Goal: Task Accomplishment & Management: Manage account settings

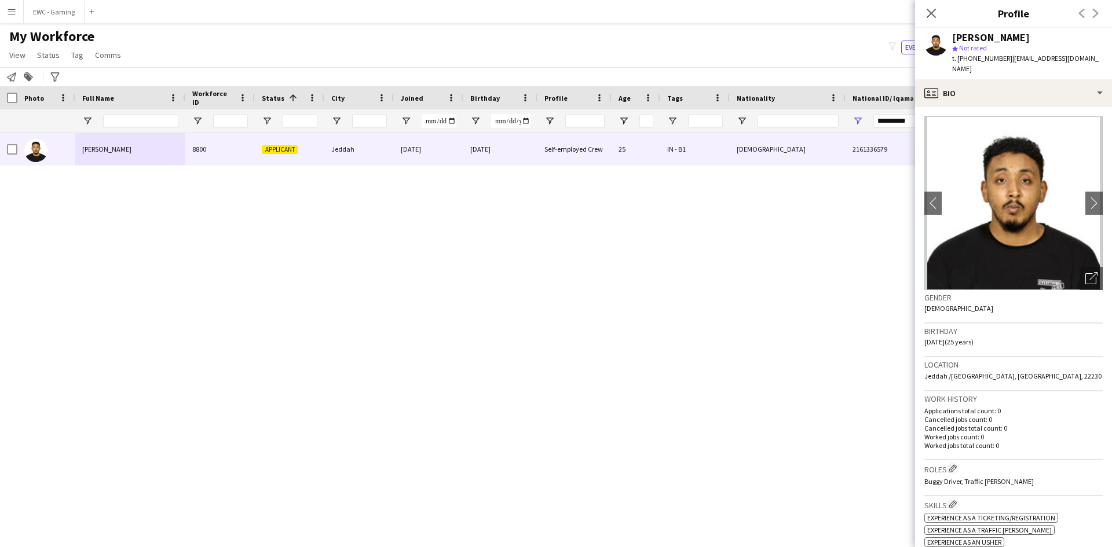
scroll to position [42, 0]
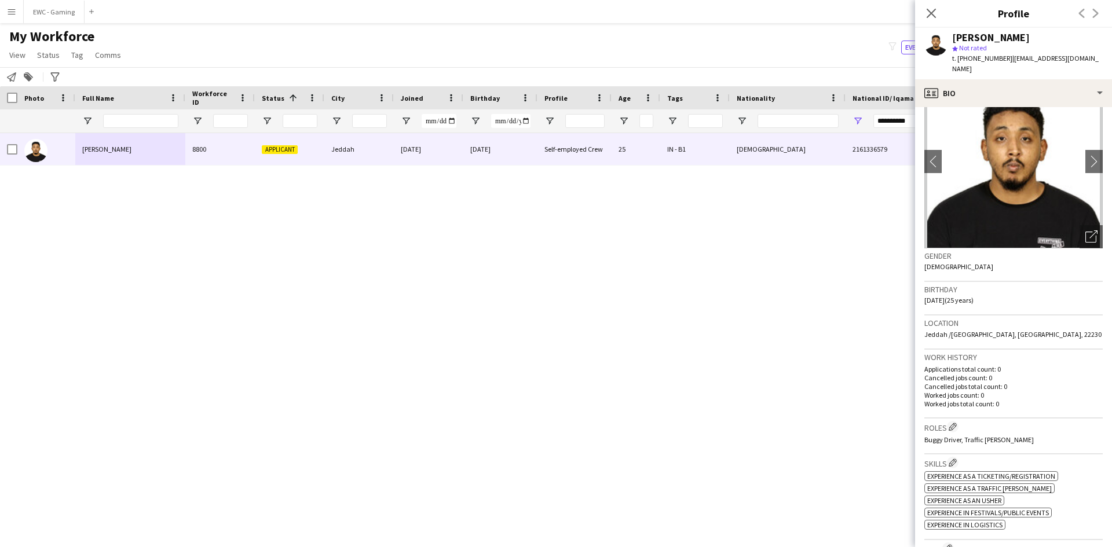
click at [896, 121] on input "**********" at bounding box center [913, 121] width 81 height 14
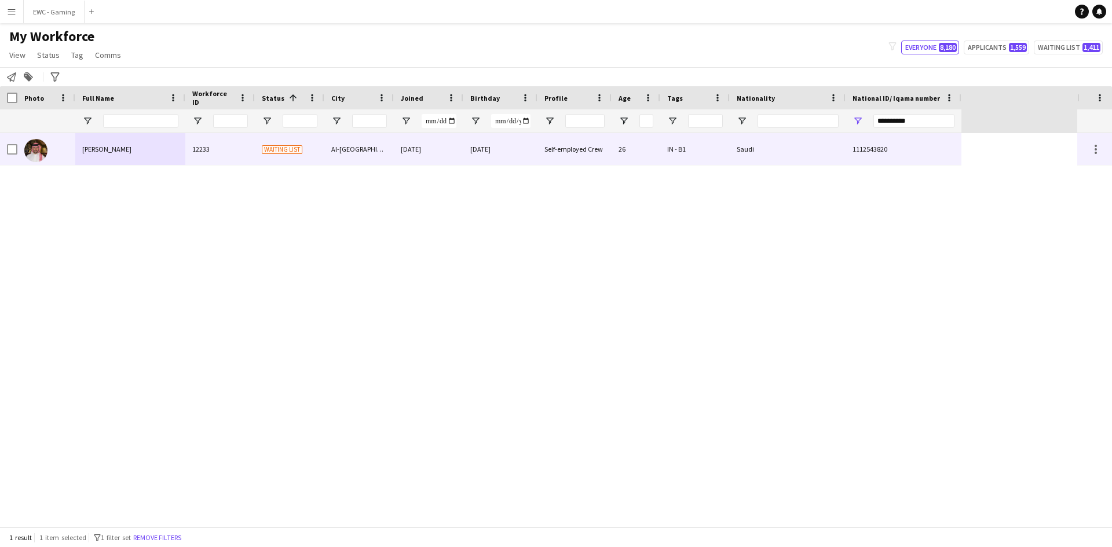
type input "**********"
click at [241, 154] on div "12233" at bounding box center [220, 149] width 70 height 32
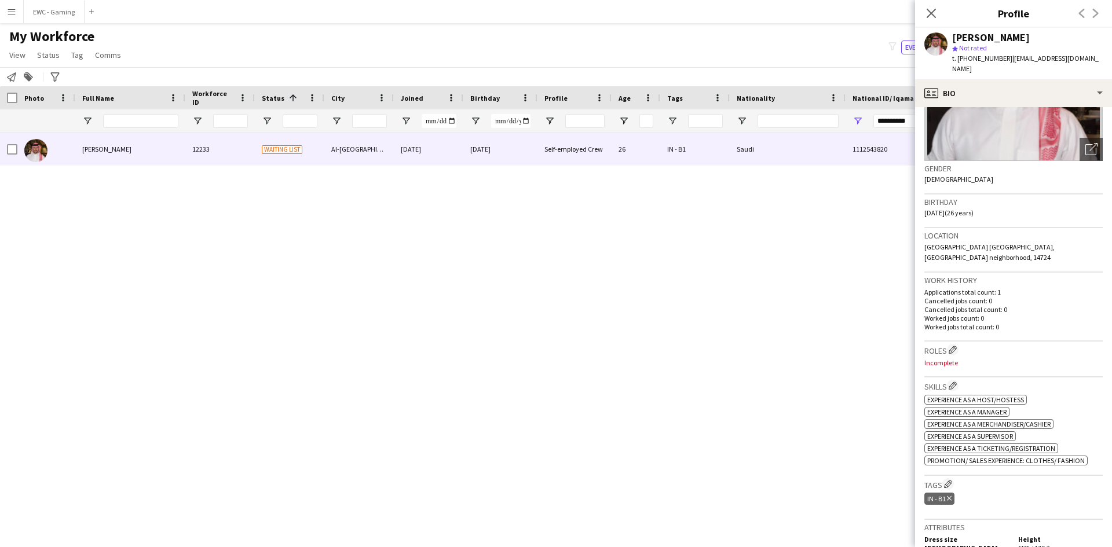
scroll to position [0, 0]
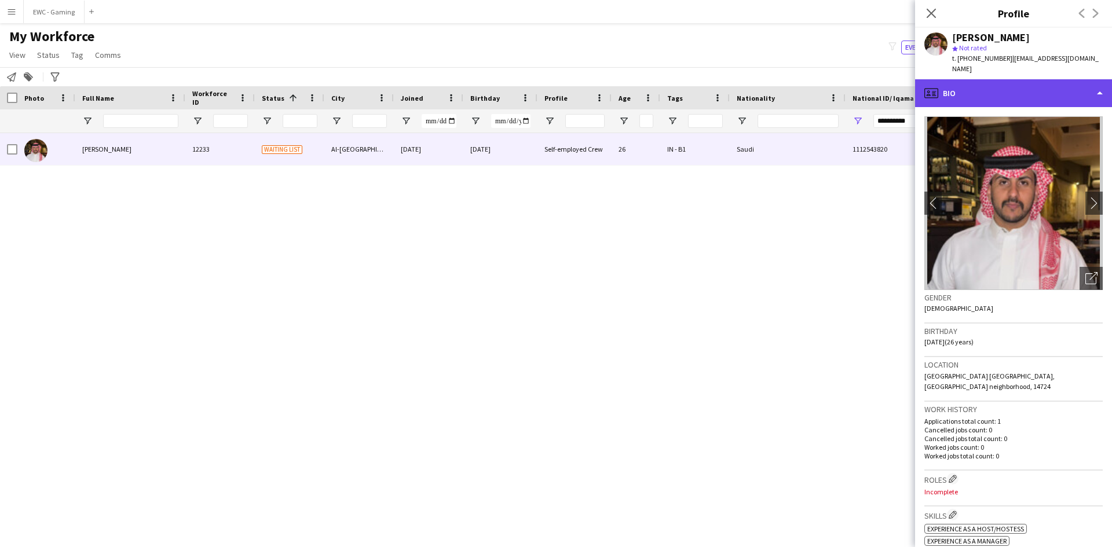
click at [1036, 90] on div "profile Bio" at bounding box center [1013, 93] width 197 height 28
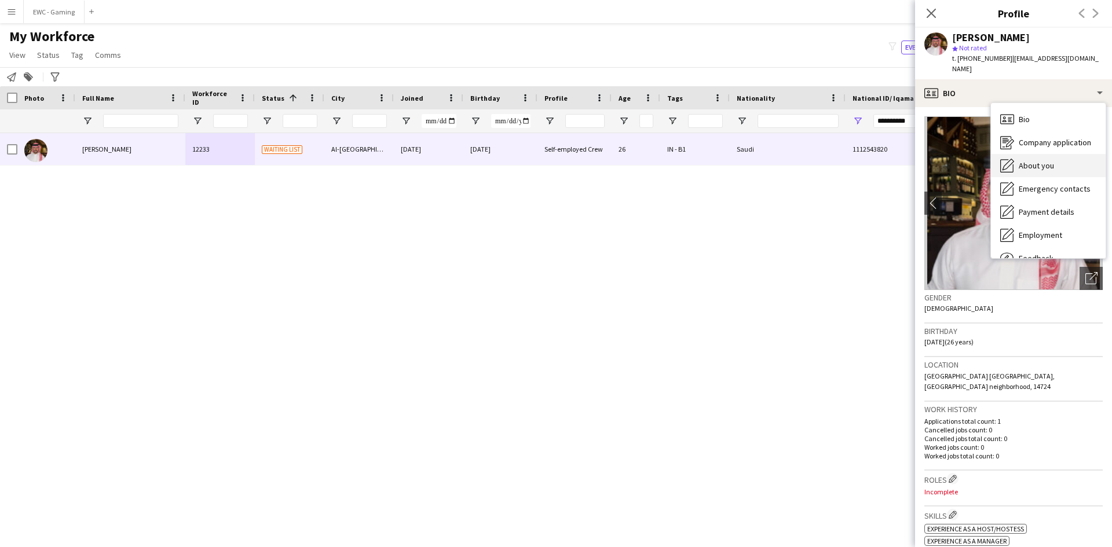
click at [1043, 160] on span "About you" at bounding box center [1036, 165] width 35 height 10
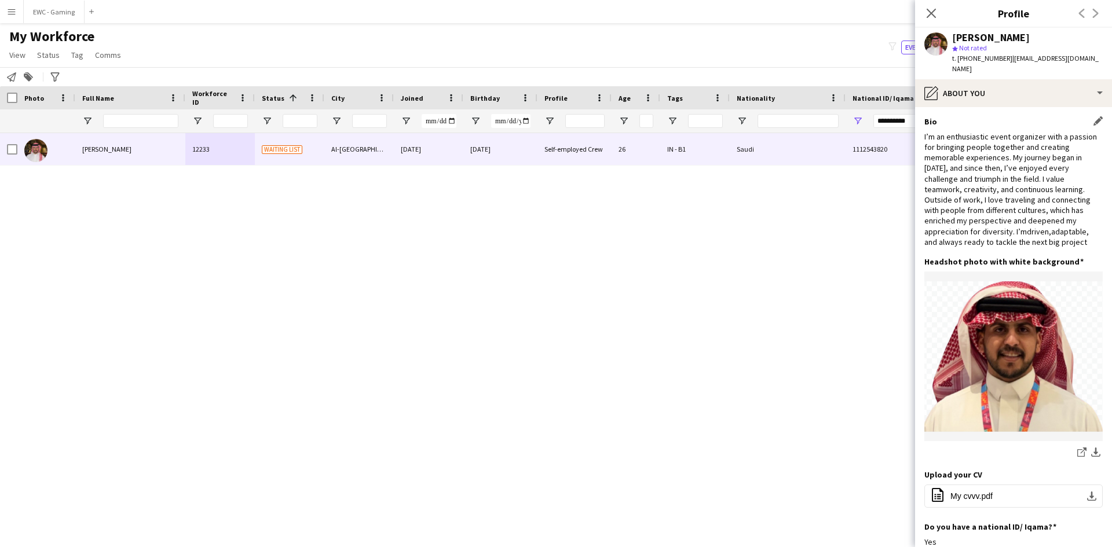
click at [997, 226] on div "I’m an enthusiastic event organizer with a passion for bringing people together…" at bounding box center [1013, 189] width 178 height 116
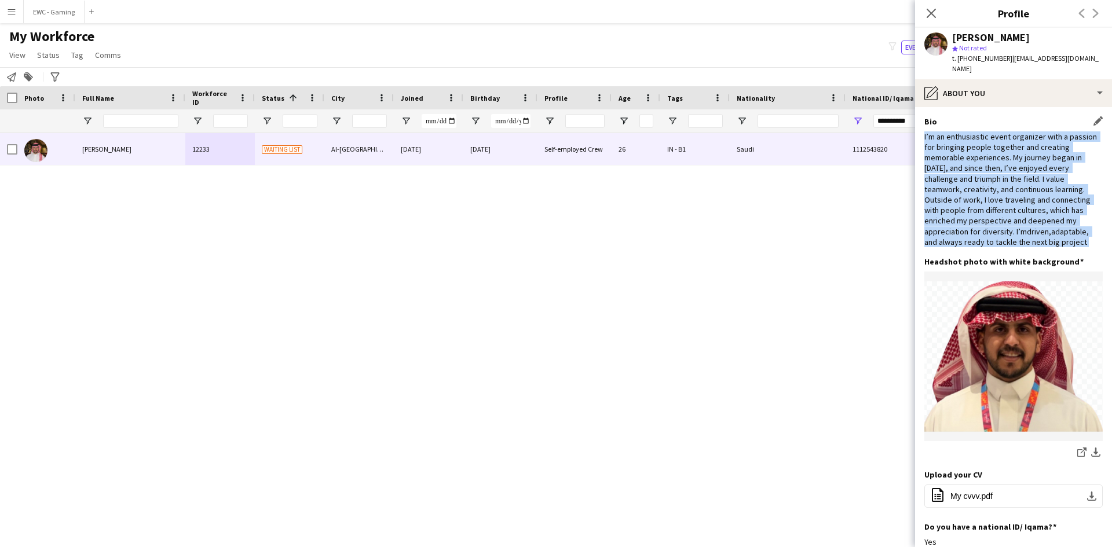
click at [997, 226] on div "I’m an enthusiastic event organizer with a passion for bringing people together…" at bounding box center [1013, 189] width 178 height 116
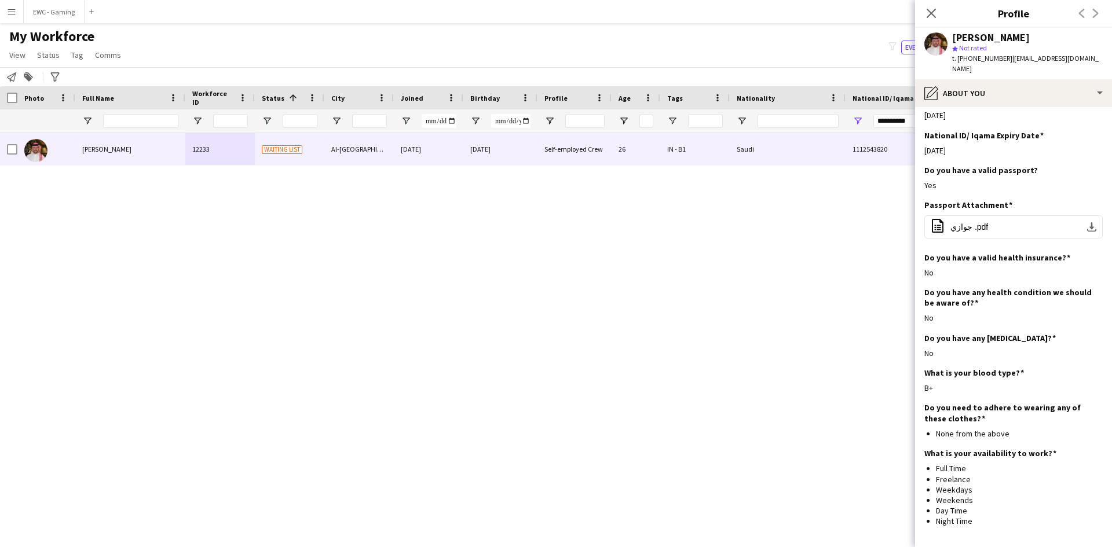
scroll to position [575, 0]
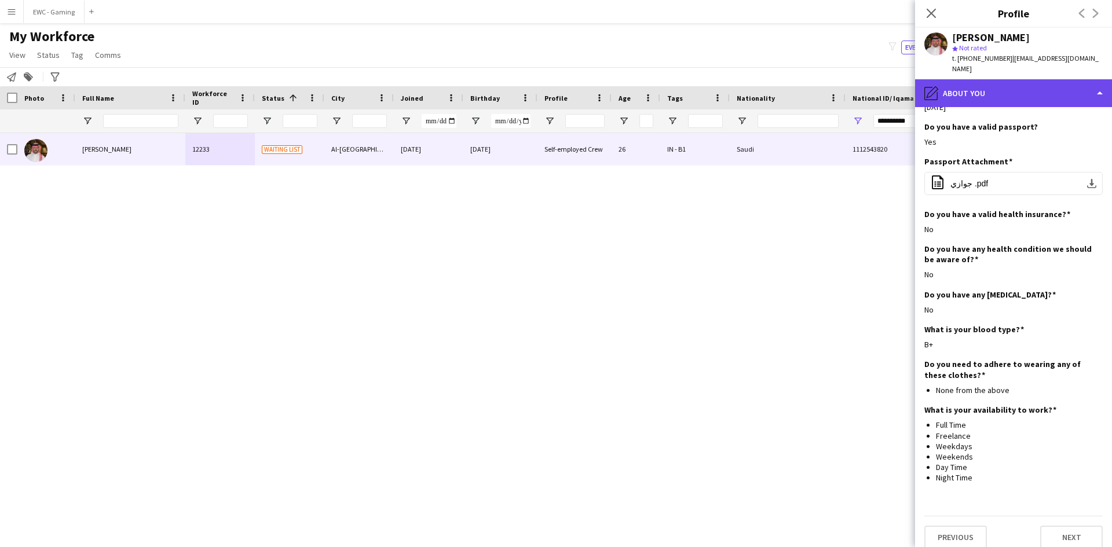
click at [1005, 79] on div "pencil4 About you" at bounding box center [1013, 93] width 197 height 28
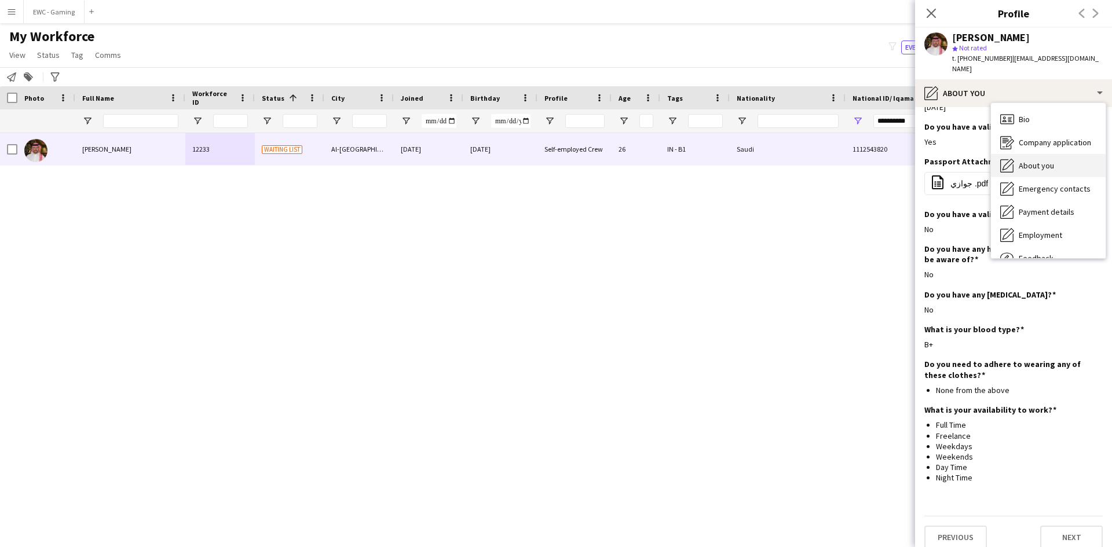
click at [1063, 156] on div "About you About you" at bounding box center [1048, 165] width 115 height 23
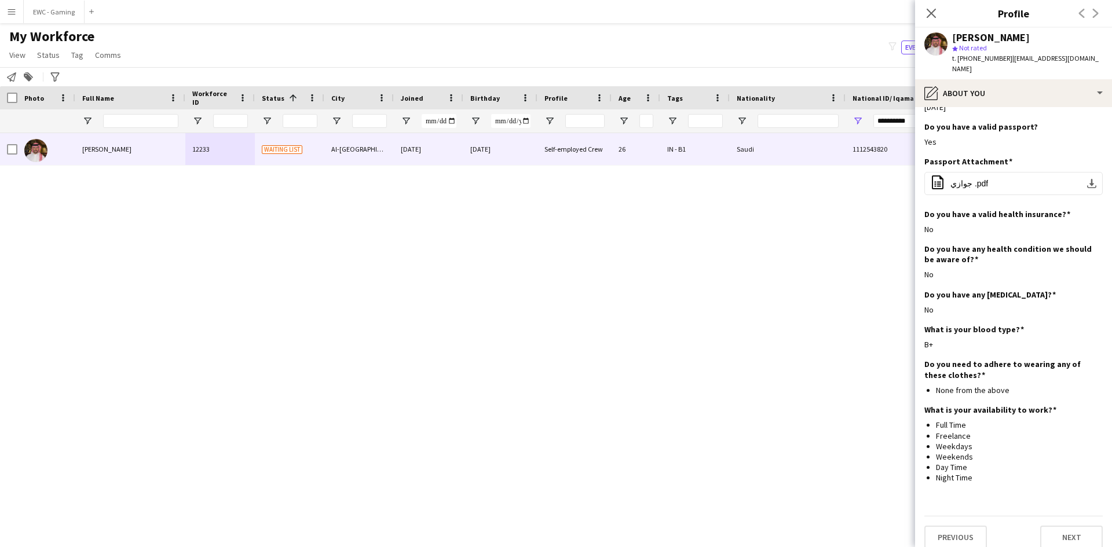
scroll to position [0, 0]
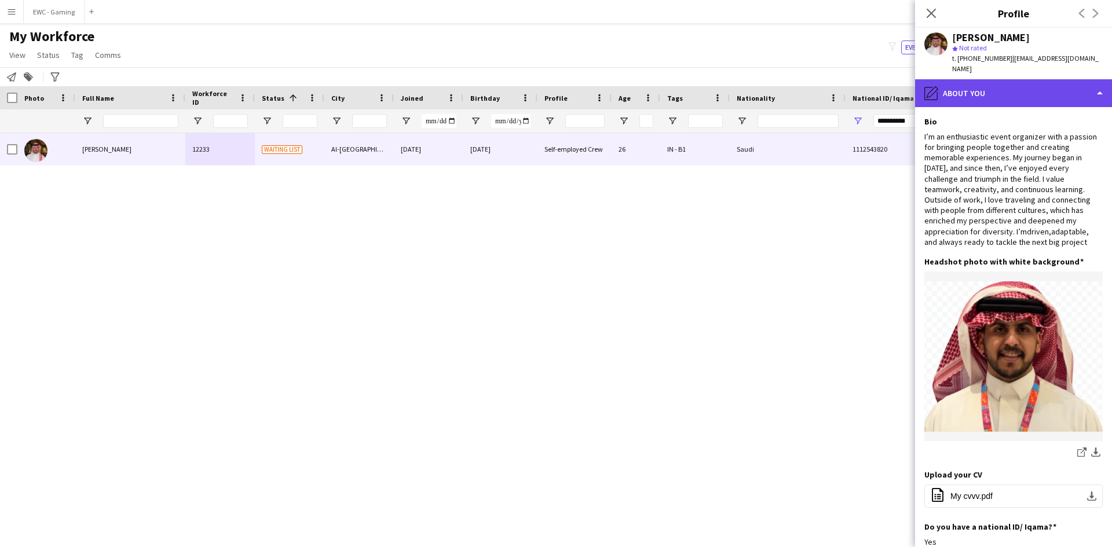
click at [999, 79] on div "pencil4 About you" at bounding box center [1013, 93] width 197 height 28
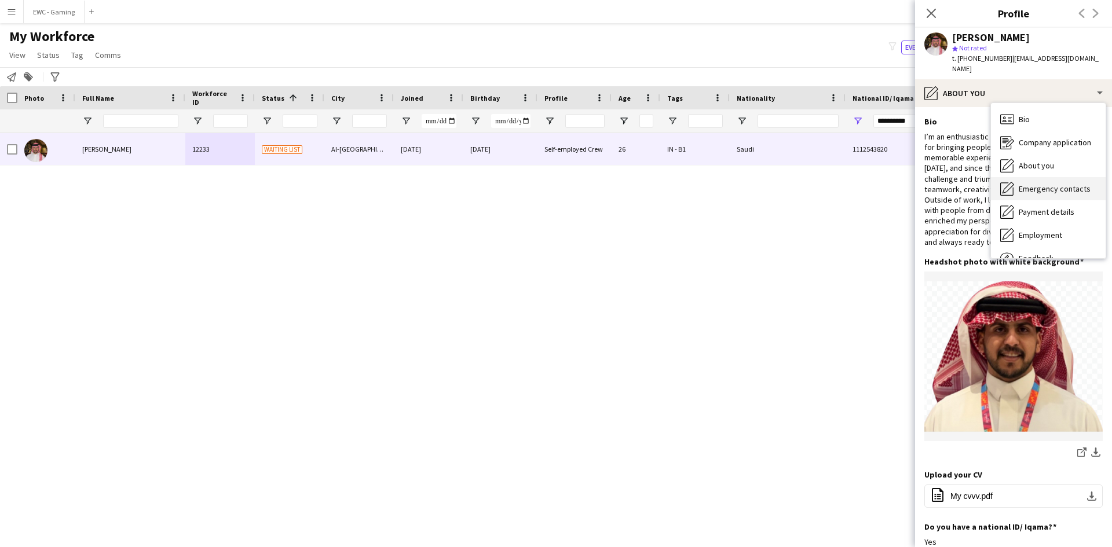
click at [1040, 184] on span "Emergency contacts" at bounding box center [1055, 189] width 72 height 10
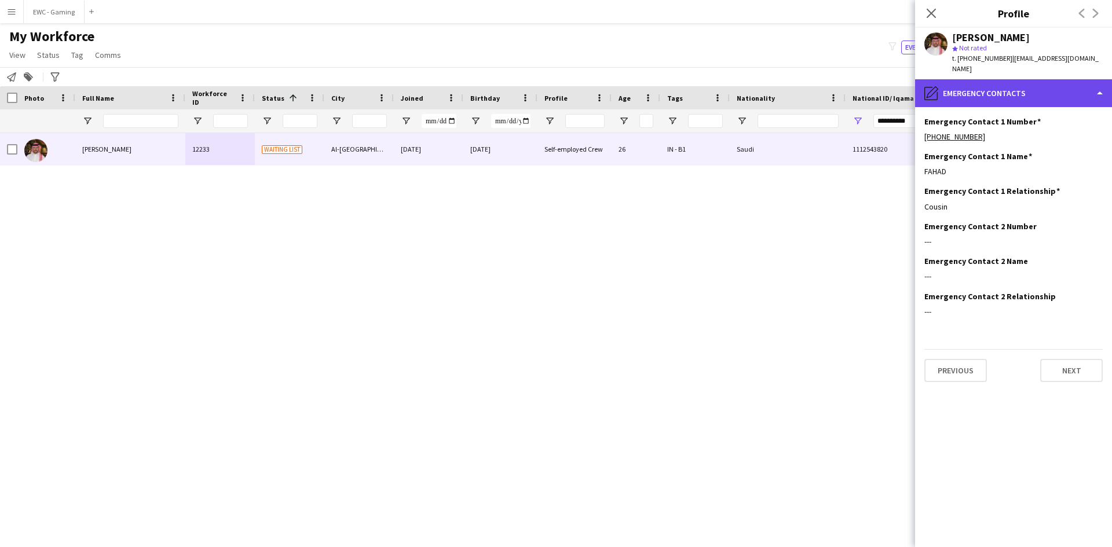
click at [1041, 89] on div "pencil4 Emergency contacts" at bounding box center [1013, 93] width 197 height 28
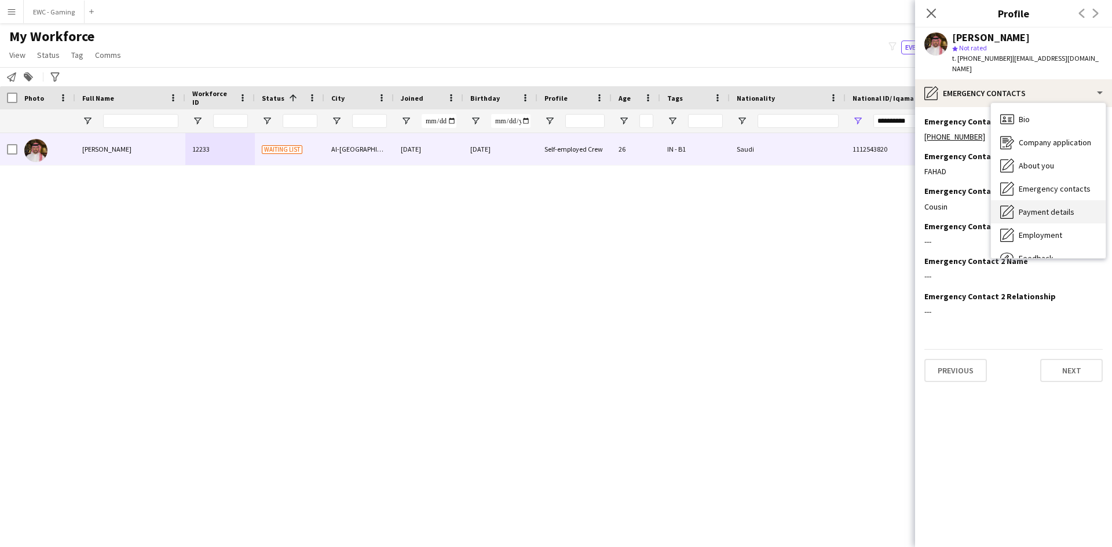
click at [1055, 207] on span "Payment details" at bounding box center [1047, 212] width 56 height 10
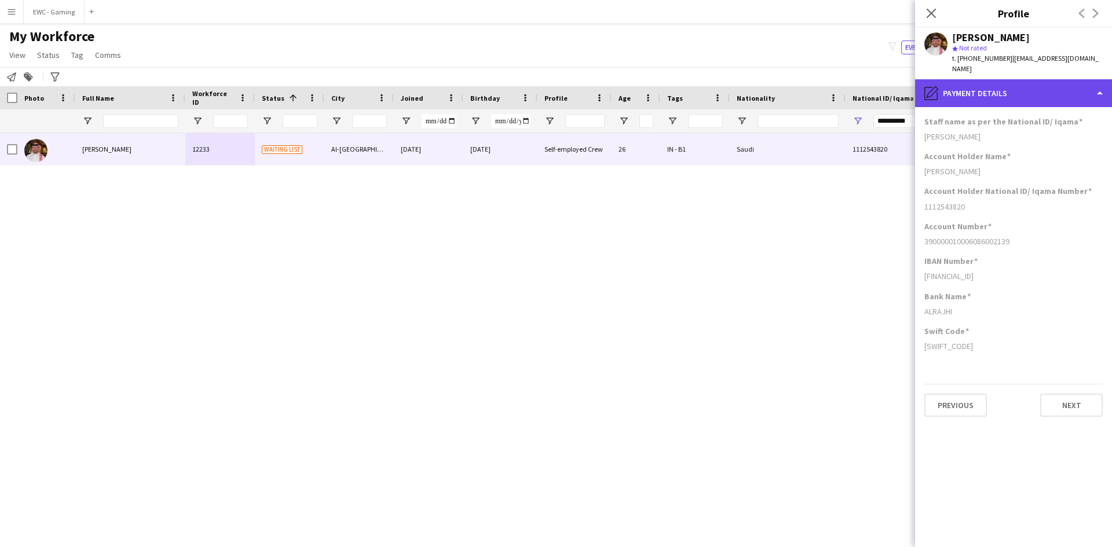
click at [1037, 95] on div "pencil4 Payment details" at bounding box center [1013, 93] width 197 height 28
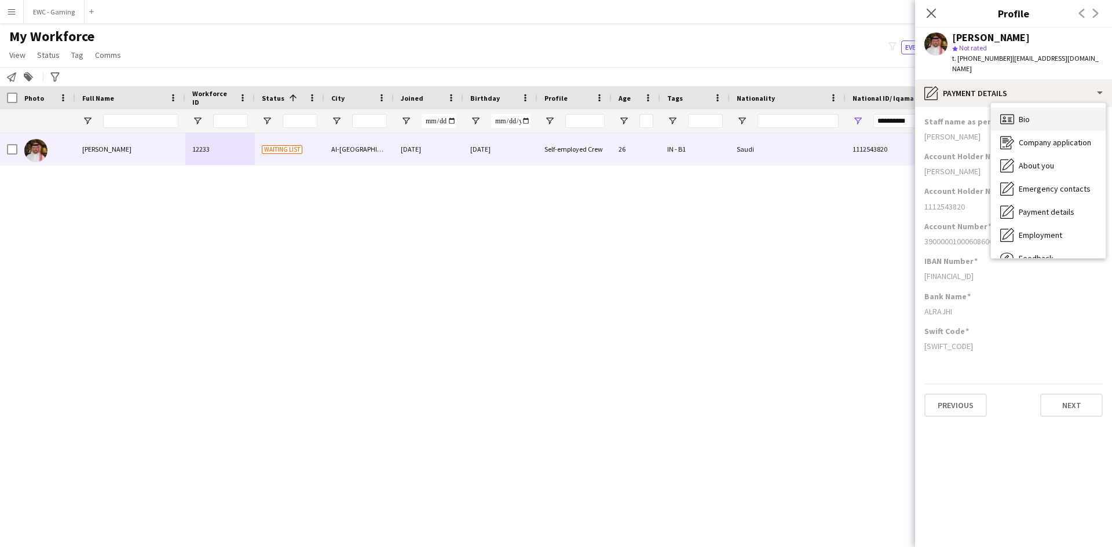
click at [1042, 115] on div "Bio Bio" at bounding box center [1048, 119] width 115 height 23
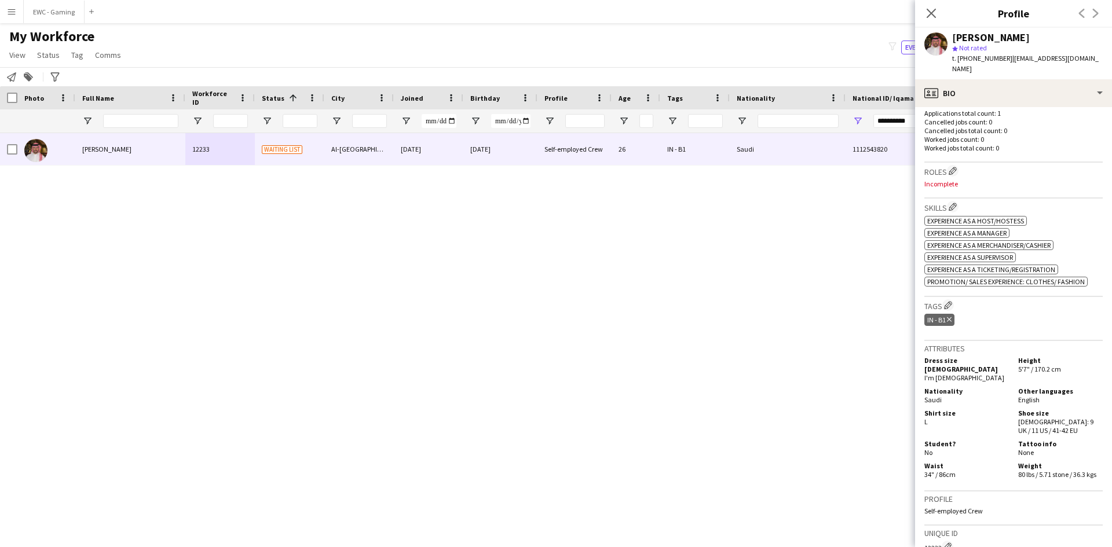
scroll to position [314, 0]
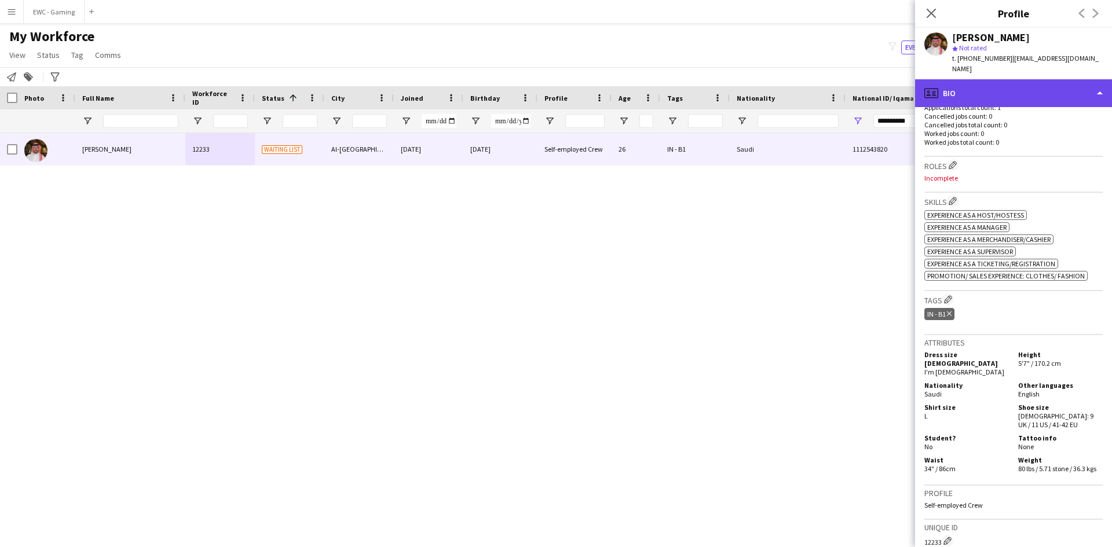
click at [1046, 86] on div "profile Bio" at bounding box center [1013, 93] width 197 height 28
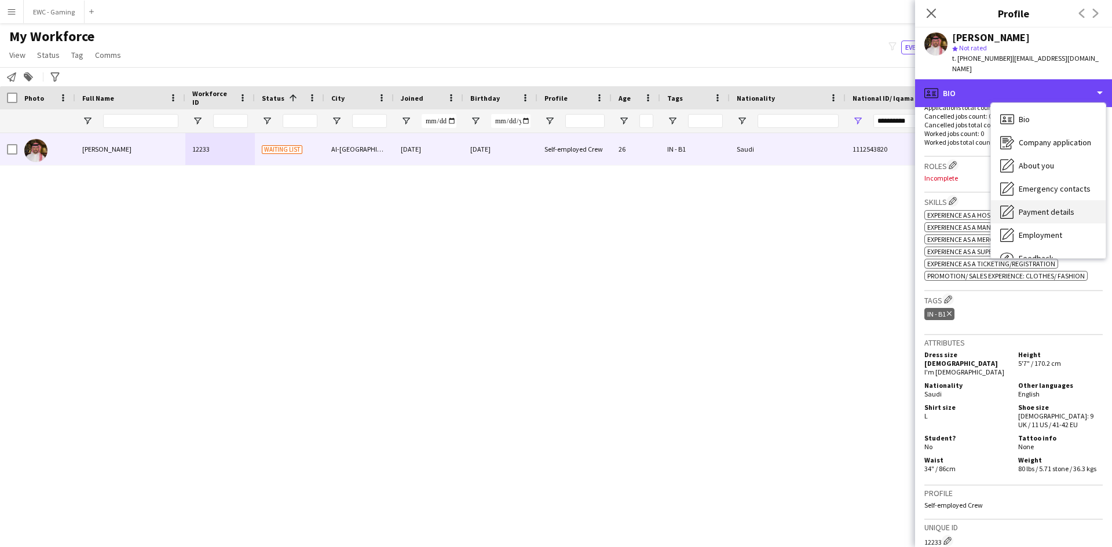
scroll to position [39, 0]
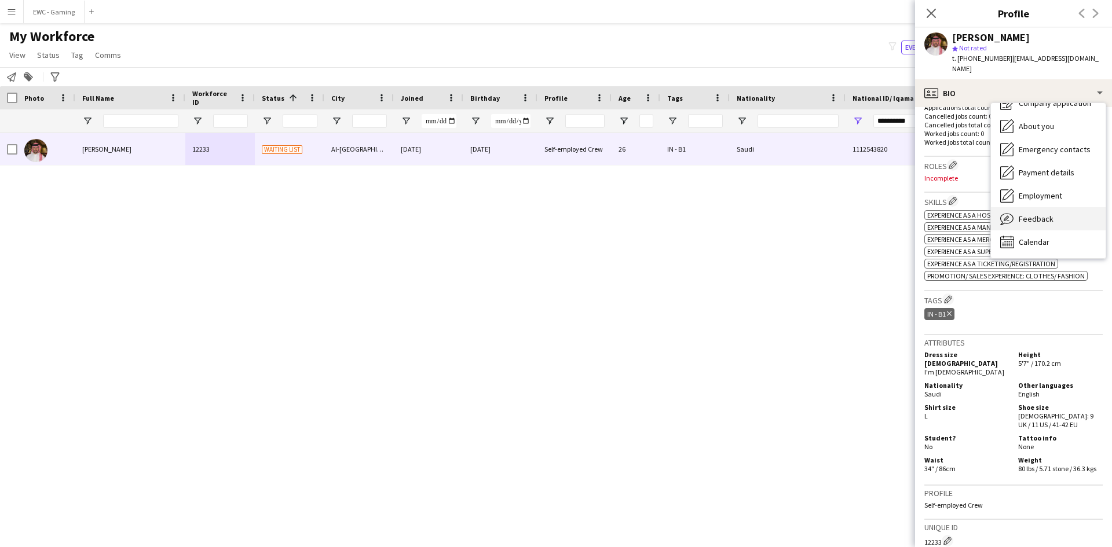
click at [1066, 210] on div "Feedback Feedback" at bounding box center [1048, 218] width 115 height 23
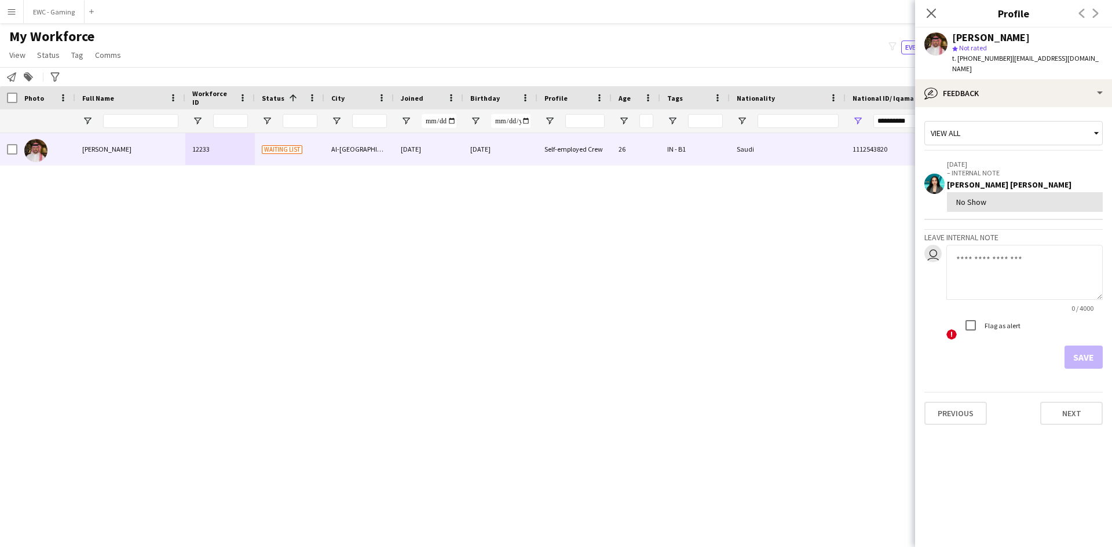
click at [1003, 265] on textarea at bounding box center [1024, 272] width 156 height 55
type textarea "**********"
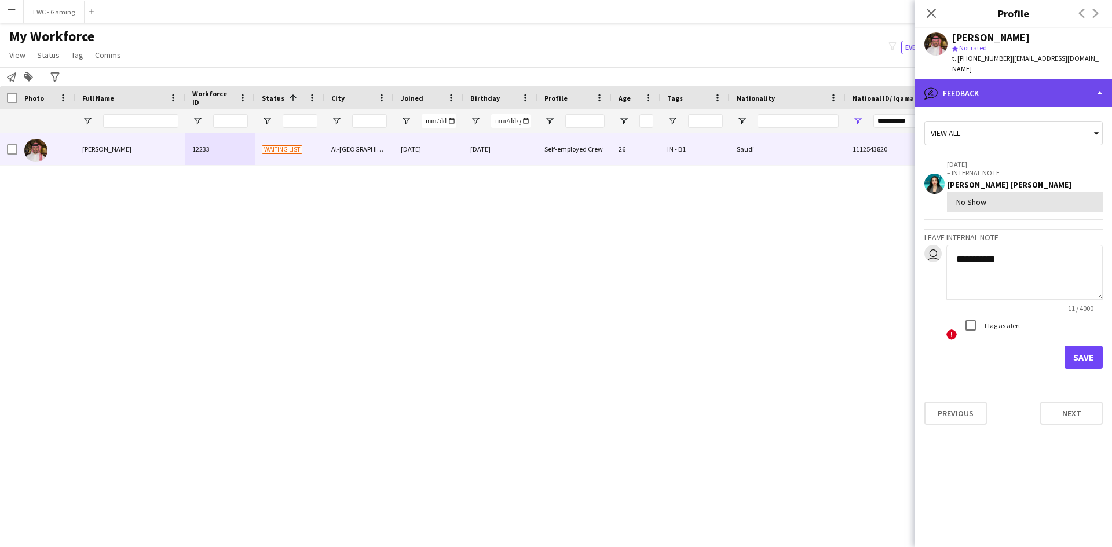
click at [1027, 81] on div "bubble-pencil Feedback" at bounding box center [1013, 93] width 197 height 28
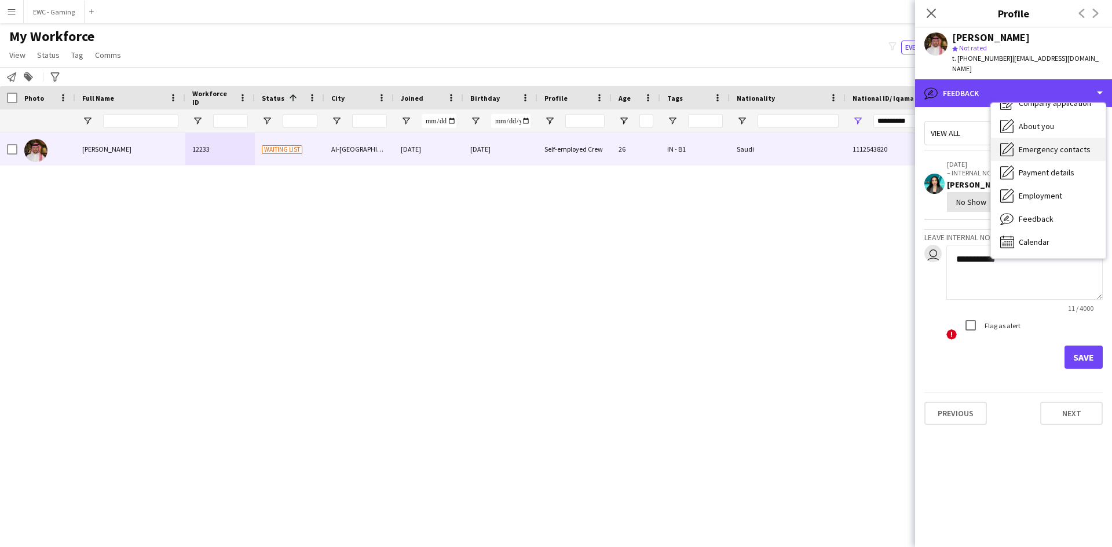
scroll to position [0, 0]
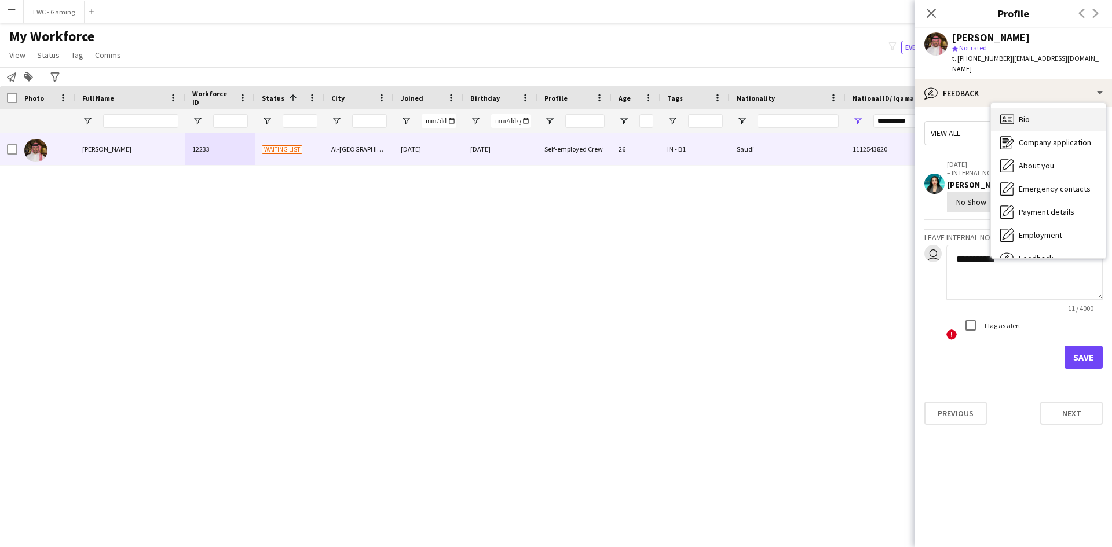
click at [1048, 112] on div "Bio Bio" at bounding box center [1048, 119] width 115 height 23
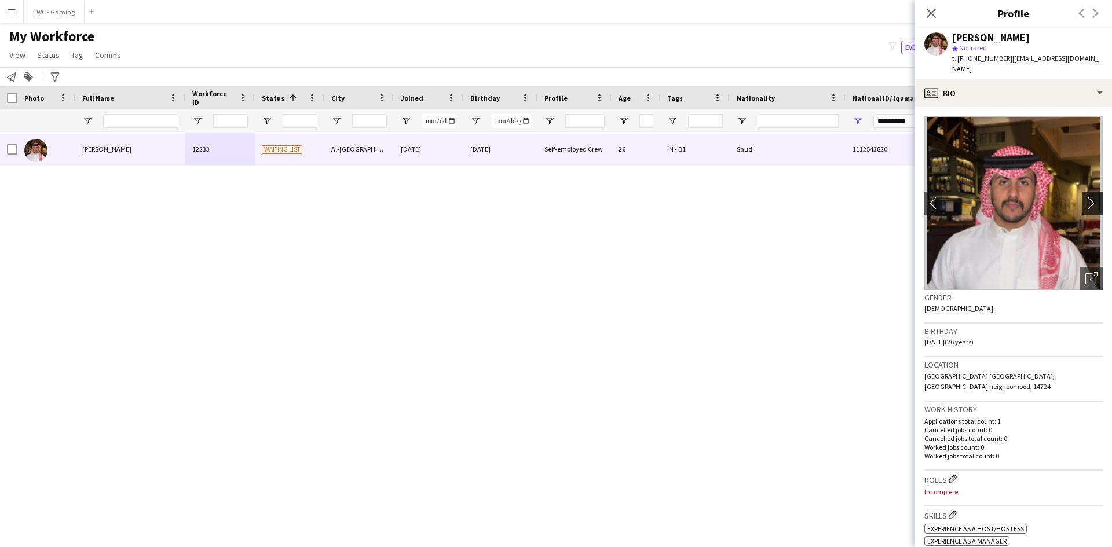
click at [1085, 197] on app-icon "chevron-right" at bounding box center [1094, 203] width 18 height 12
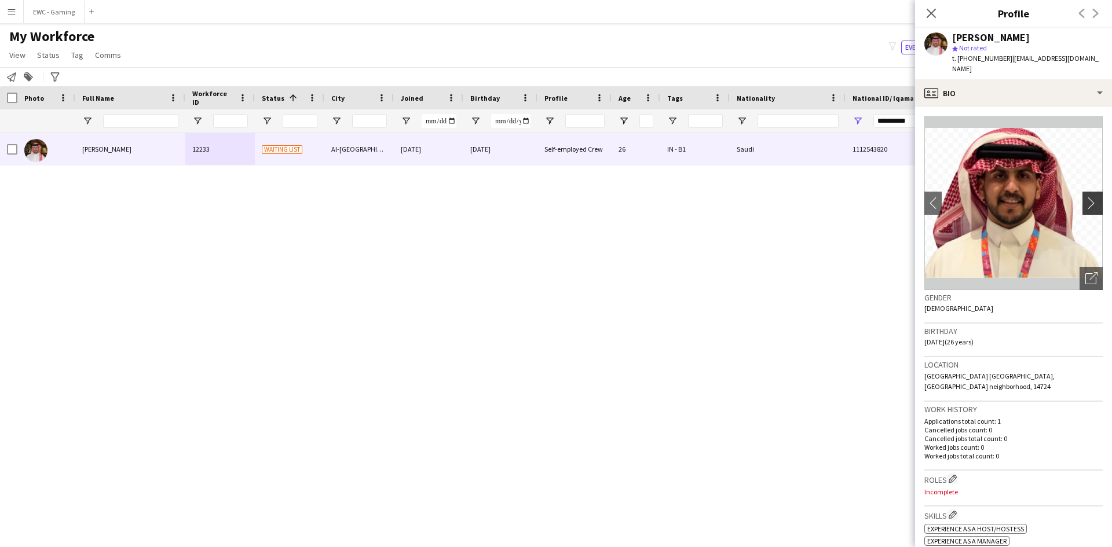
click at [1085, 197] on app-icon "chevron-right" at bounding box center [1094, 203] width 18 height 12
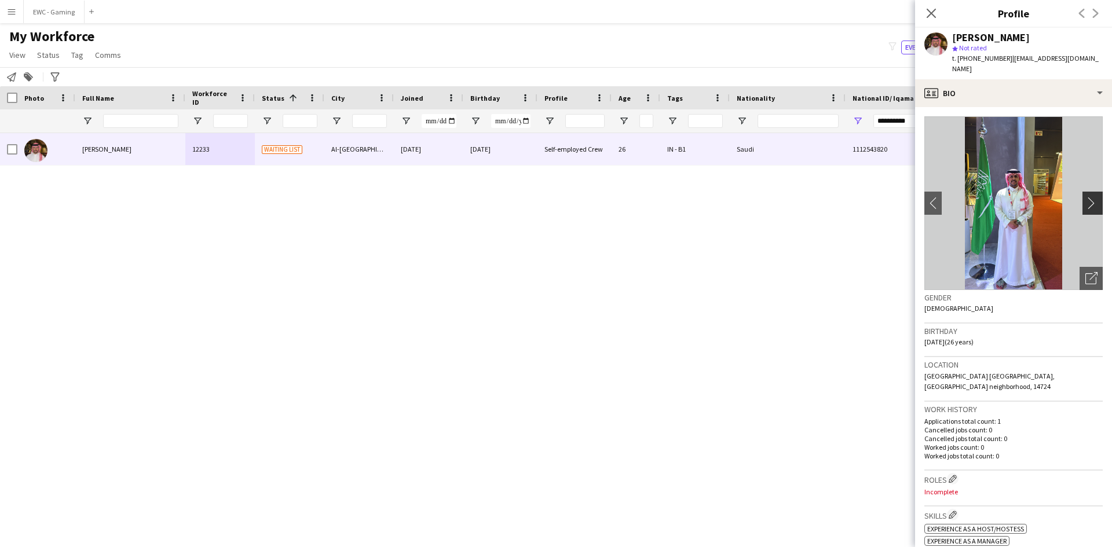
click at [1085, 197] on app-icon "chevron-right" at bounding box center [1094, 203] width 18 height 12
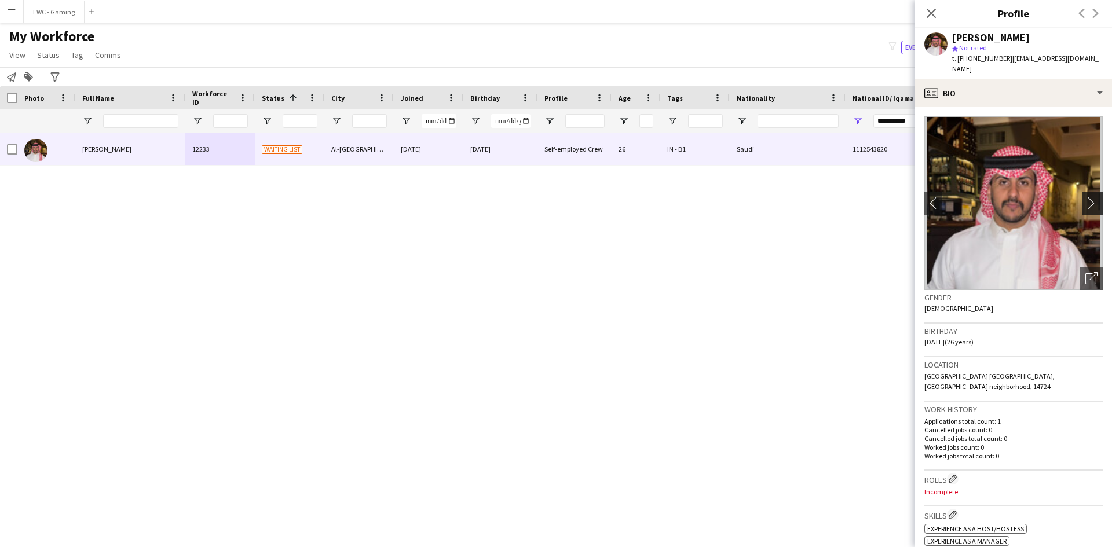
click at [1085, 197] on app-icon "chevron-right" at bounding box center [1094, 203] width 18 height 12
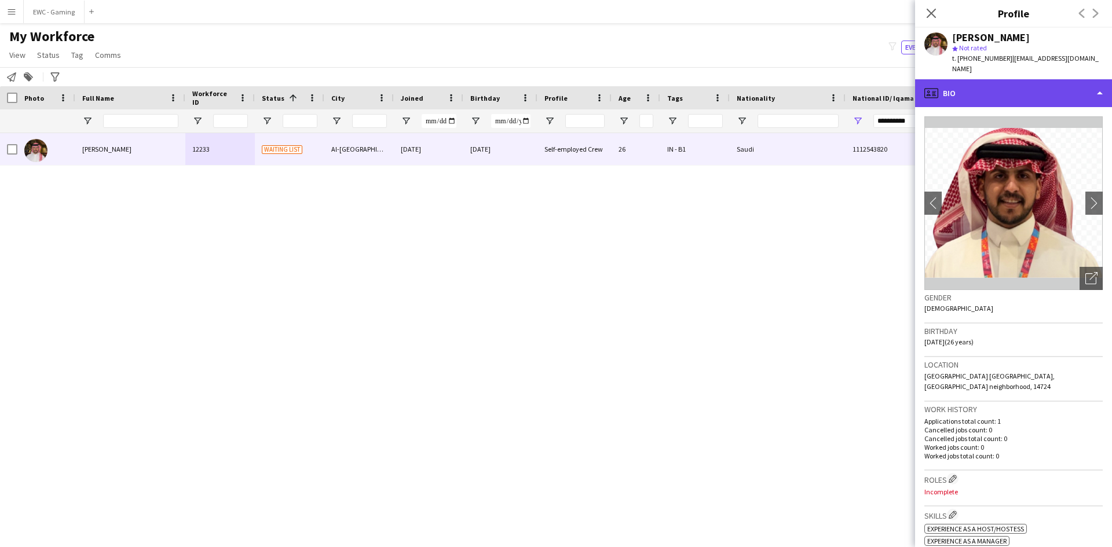
click at [996, 90] on div "profile Bio" at bounding box center [1013, 93] width 197 height 28
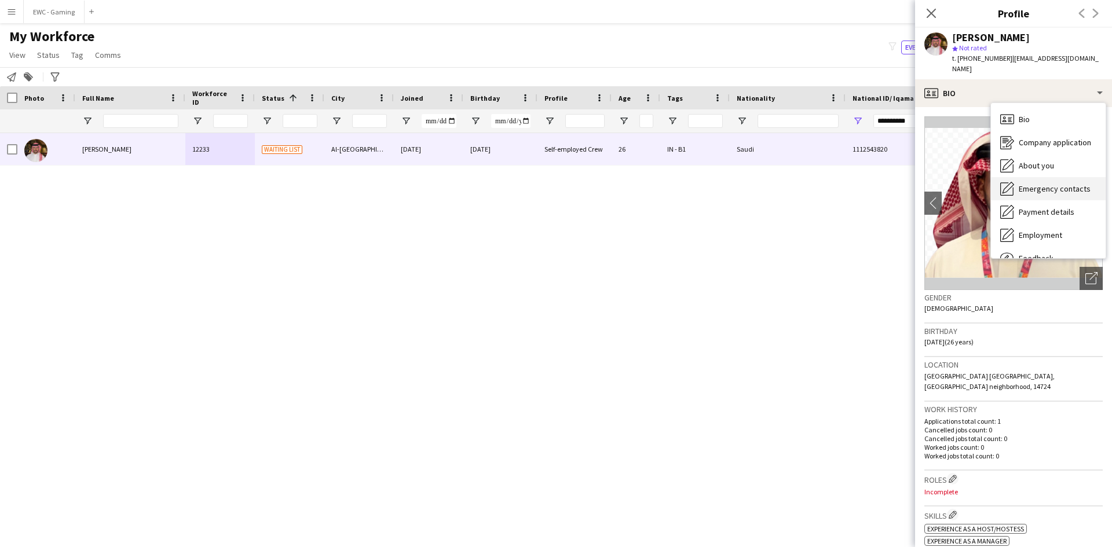
click at [1077, 177] on div "Emergency contacts Emergency contacts" at bounding box center [1048, 188] width 115 height 23
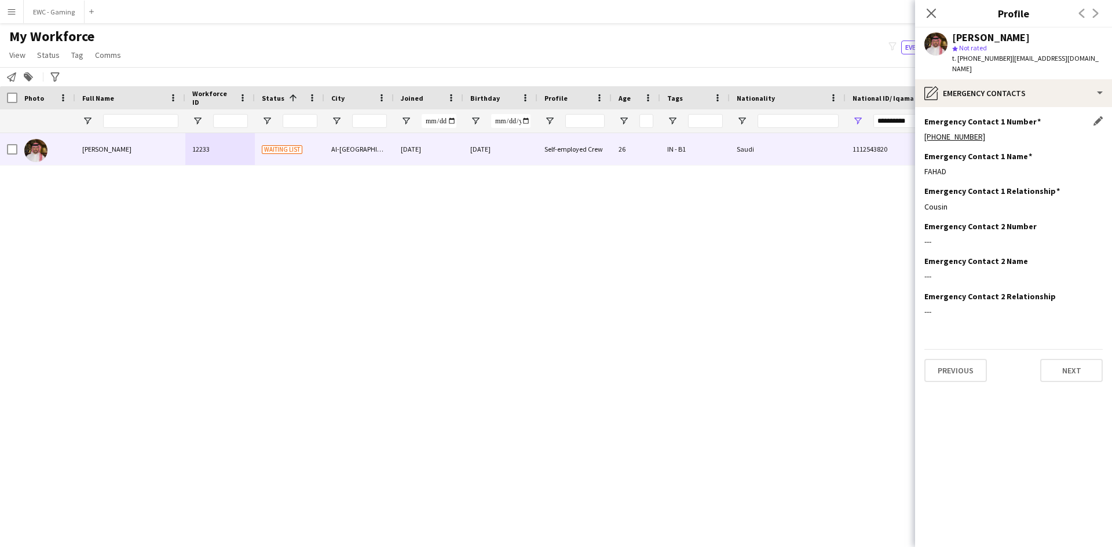
click at [1030, 116] on h3 "Emergency Contact 1 Number" at bounding box center [982, 121] width 116 height 10
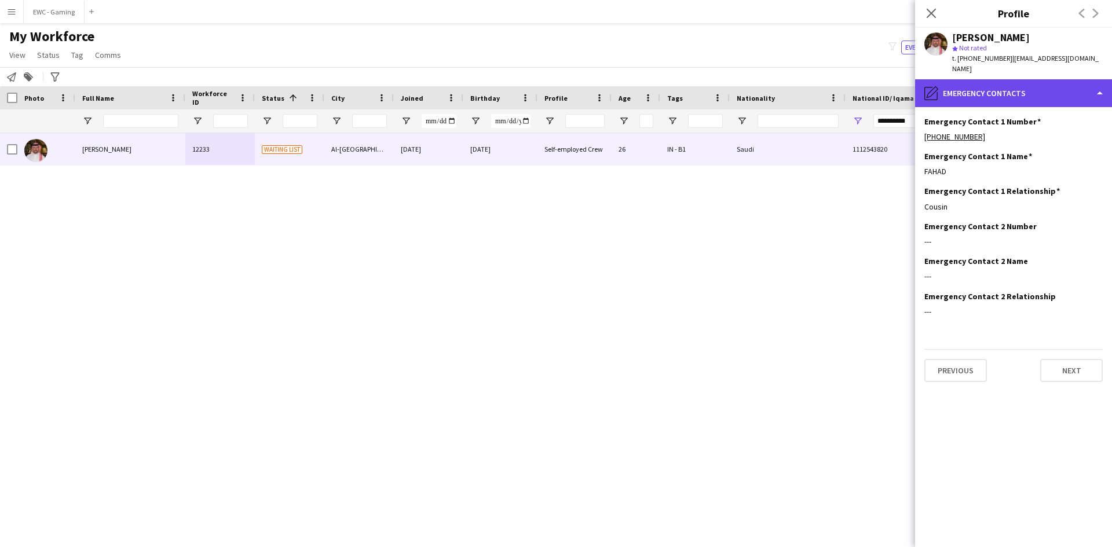
click at [1030, 88] on div "pencil4 Emergency contacts" at bounding box center [1013, 93] width 197 height 28
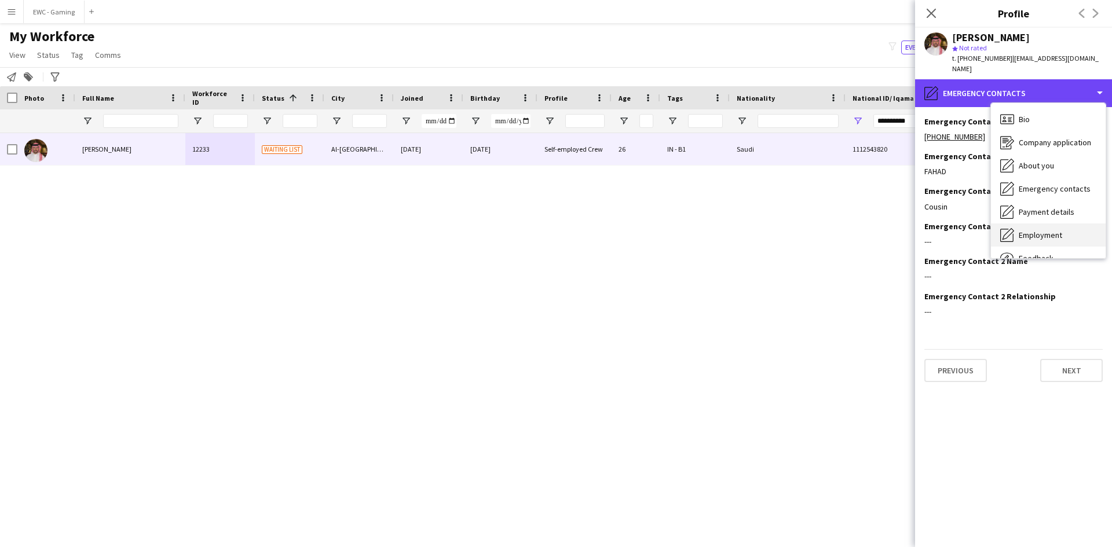
scroll to position [39, 0]
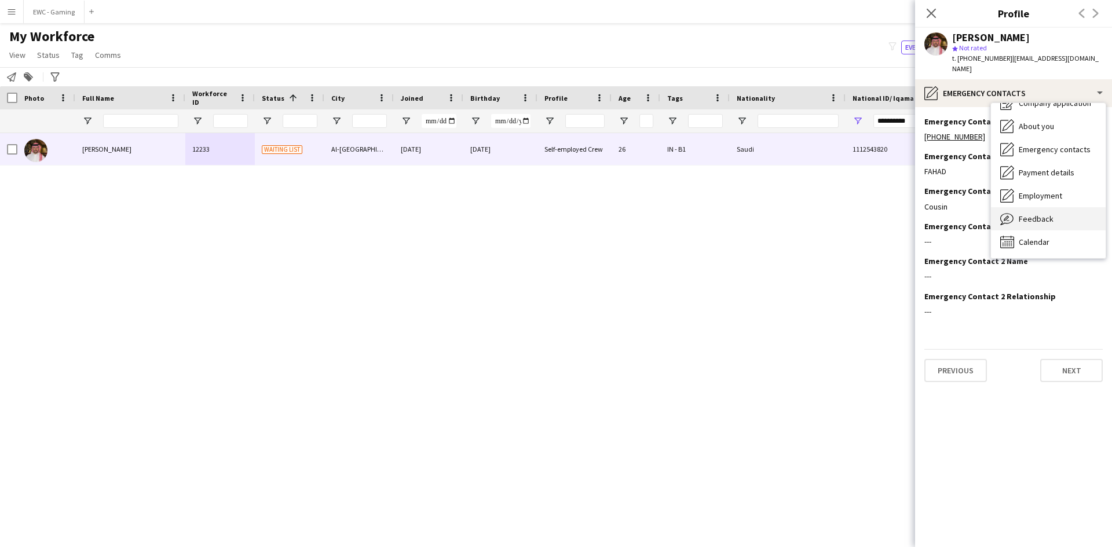
click at [1039, 214] on span "Feedback" at bounding box center [1036, 219] width 35 height 10
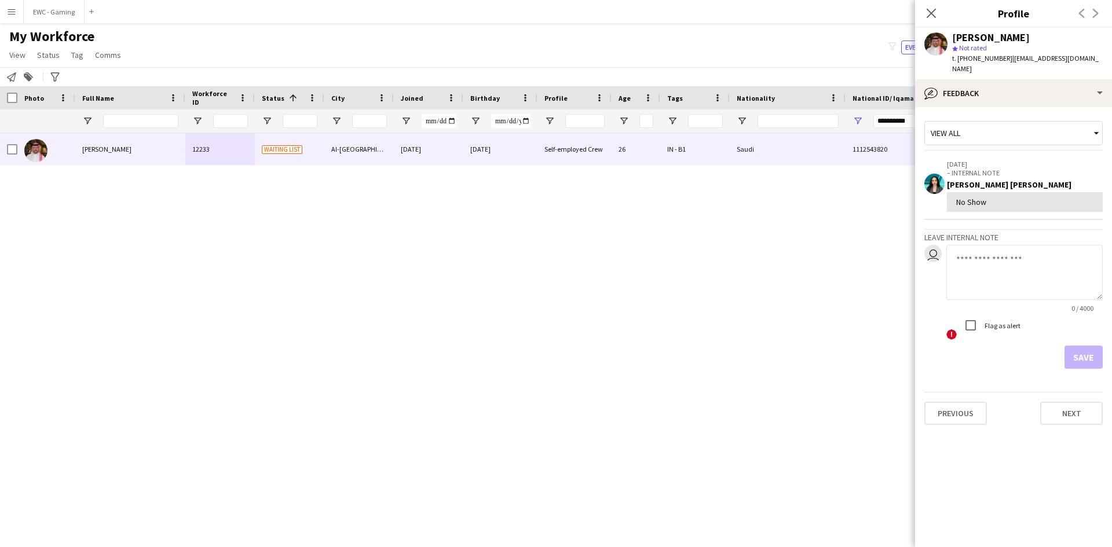
click at [1010, 263] on textarea at bounding box center [1024, 272] width 156 height 55
drag, startPoint x: 992, startPoint y: 252, endPoint x: 1029, endPoint y: 243, distance: 37.5
click at [1029, 245] on textarea "**********" at bounding box center [1024, 272] width 156 height 55
drag, startPoint x: 966, startPoint y: 246, endPoint x: 953, endPoint y: 258, distance: 17.2
click at [953, 258] on textarea "**********" at bounding box center [1024, 272] width 156 height 55
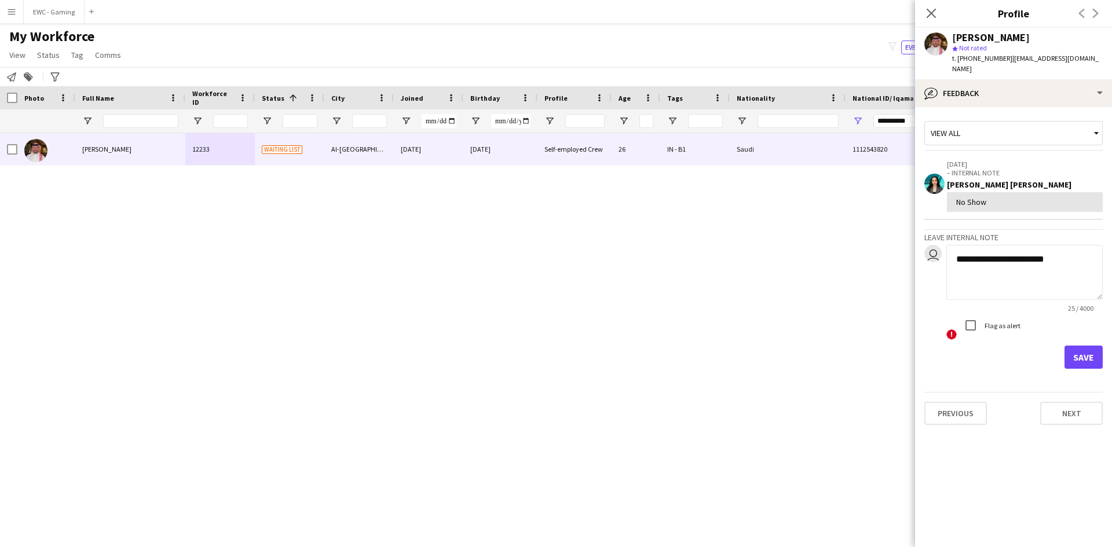
drag, startPoint x: 988, startPoint y: 250, endPoint x: 1060, endPoint y: 250, distance: 72.4
click at [1060, 250] on textarea "**********" at bounding box center [1024, 272] width 156 height 55
drag, startPoint x: 990, startPoint y: 251, endPoint x: 1013, endPoint y: 250, distance: 22.6
click at [1013, 250] on textarea "**********" at bounding box center [1024, 272] width 156 height 55
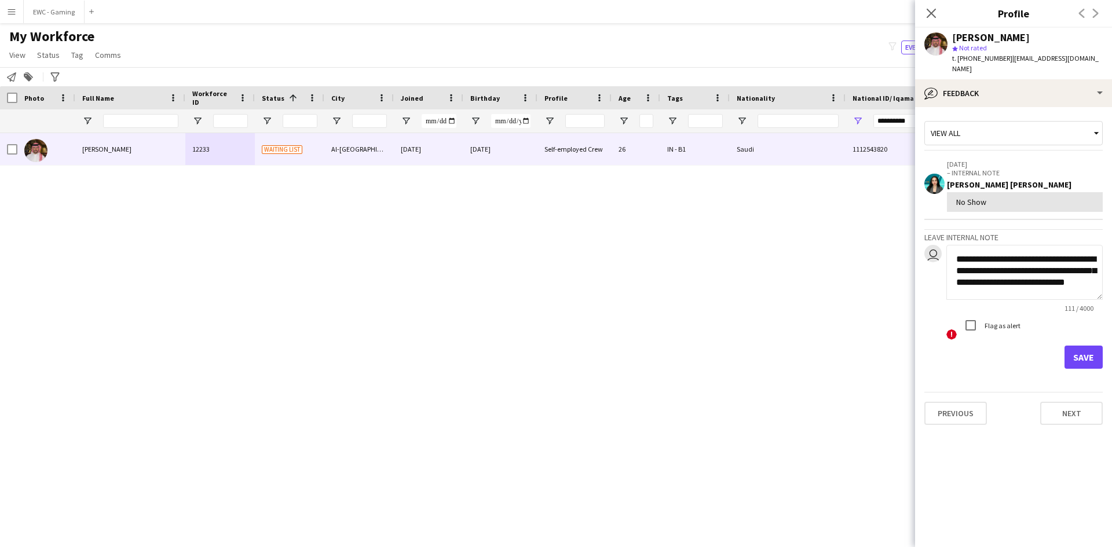
click at [993, 250] on textarea "**********" at bounding box center [1024, 272] width 156 height 55
paste textarea
click at [967, 248] on textarea "**********" at bounding box center [1024, 272] width 156 height 55
type textarea "**********"
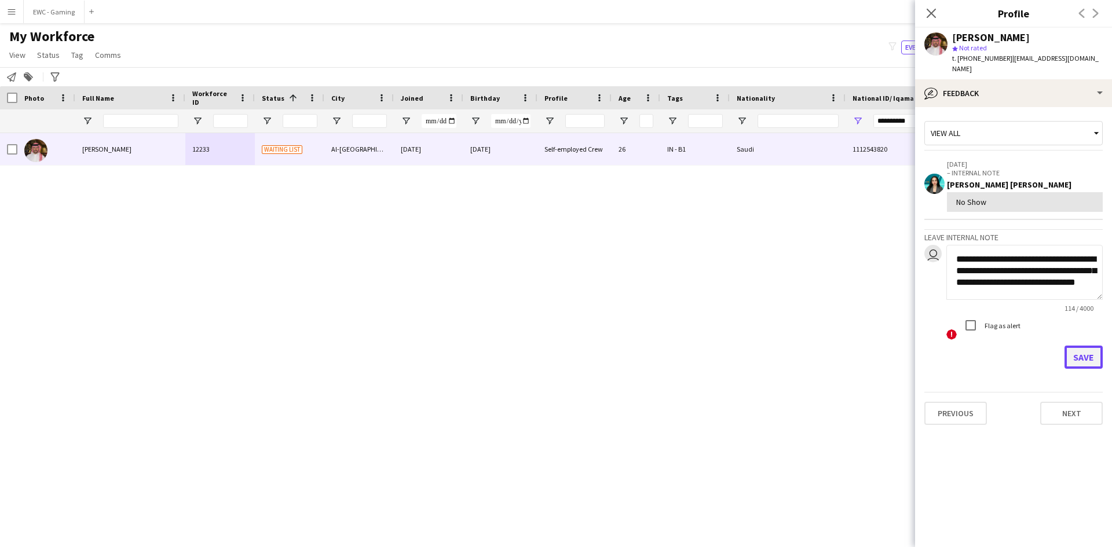
click at [1082, 346] on button "Save" at bounding box center [1084, 357] width 38 height 23
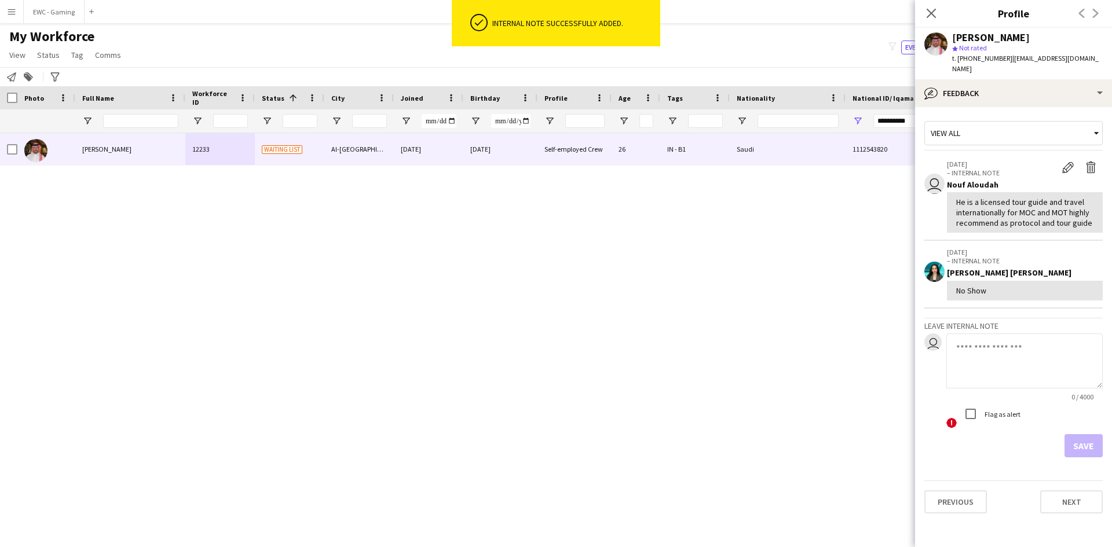
click at [1012, 68] on div "[PERSON_NAME] star Not rated t. [PHONE_NUMBER] | [EMAIL_ADDRESS][DOMAIN_NAME]" at bounding box center [1013, 54] width 197 height 52
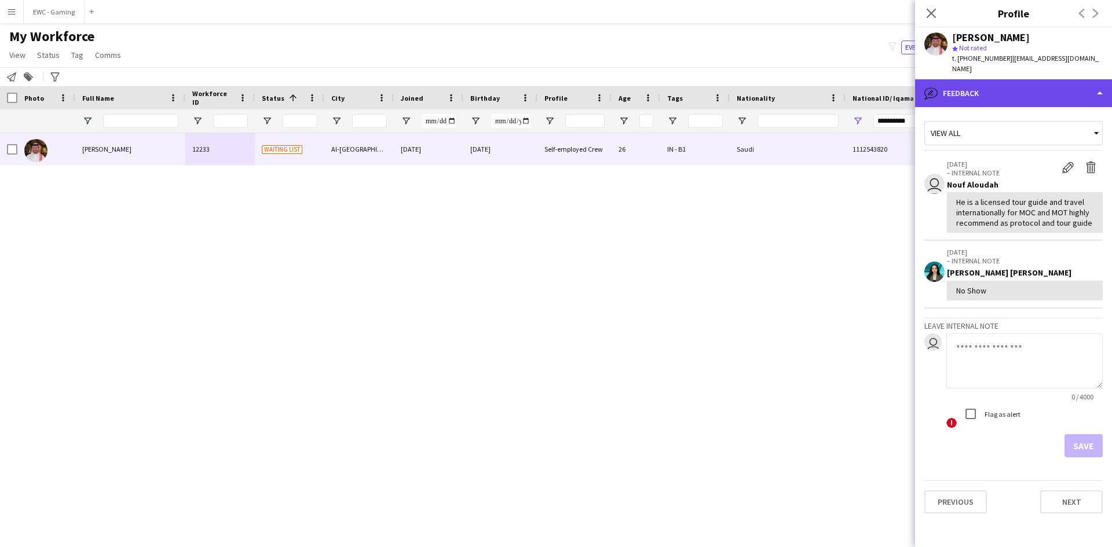
click at [1013, 83] on div "bubble-pencil Feedback" at bounding box center [1013, 93] width 197 height 28
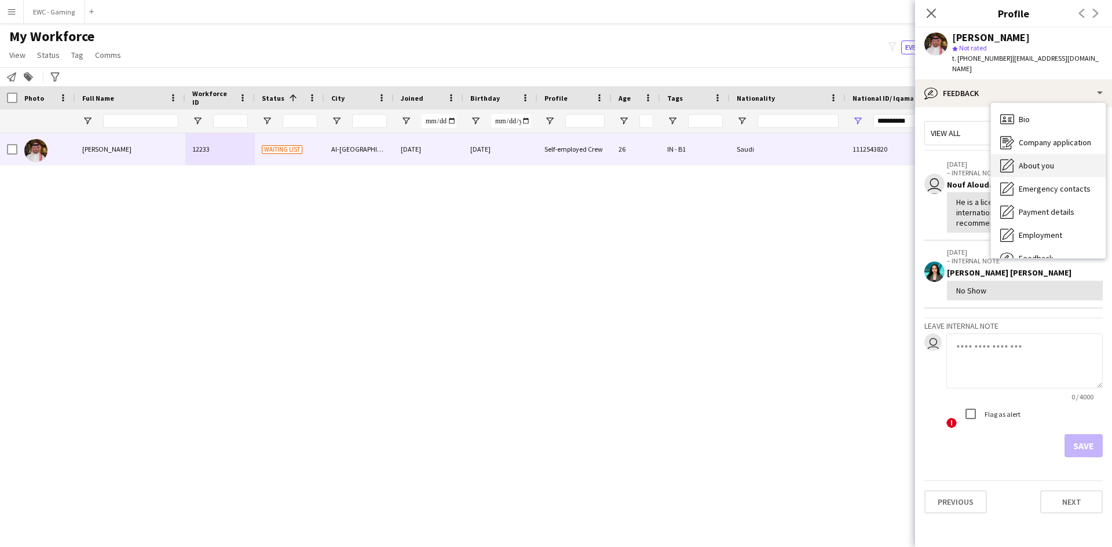
click at [1031, 160] on span "About you" at bounding box center [1036, 165] width 35 height 10
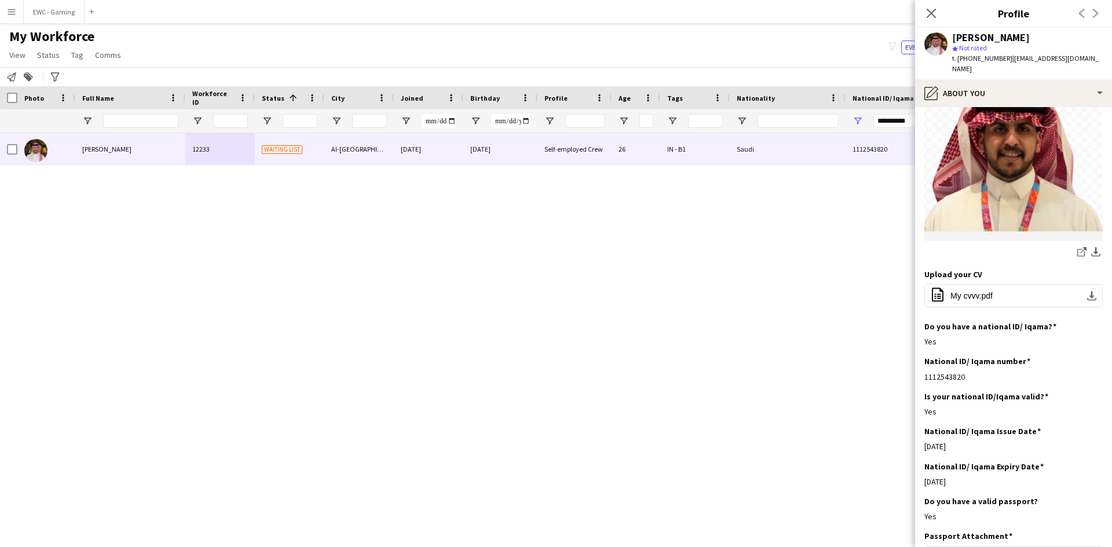
scroll to position [202, 0]
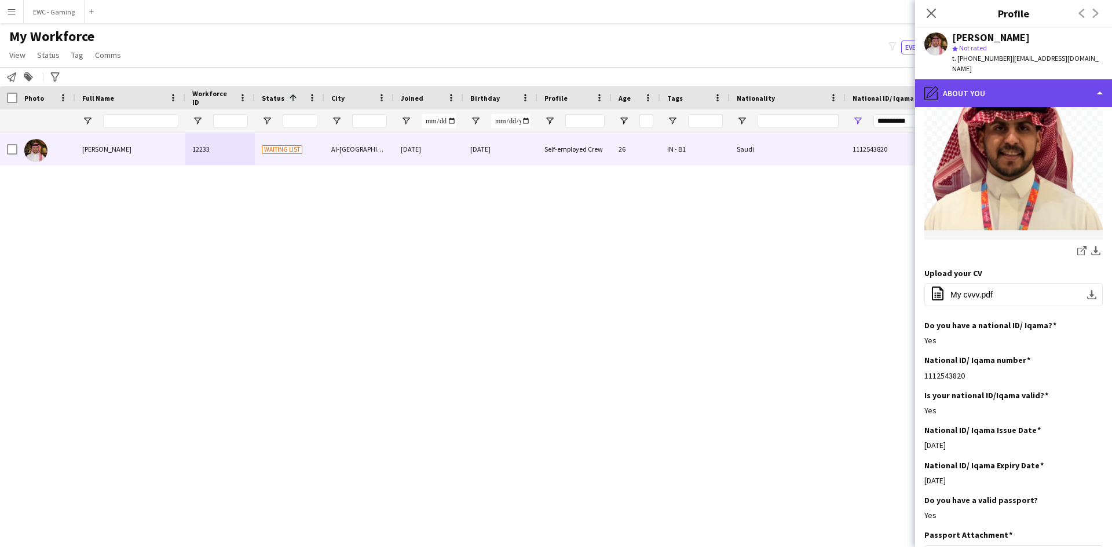
click at [990, 93] on div "pencil4 About you" at bounding box center [1013, 93] width 197 height 28
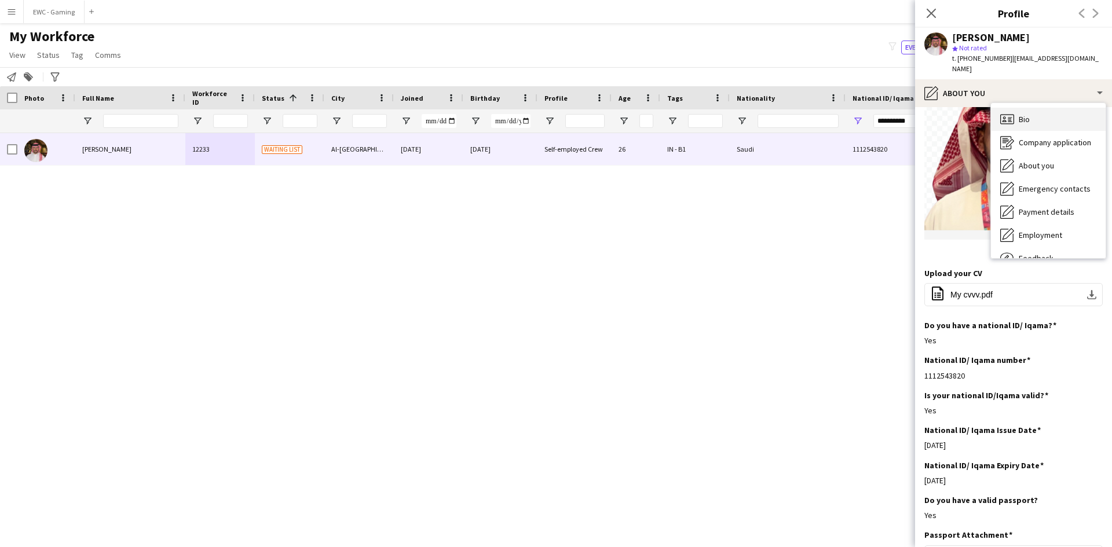
click at [1059, 108] on div "Bio Bio" at bounding box center [1048, 119] width 115 height 23
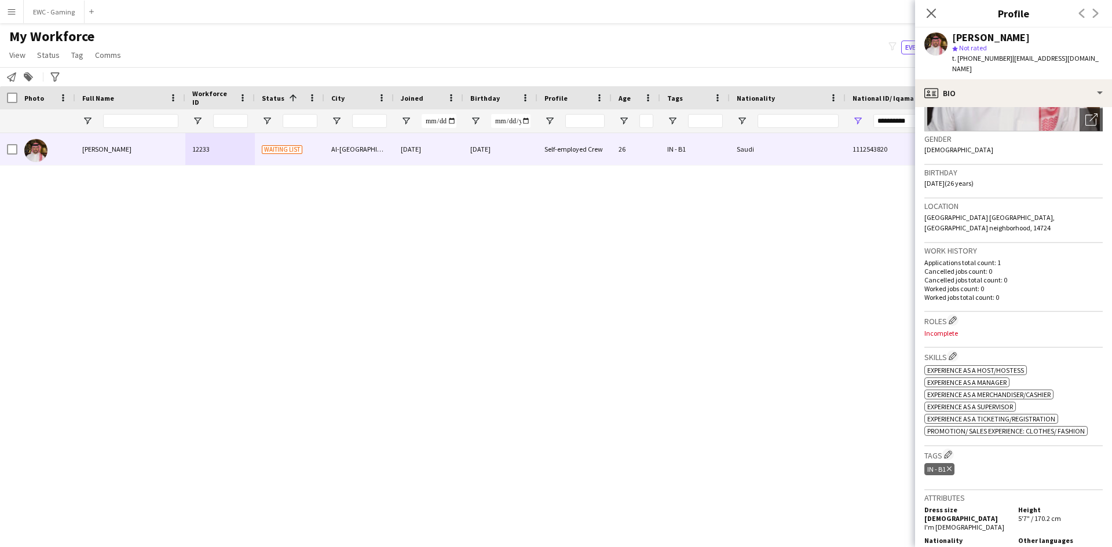
scroll to position [173, 0]
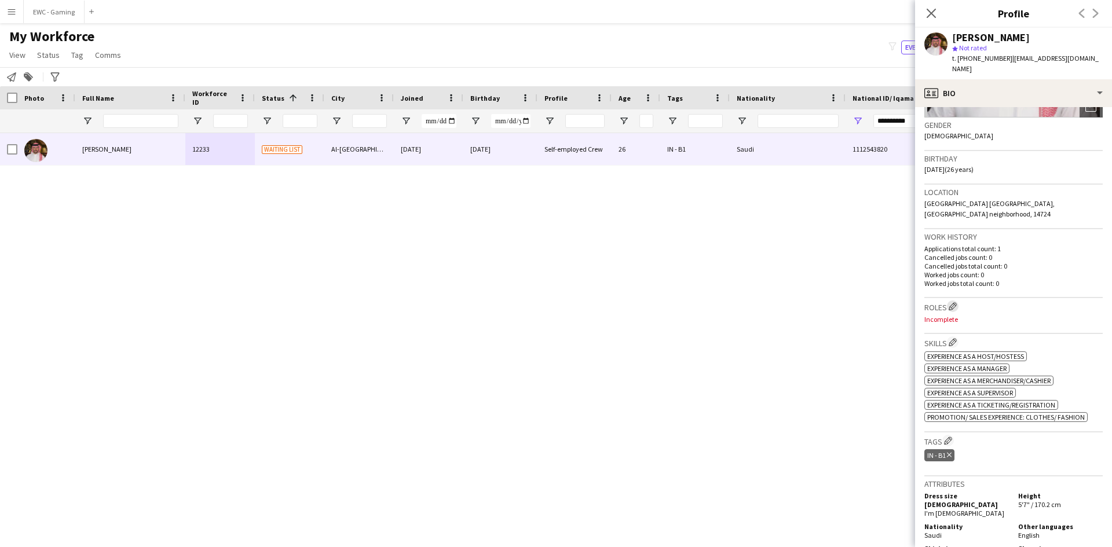
click at [956, 302] on app-icon "Edit crew company roles" at bounding box center [953, 306] width 8 height 8
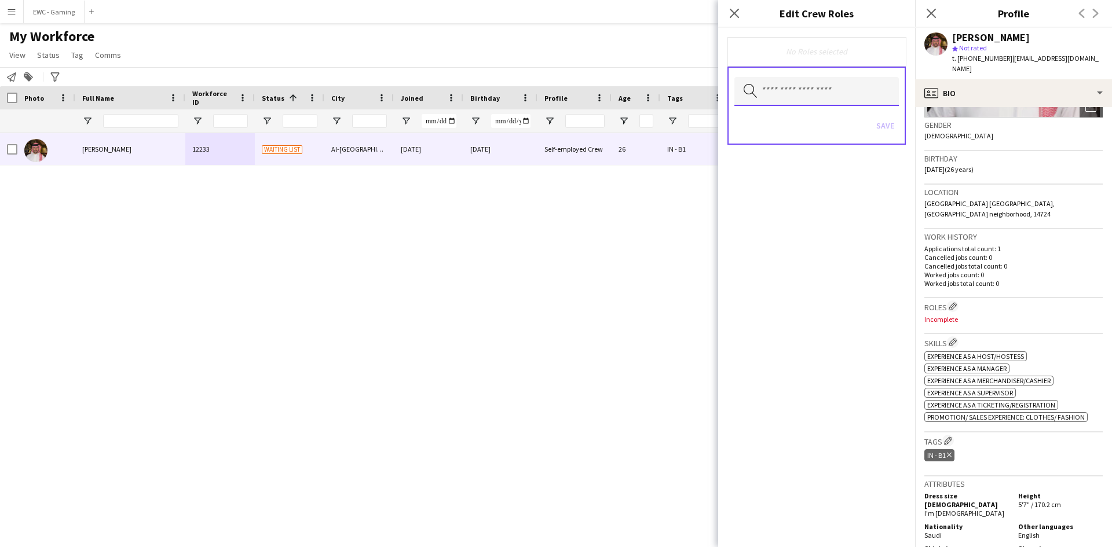
click at [832, 96] on input "text" at bounding box center [816, 91] width 164 height 29
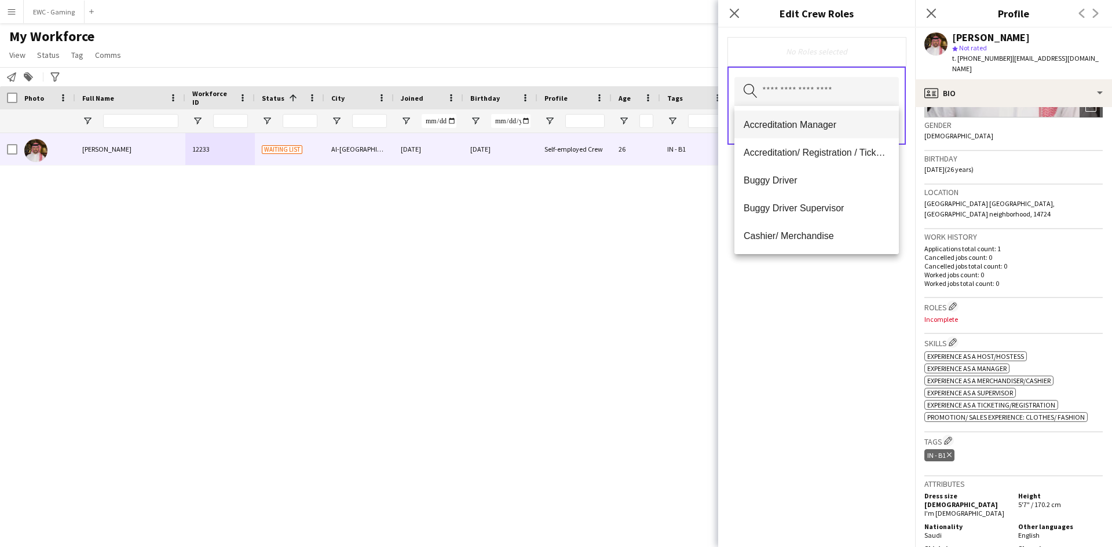
click at [813, 129] on span "Accreditation Manager" at bounding box center [817, 124] width 146 height 11
click at [813, 129] on span "Accreditation/ Registration / Ticketing" at bounding box center [817, 125] width 146 height 11
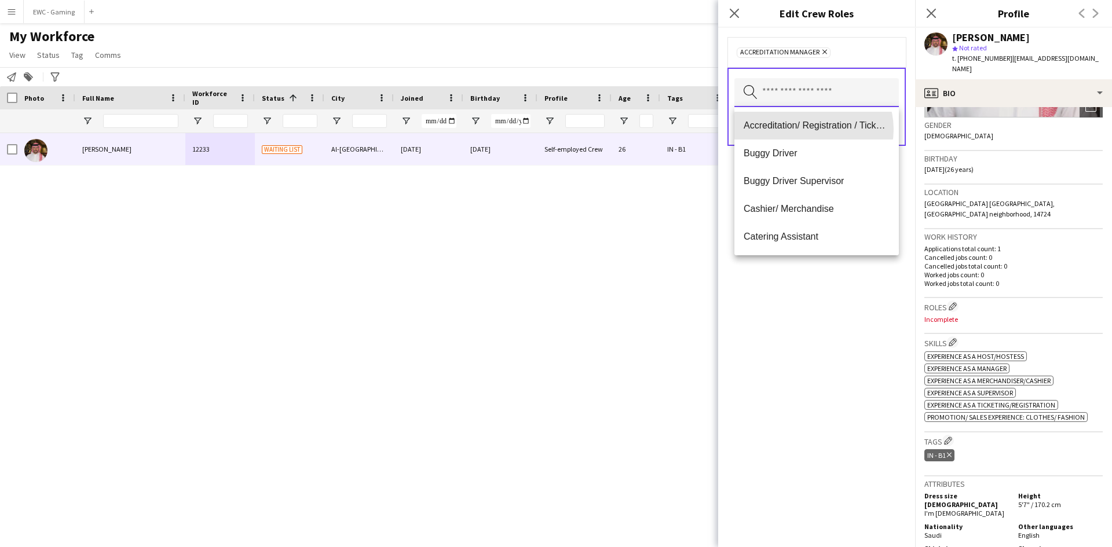
scroll to position [0, 0]
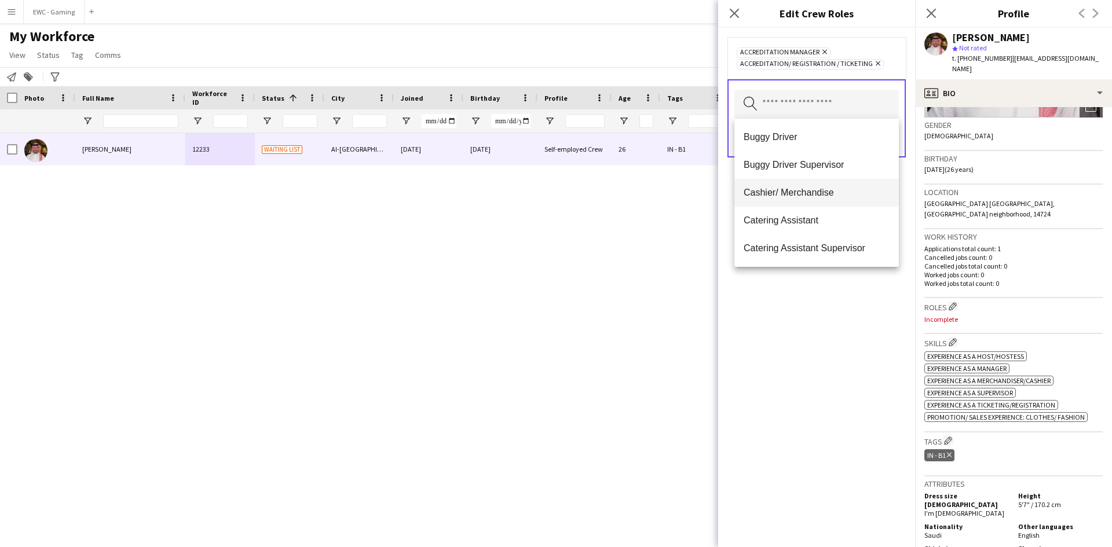
click at [818, 205] on mat-option "Cashier/ Merchandise" at bounding box center [816, 193] width 164 height 28
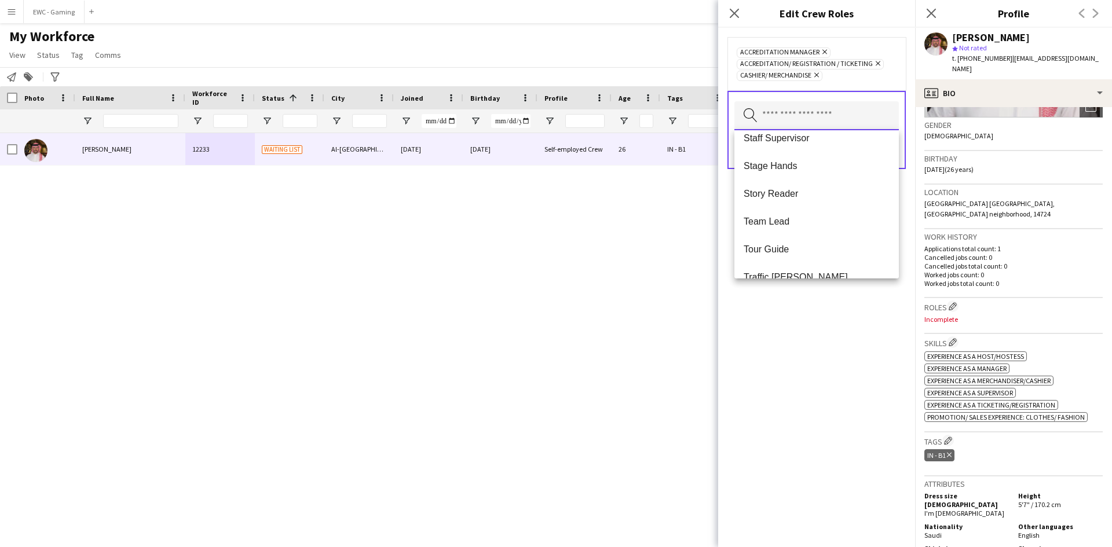
scroll to position [1084, 0]
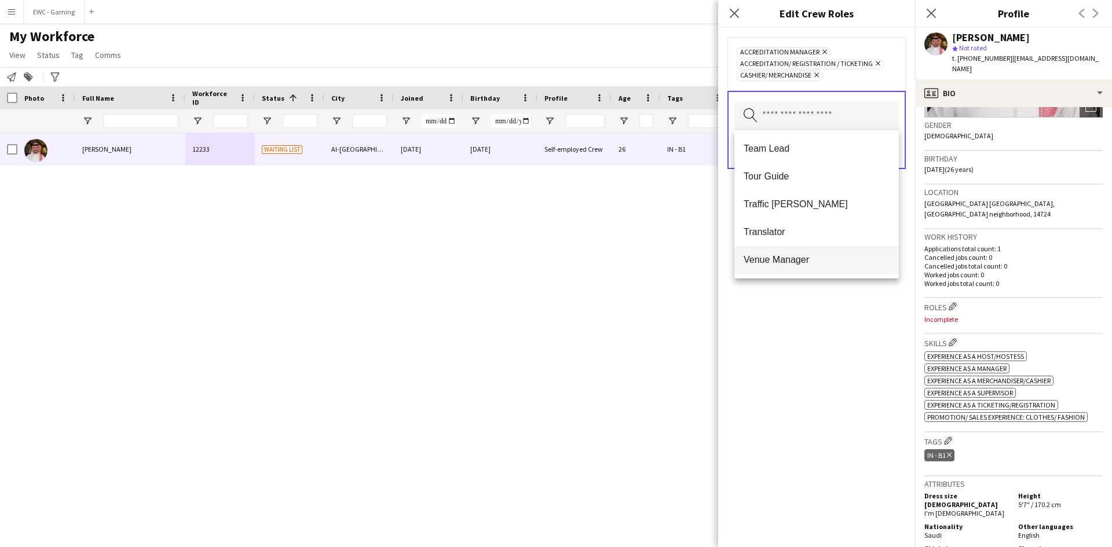
click at [825, 257] on span "Venue Manager" at bounding box center [817, 259] width 146 height 11
click at [826, 257] on span "Customer Service Staff" at bounding box center [817, 259] width 146 height 11
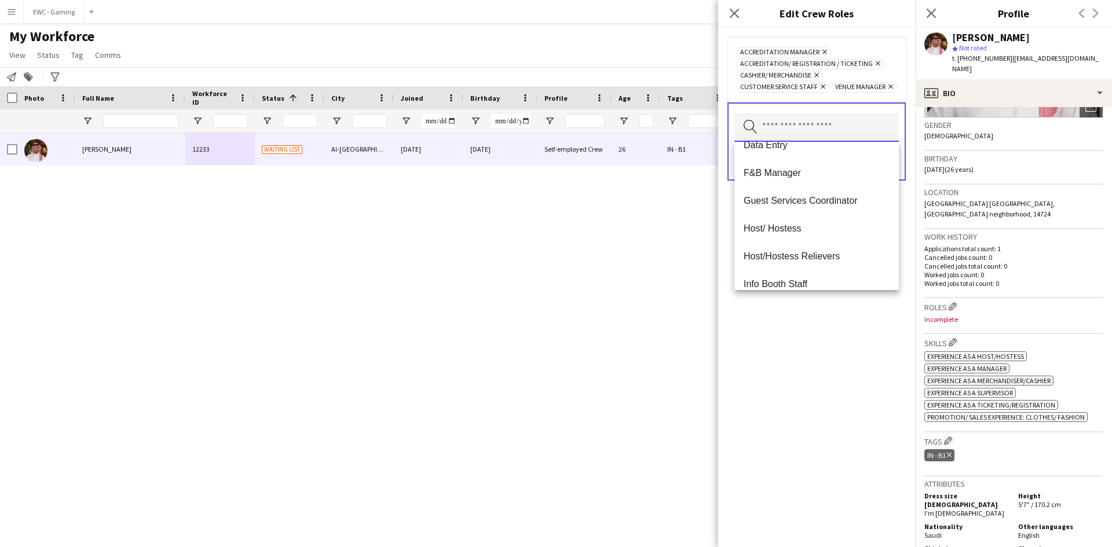
scroll to position [155, 0]
click at [836, 206] on mat-option "Guest Services Coordinator" at bounding box center [816, 200] width 164 height 28
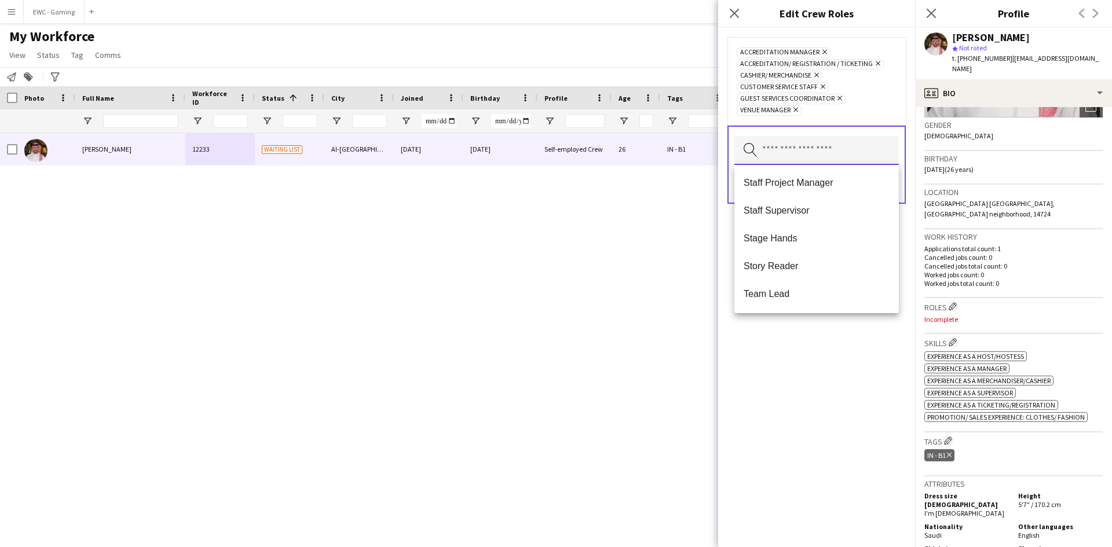
scroll to position [1001, 0]
click at [820, 230] on mat-option "Tour Guide" at bounding box center [816, 239] width 164 height 28
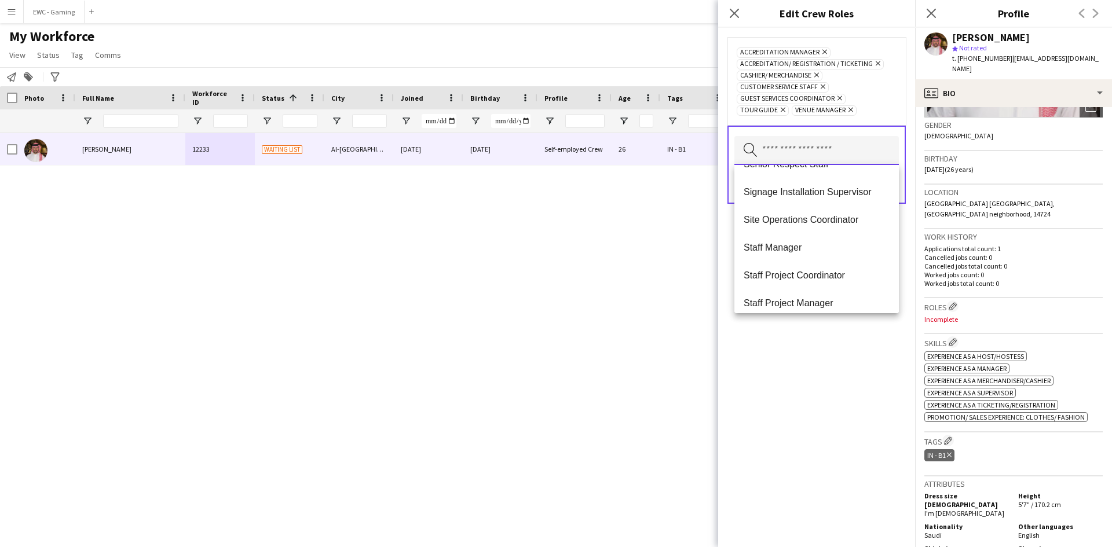
scroll to position [973, 0]
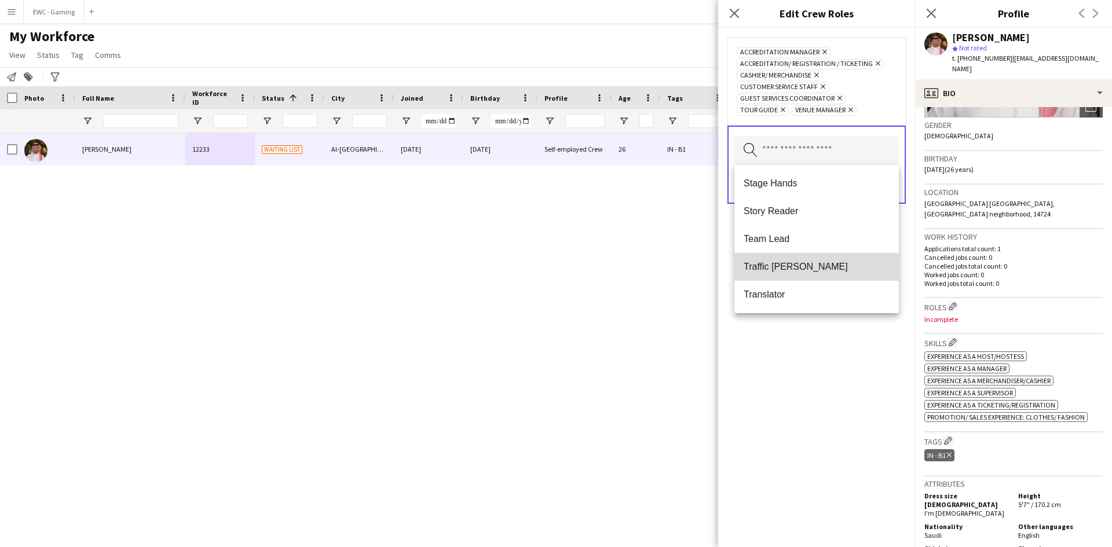
click at [821, 268] on span "Traffic [PERSON_NAME]" at bounding box center [817, 266] width 146 height 11
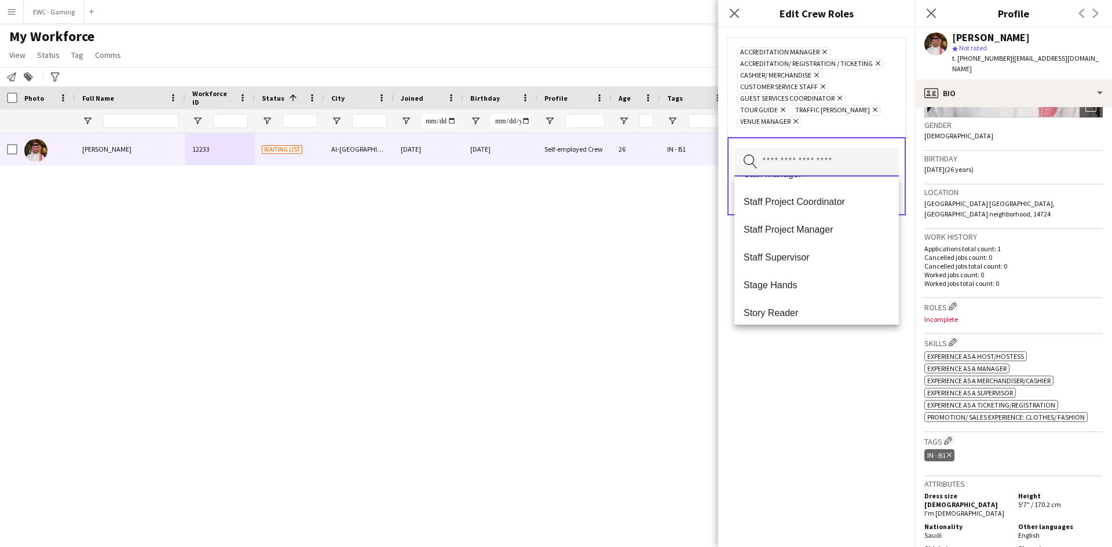
scroll to position [945, 0]
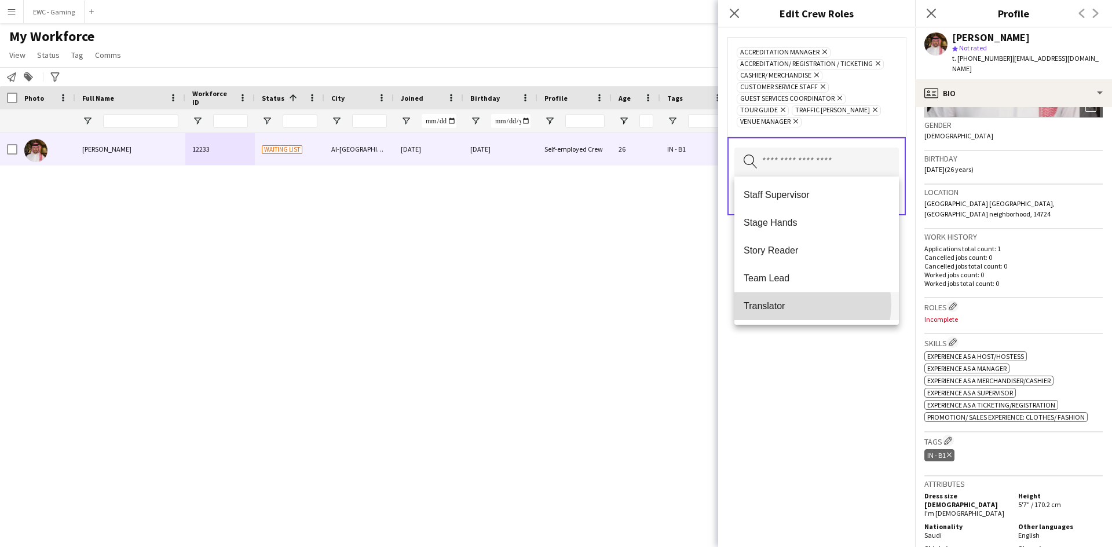
click at [804, 305] on span "Translator" at bounding box center [817, 306] width 146 height 11
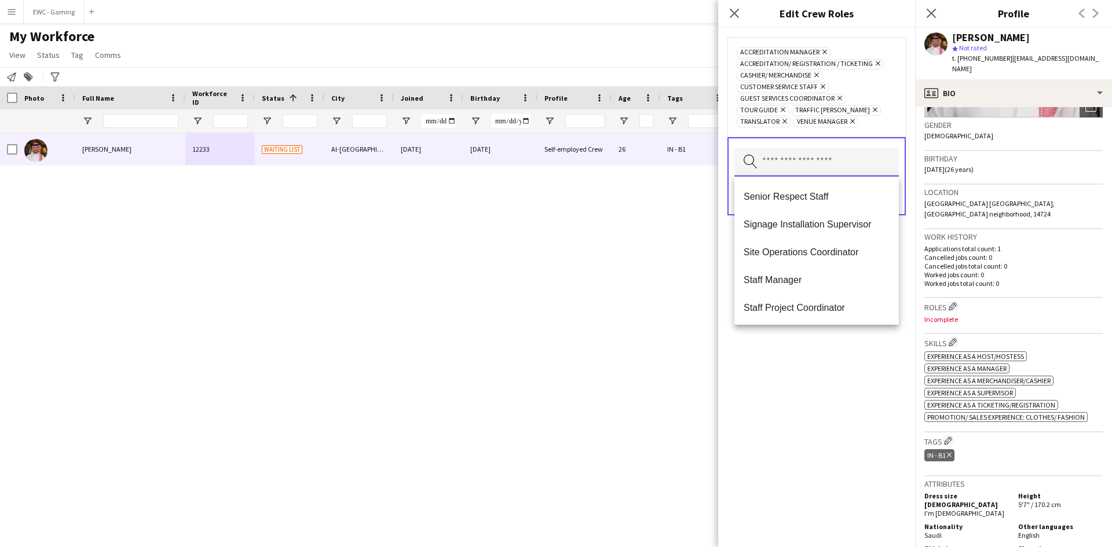
scroll to position [917, 0]
click at [811, 306] on span "Team Lead" at bounding box center [817, 306] width 146 height 11
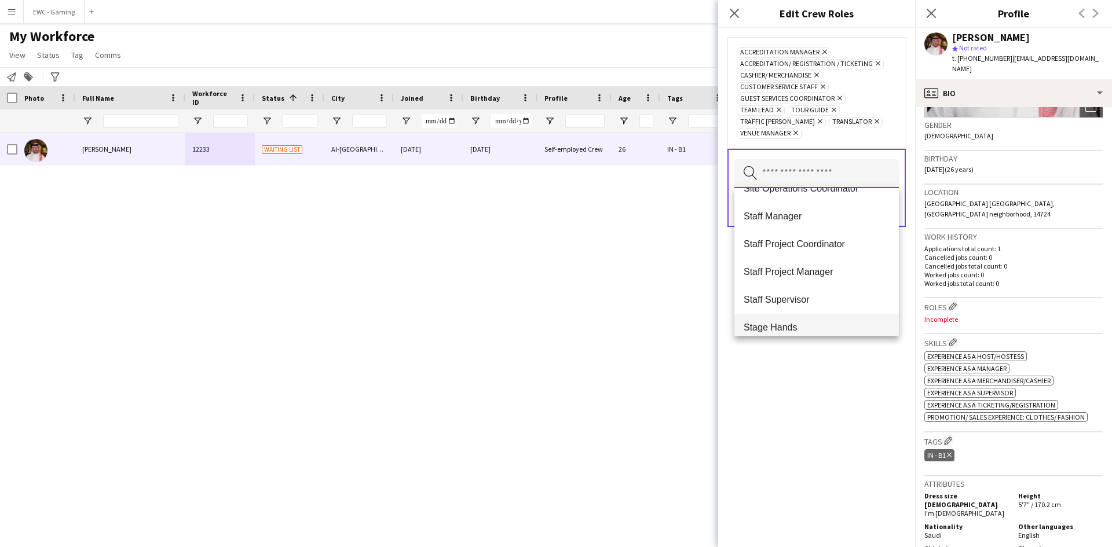
scroll to position [851, 0]
click at [814, 306] on span "Staff Supervisor" at bounding box center [817, 300] width 146 height 11
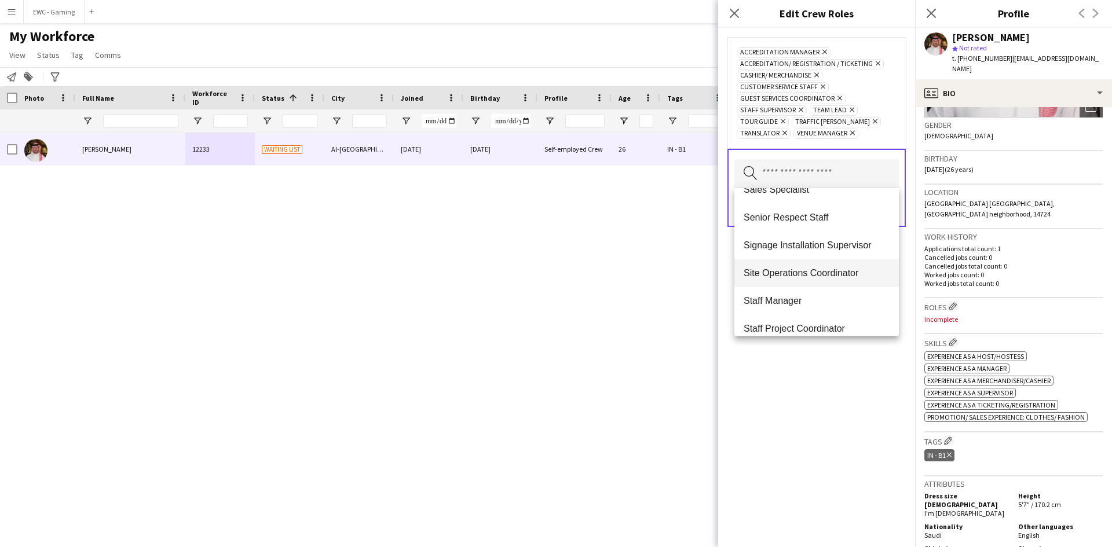
click at [818, 272] on span "Site Operations Coordinator" at bounding box center [817, 273] width 146 height 11
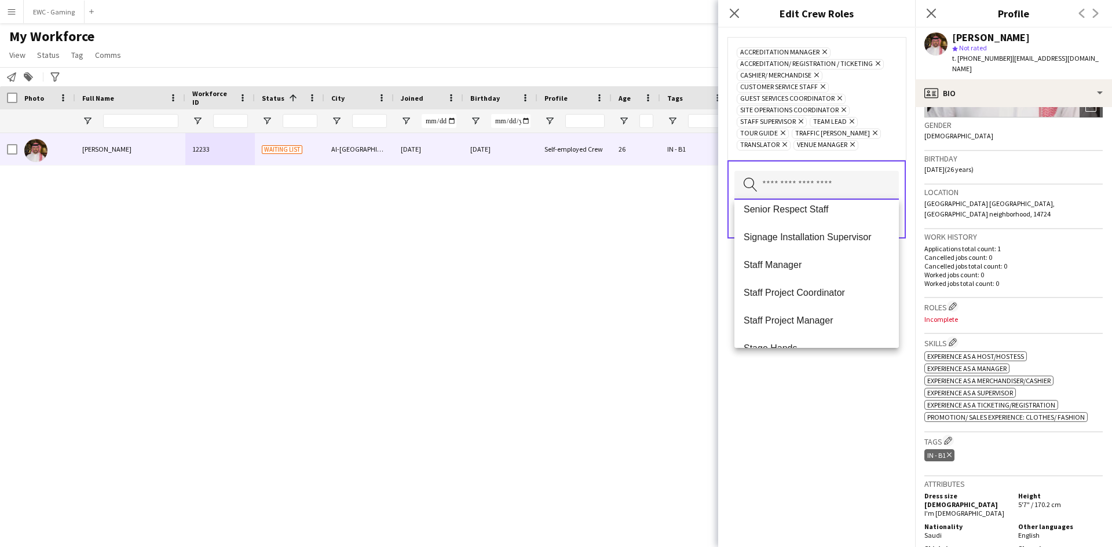
scroll to position [784, 0]
click at [829, 302] on mat-option "Staff Project Coordinator" at bounding box center [816, 296] width 164 height 28
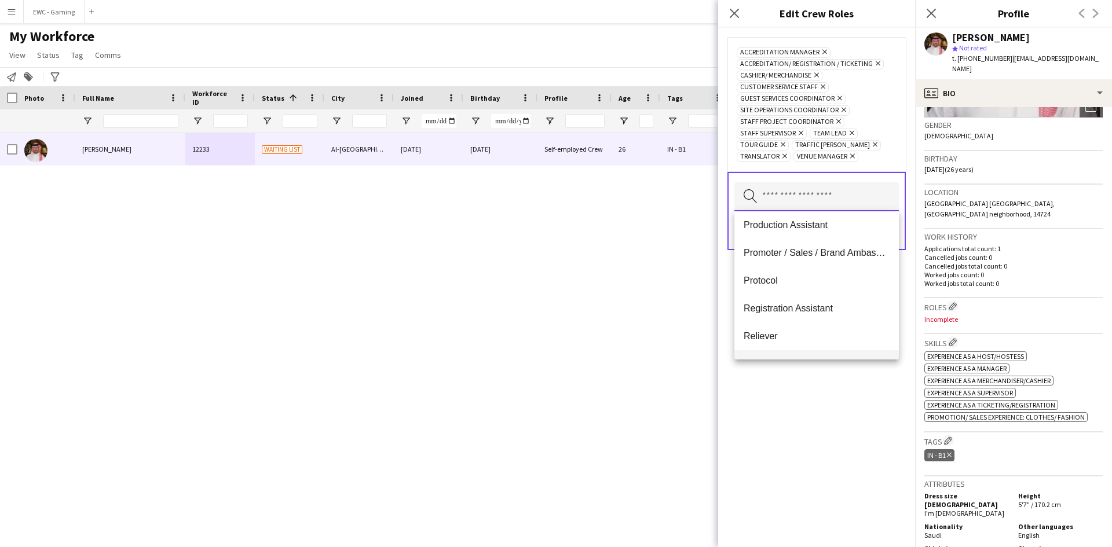
scroll to position [504, 0]
click at [817, 308] on span "Registration Assistant" at bounding box center [817, 308] width 146 height 11
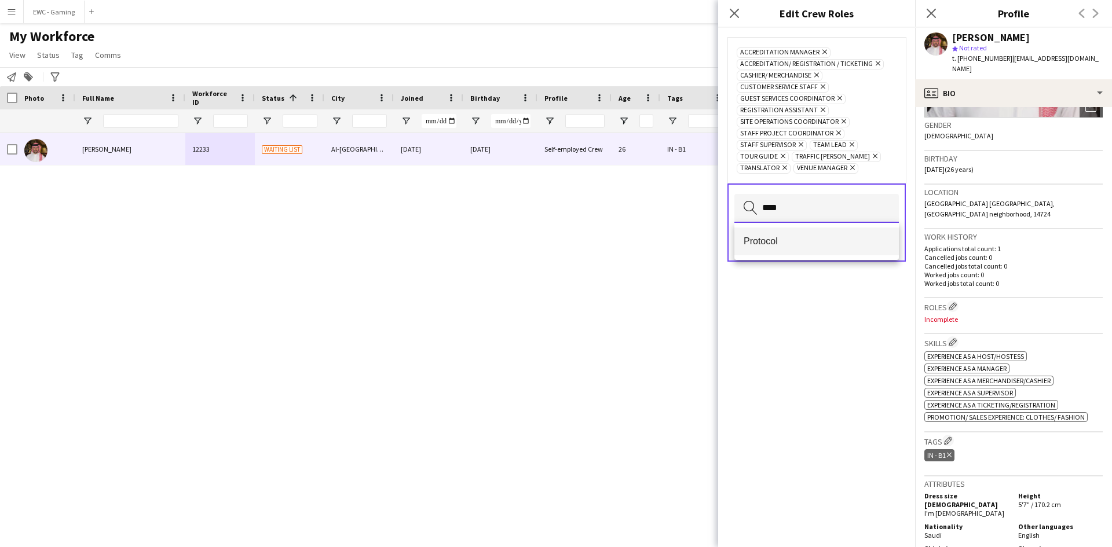
type input "****"
click at [804, 245] on span "Protocol" at bounding box center [817, 241] width 146 height 11
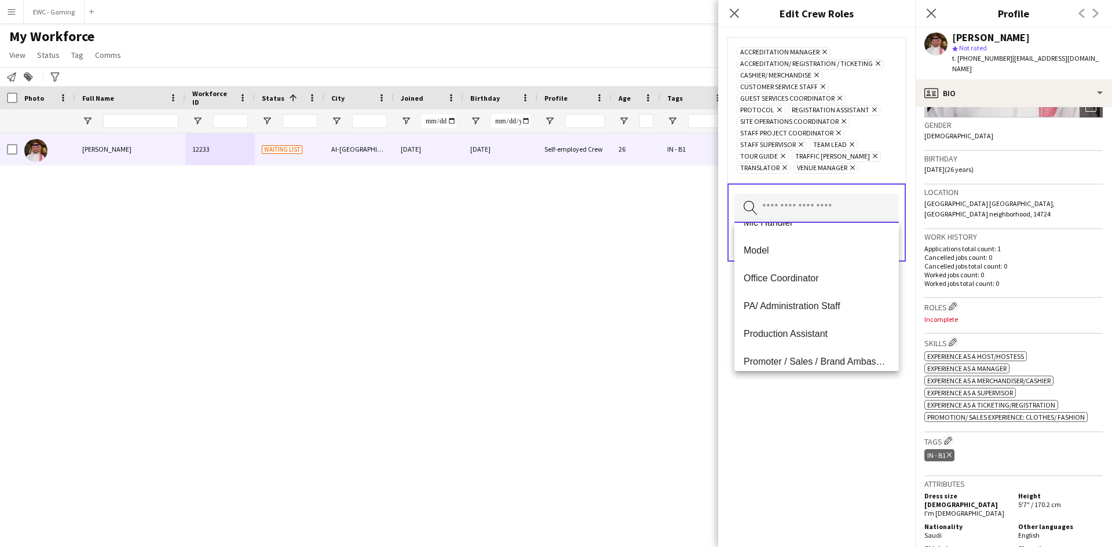
scroll to position [408, 0]
click at [828, 308] on span "PA/ Administration Staff" at bounding box center [817, 305] width 146 height 11
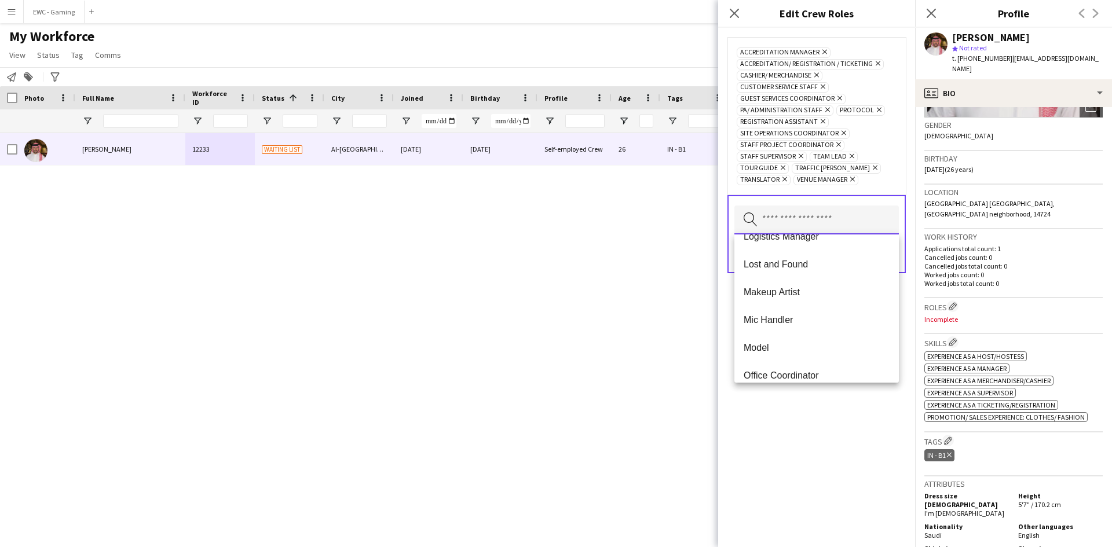
scroll to position [323, 0]
click at [842, 269] on span "Lost and Found" at bounding box center [817, 263] width 146 height 11
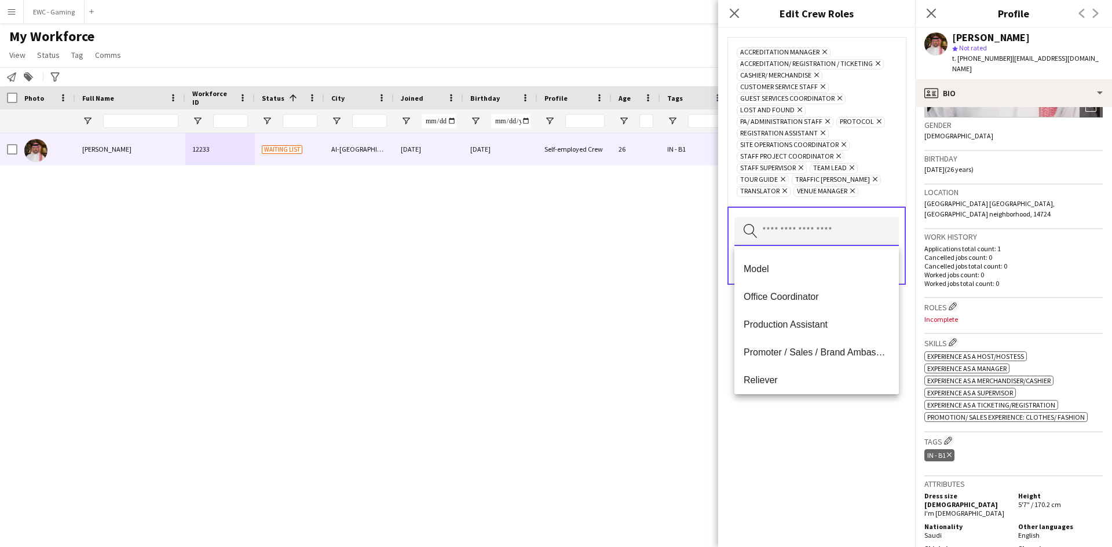
scroll to position [384, 0]
click at [829, 297] on span "Office Coordinator" at bounding box center [817, 297] width 146 height 11
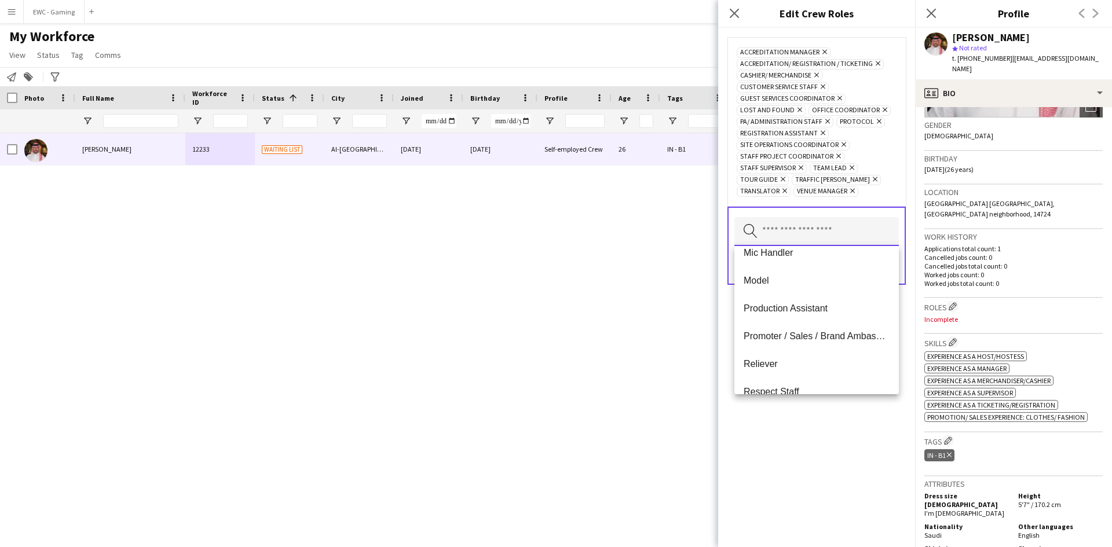
scroll to position [374, 0]
click at [840, 336] on span "Promoter / Sales / Brand Ambassador" at bounding box center [817, 335] width 146 height 11
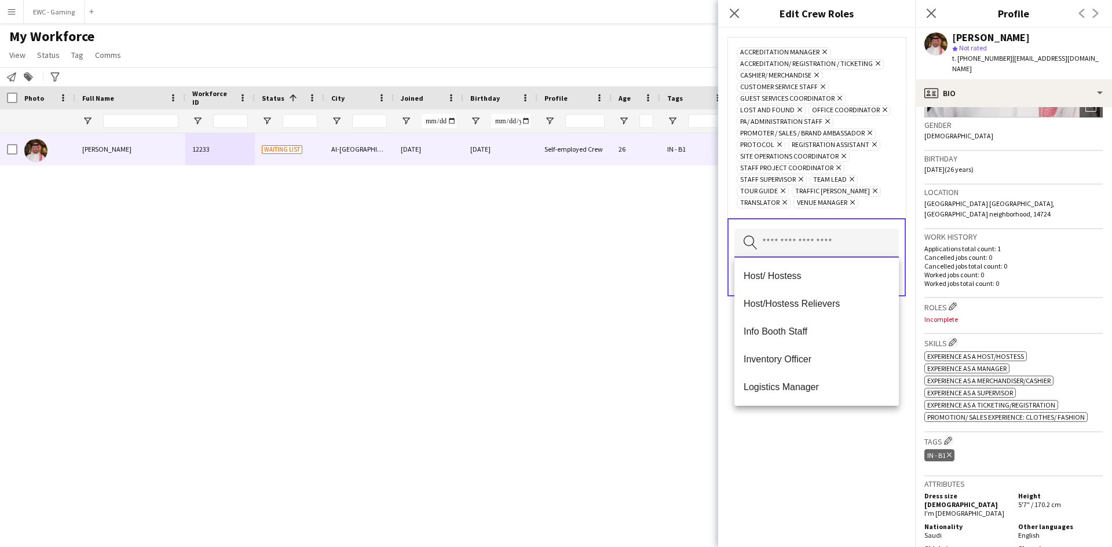
scroll to position [230, 0]
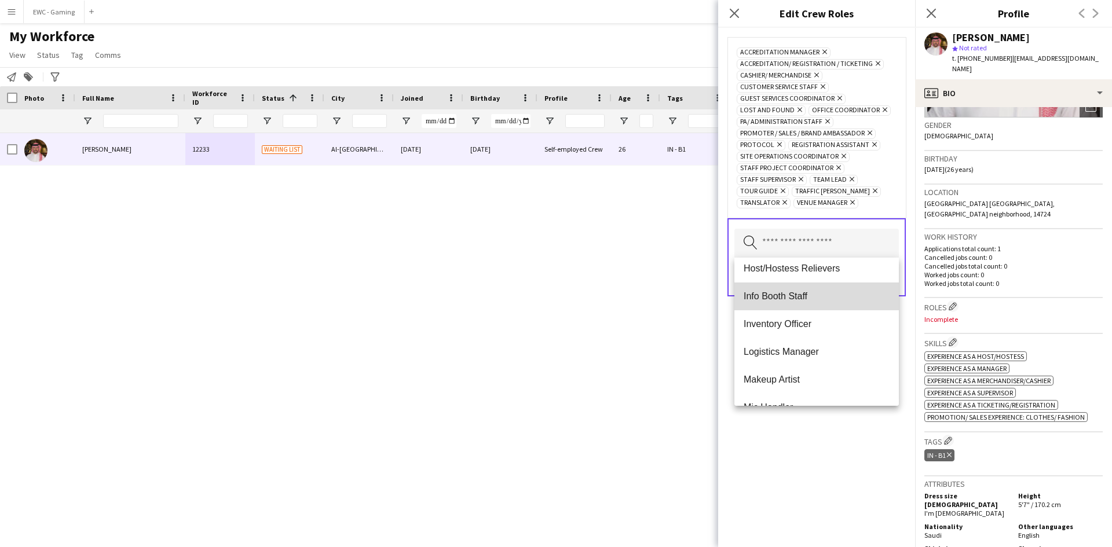
click at [828, 303] on mat-option "Info Booth Staff" at bounding box center [816, 297] width 164 height 28
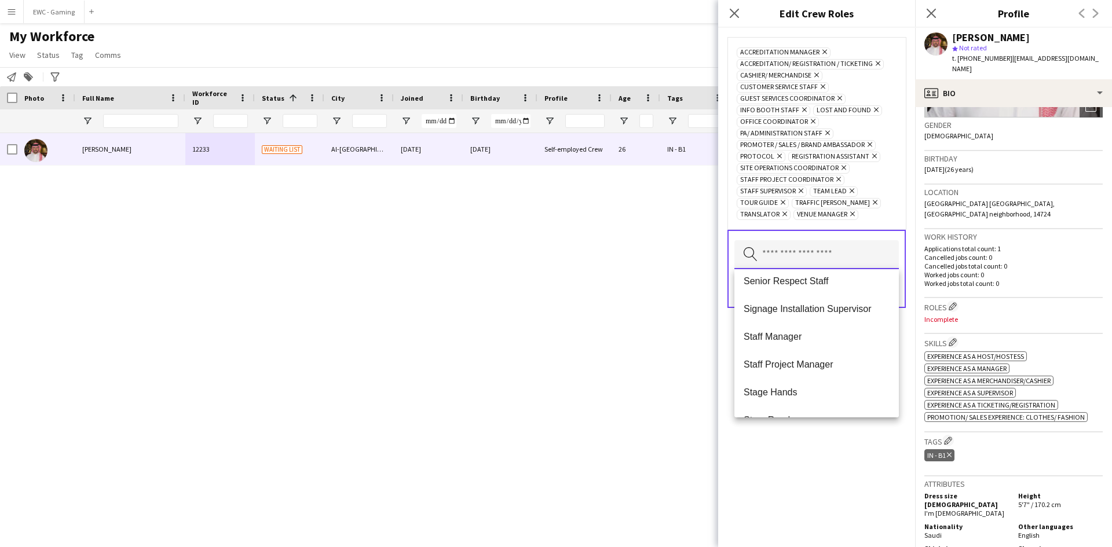
scroll to position [612, 0]
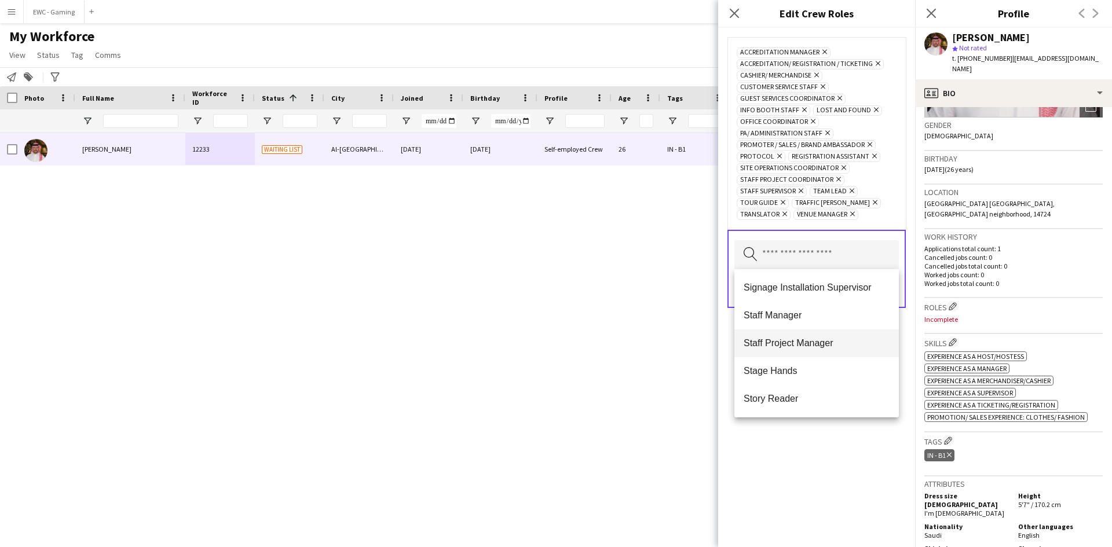
click at [829, 345] on span "Staff Project Manager" at bounding box center [817, 343] width 146 height 11
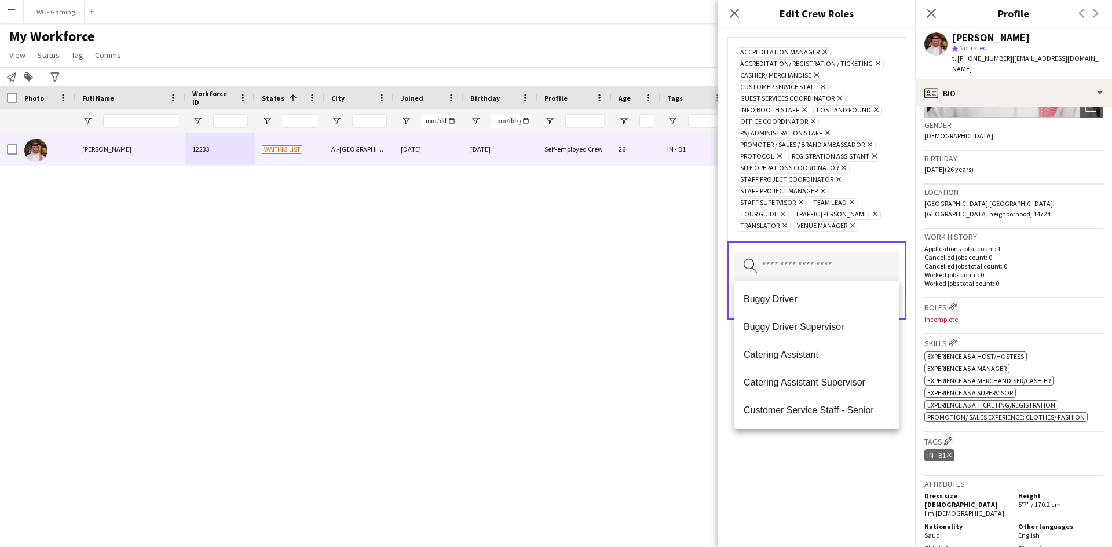
click at [818, 494] on div "Accreditation Manager Remove Accreditation/ Registration / Ticketing Remove Cas…" at bounding box center [816, 288] width 197 height 520
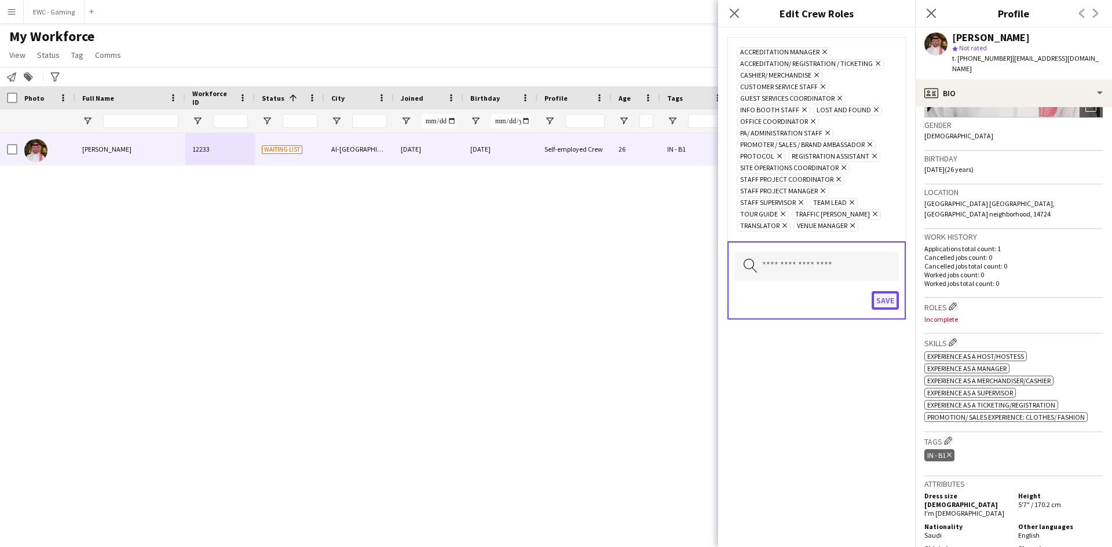
click at [886, 295] on button "Save" at bounding box center [885, 300] width 27 height 19
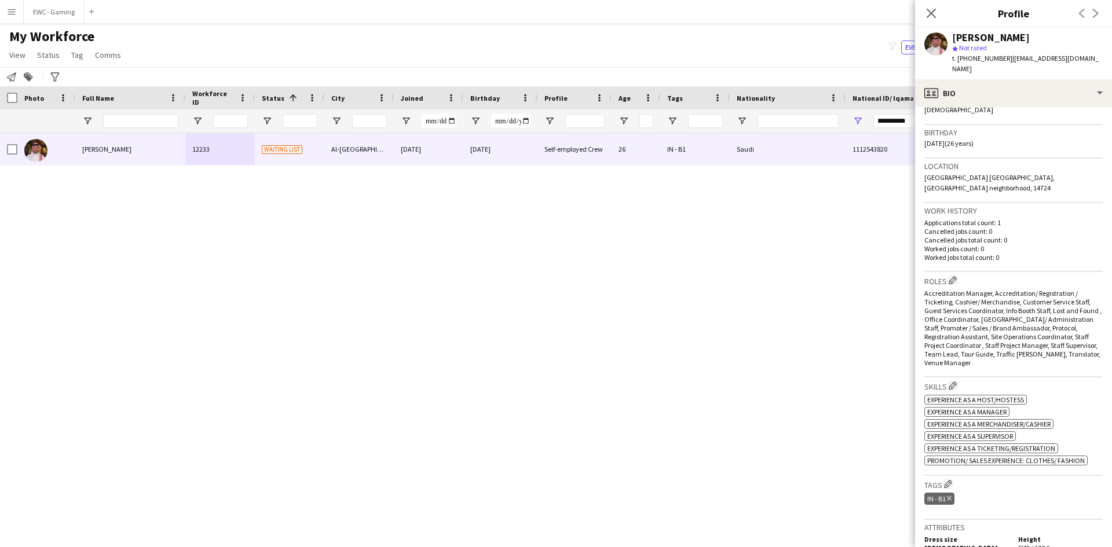
scroll to position [200, 0]
click at [924, 367] on app-crew-profile-bio "chevron-left chevron-right Open photos pop-in Gender [DEMOGRAPHIC_DATA] Birthda…" at bounding box center [1013, 327] width 197 height 440
click at [952, 479] on app-icon "Edit crew company tags" at bounding box center [948, 483] width 8 height 8
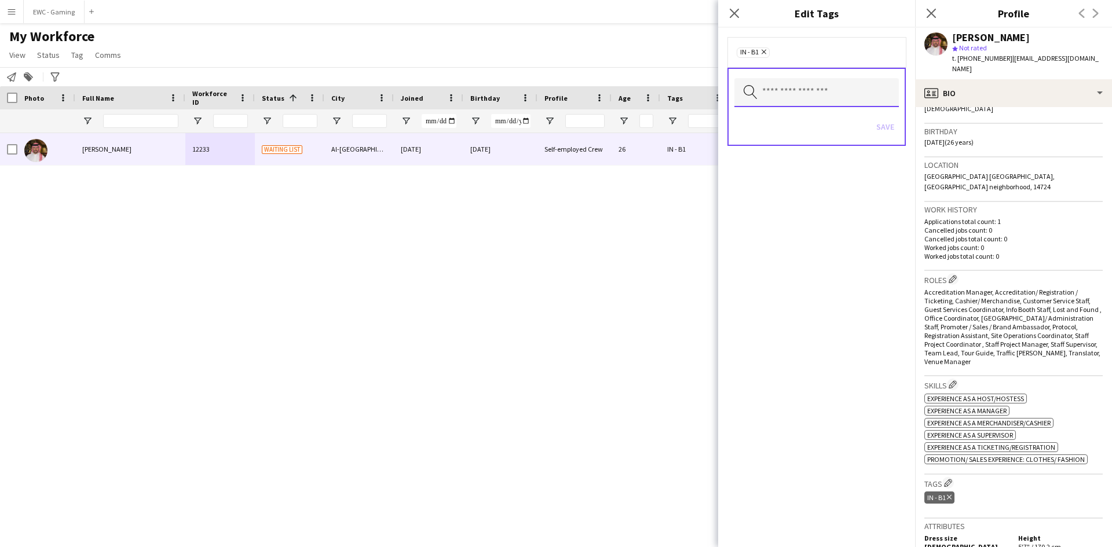
click at [843, 87] on input "text" at bounding box center [816, 92] width 164 height 29
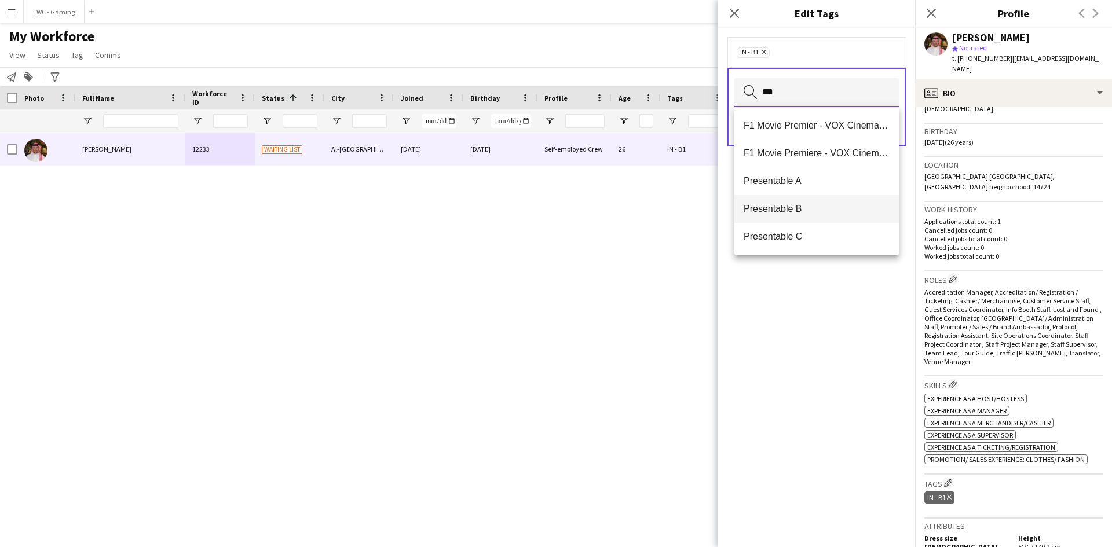
type input "***"
click at [832, 211] on span "Presentable B" at bounding box center [817, 208] width 146 height 11
click at [818, 94] on input "text" at bounding box center [816, 92] width 164 height 29
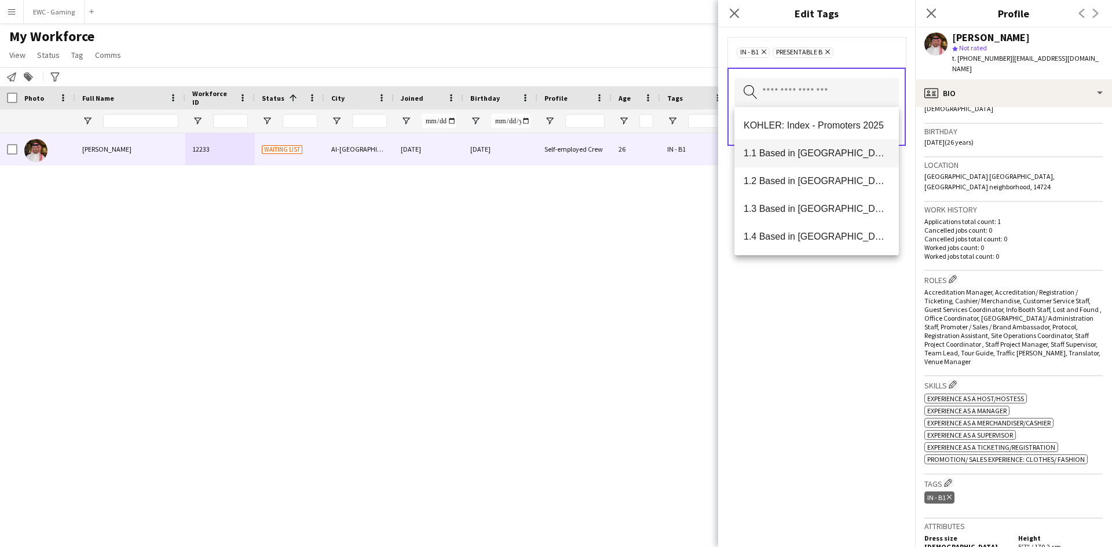
click at [820, 163] on mat-option "1.1 Based in [GEOGRAPHIC_DATA]" at bounding box center [816, 154] width 164 height 28
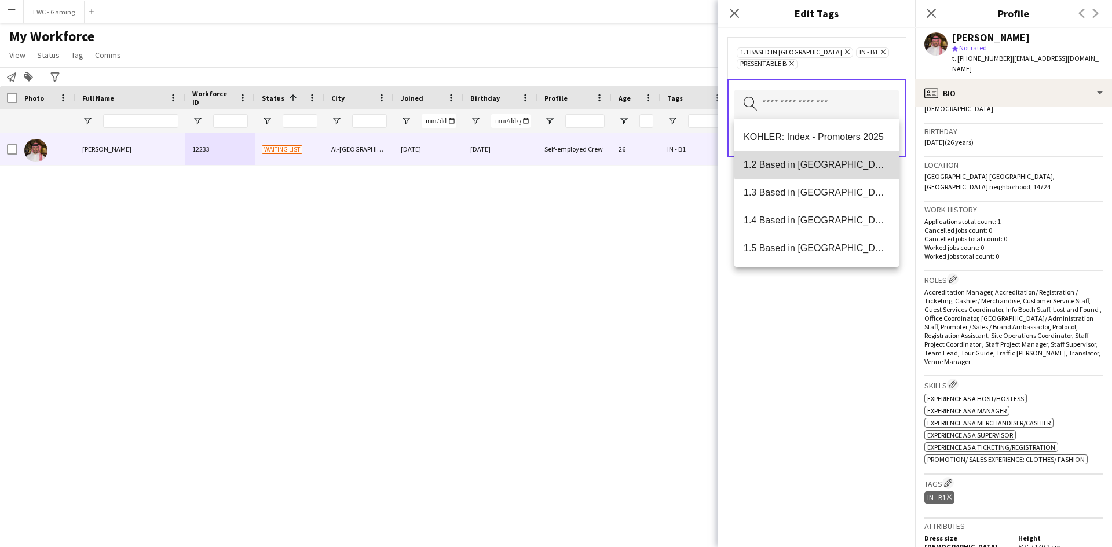
click at [820, 163] on span "1.2 Based in [GEOGRAPHIC_DATA]" at bounding box center [817, 164] width 146 height 11
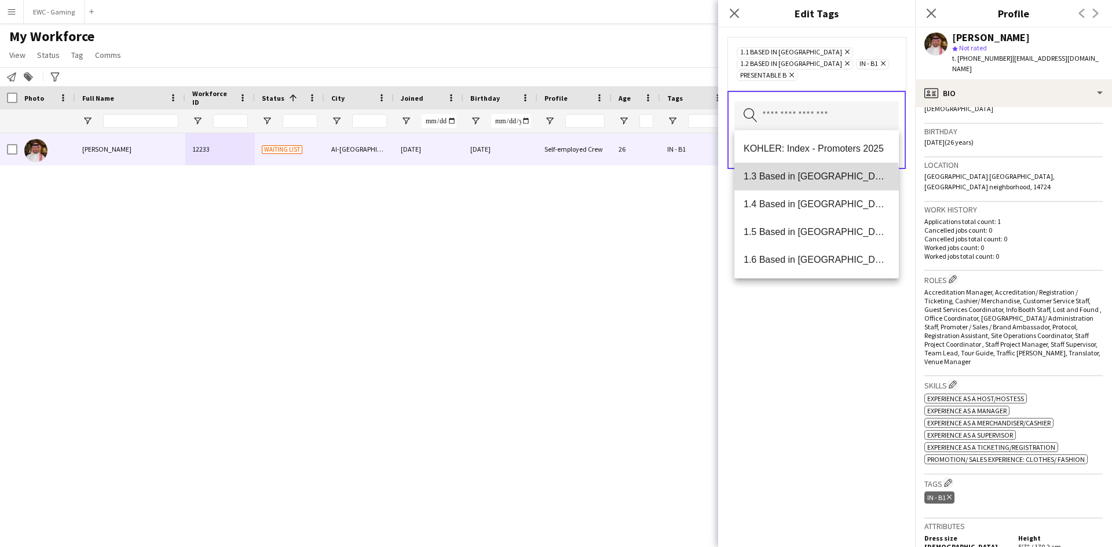
click at [816, 182] on span "1.3 Based in [GEOGRAPHIC_DATA]" at bounding box center [817, 176] width 146 height 11
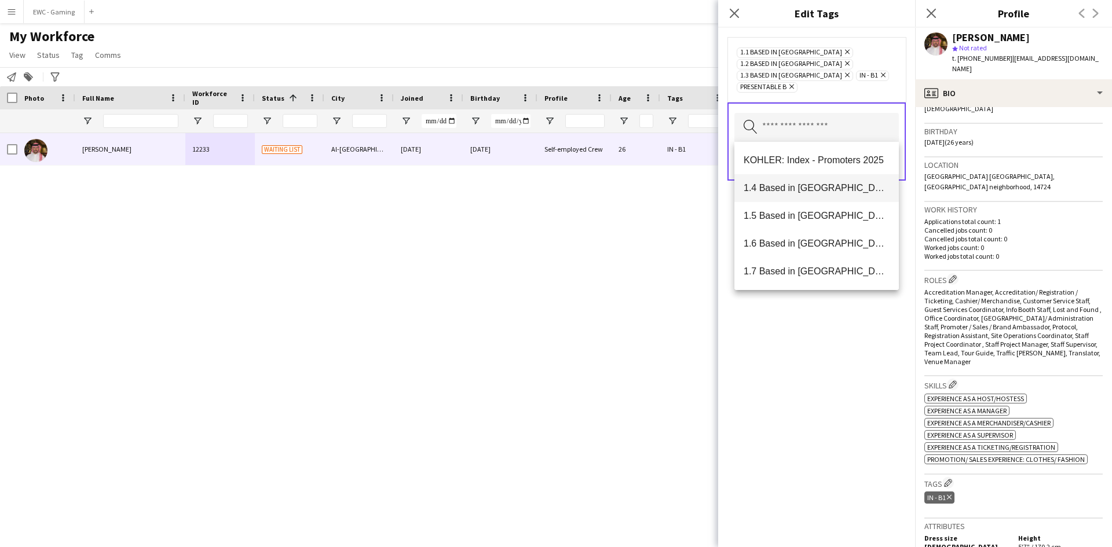
click at [817, 191] on span "1.4 Based in [GEOGRAPHIC_DATA]" at bounding box center [817, 187] width 146 height 11
click at [817, 202] on mat-option "1.6 Based in [GEOGRAPHIC_DATA]" at bounding box center [816, 216] width 164 height 28
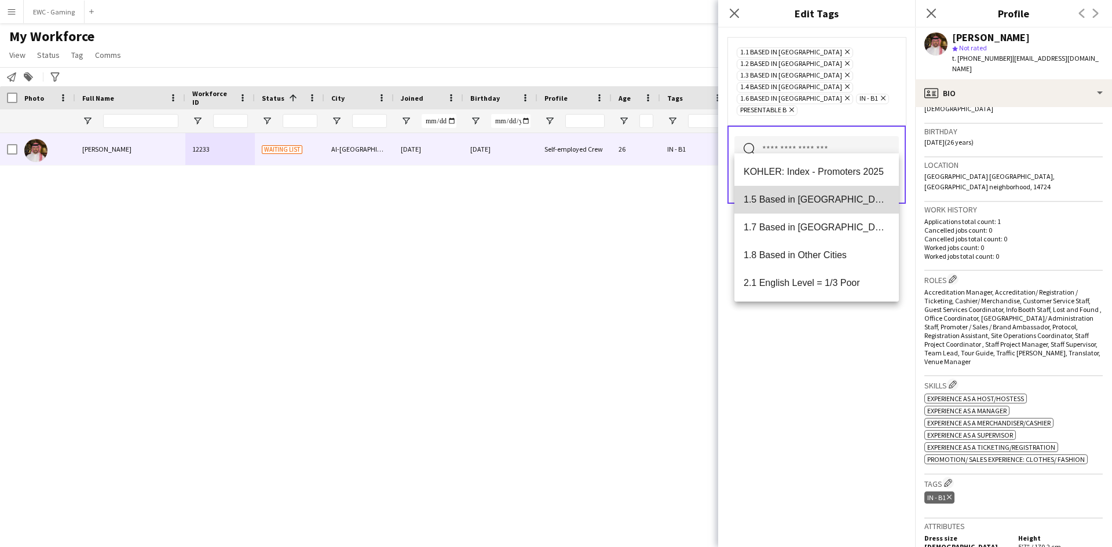
click at [817, 200] on span "1.5 Based in [GEOGRAPHIC_DATA]" at bounding box center [817, 199] width 146 height 11
click at [817, 201] on span "1.7 Based in [GEOGRAPHIC_DATA]" at bounding box center [817, 199] width 146 height 11
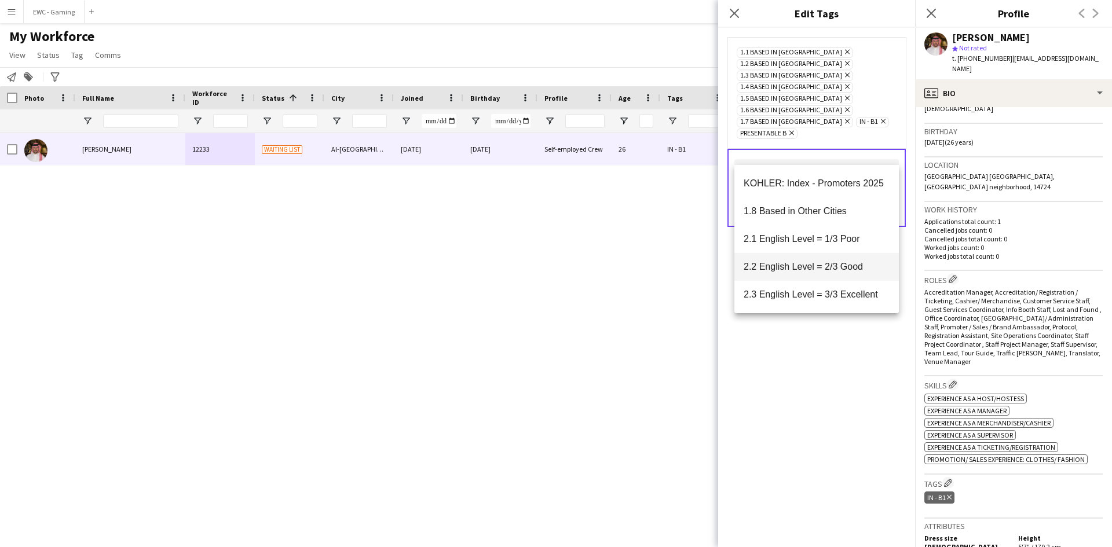
click at [795, 265] on span "2.2 English Level = 2/3 Good" at bounding box center [817, 266] width 146 height 11
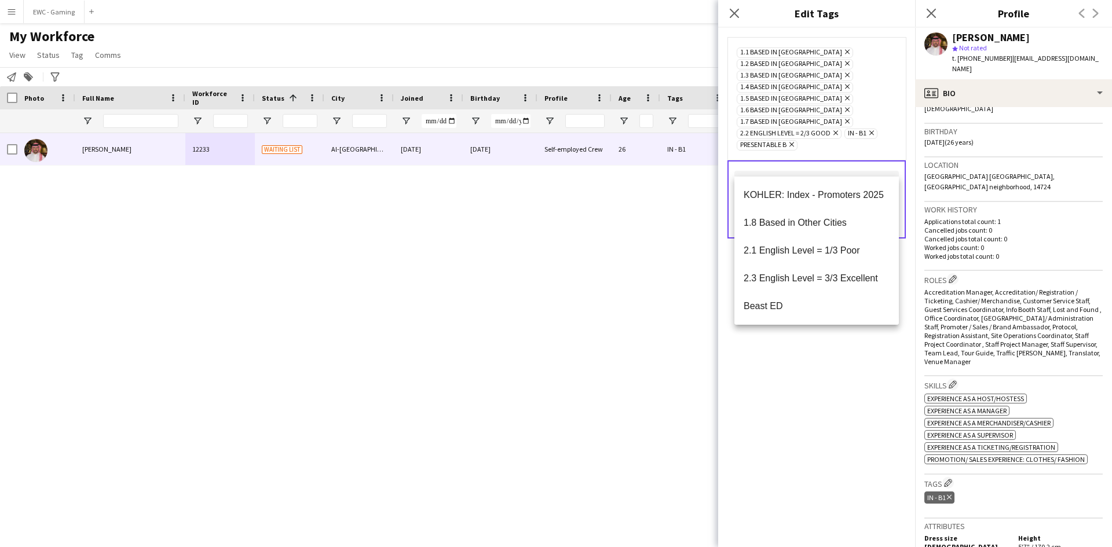
click at [815, 381] on div "1.1 Based in [GEOGRAPHIC_DATA] Remove 1.2 Based in [GEOGRAPHIC_DATA] Remove 1.3…" at bounding box center [816, 288] width 197 height 520
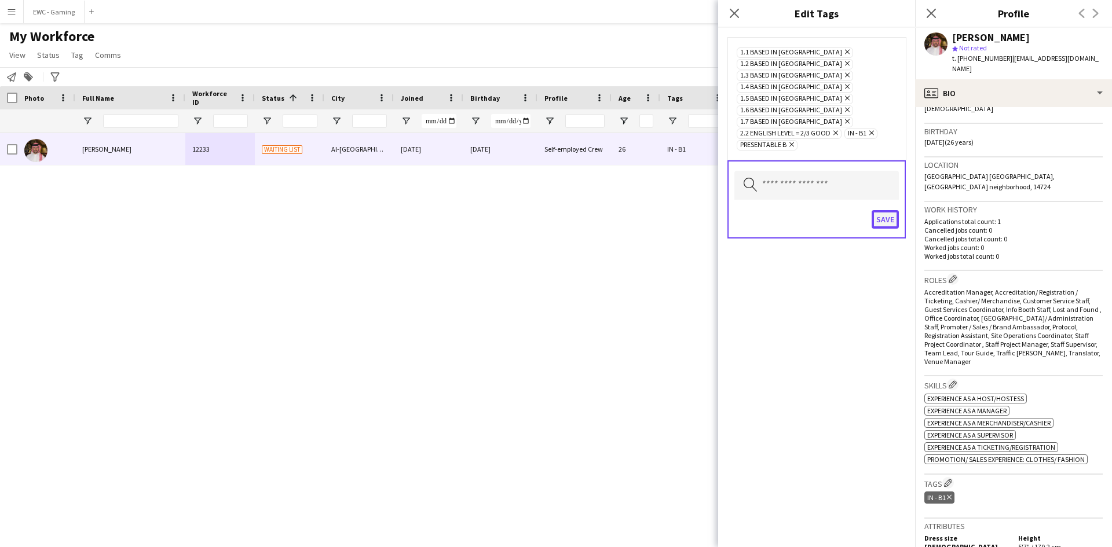
click at [891, 210] on button "Save" at bounding box center [885, 219] width 27 height 19
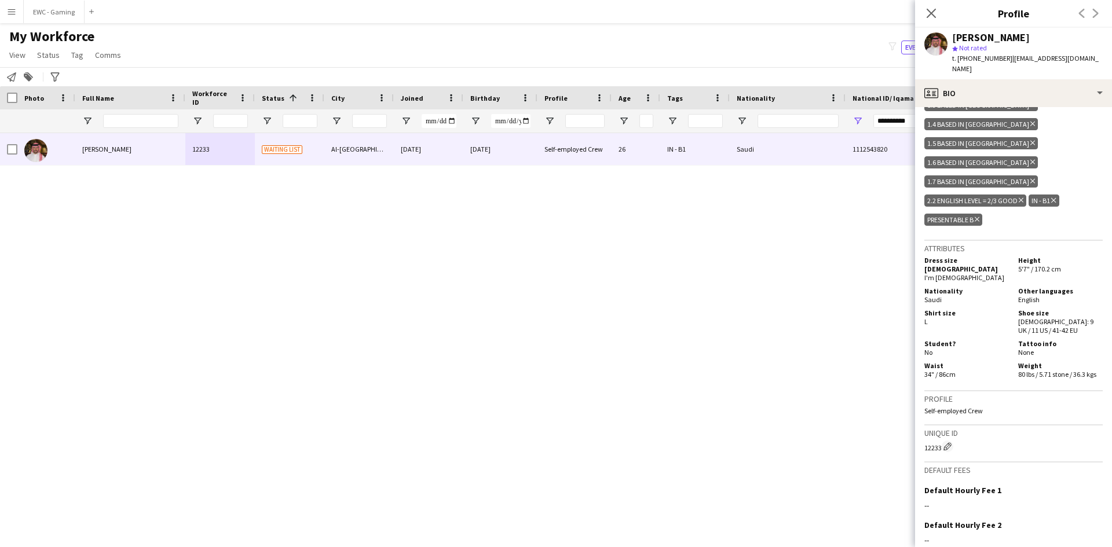
scroll to position [682, 0]
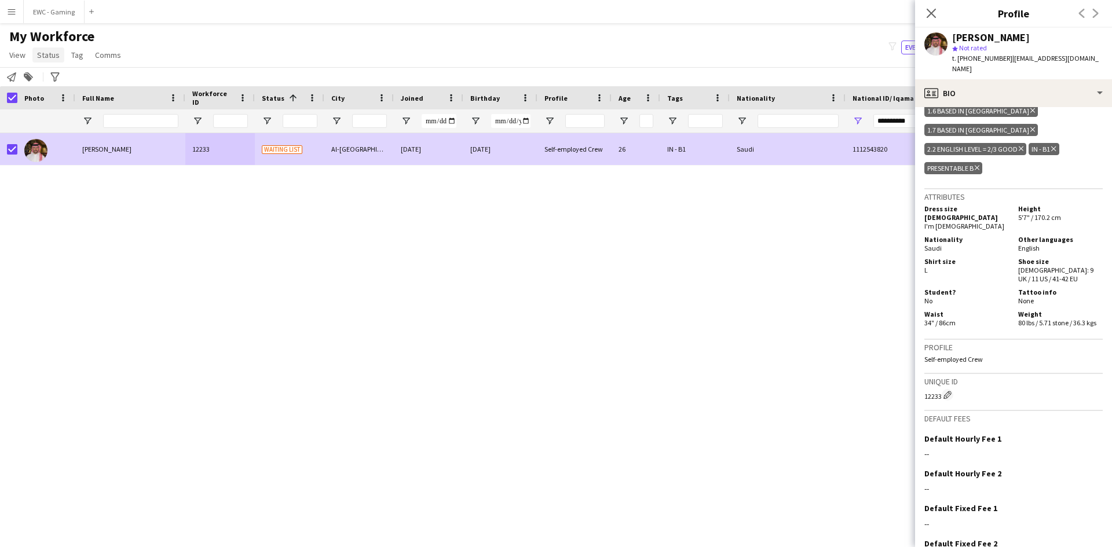
click at [48, 56] on span "Status" at bounding box center [48, 55] width 23 height 10
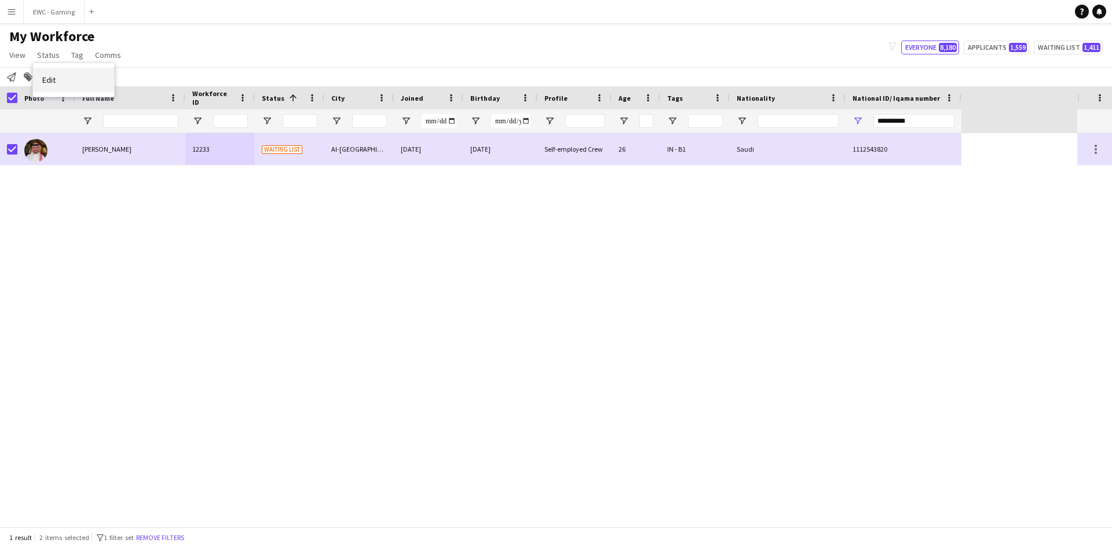
click at [69, 81] on link "Edit" at bounding box center [73, 80] width 81 height 24
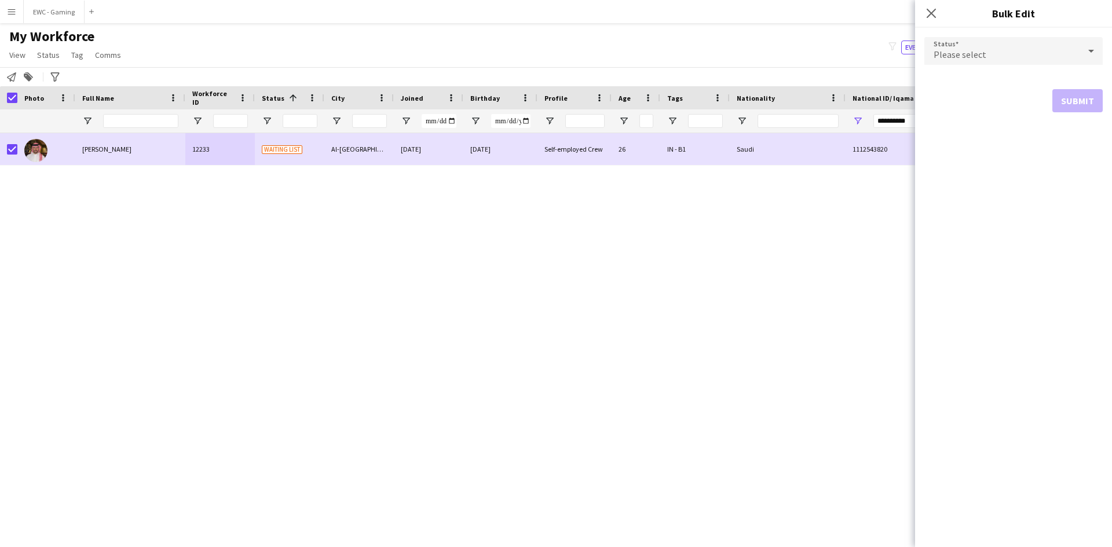
click at [1000, 57] on div "Please select" at bounding box center [1001, 51] width 155 height 28
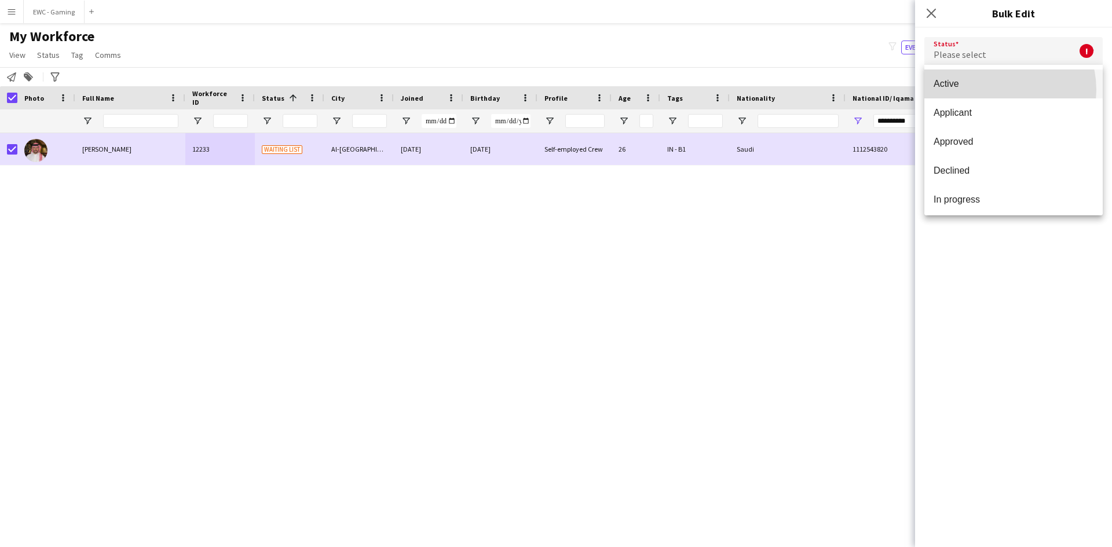
click at [999, 90] on mat-option "Active" at bounding box center [1013, 84] width 178 height 29
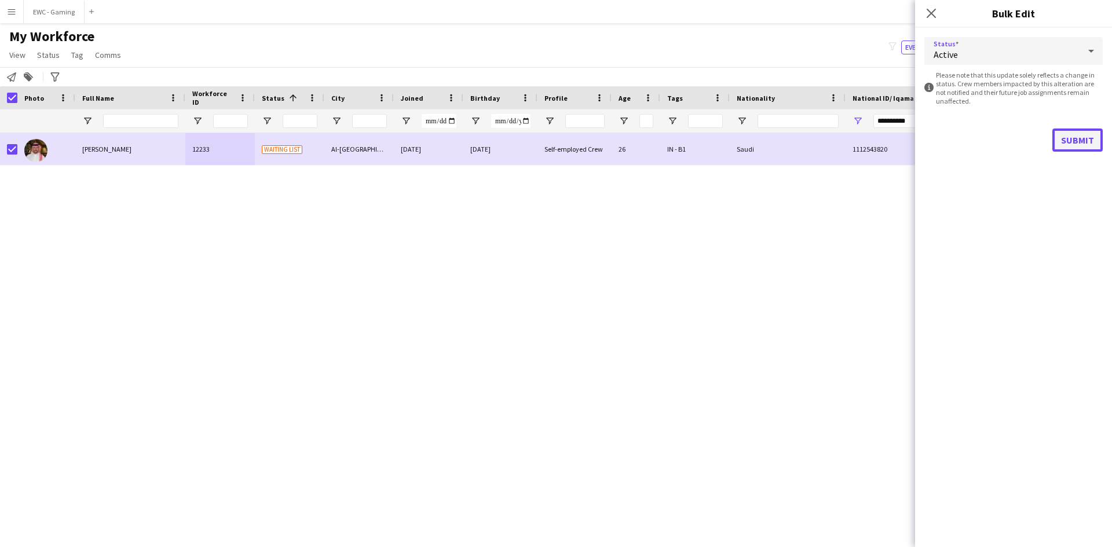
click at [1070, 143] on button "Submit" at bounding box center [1077, 140] width 50 height 23
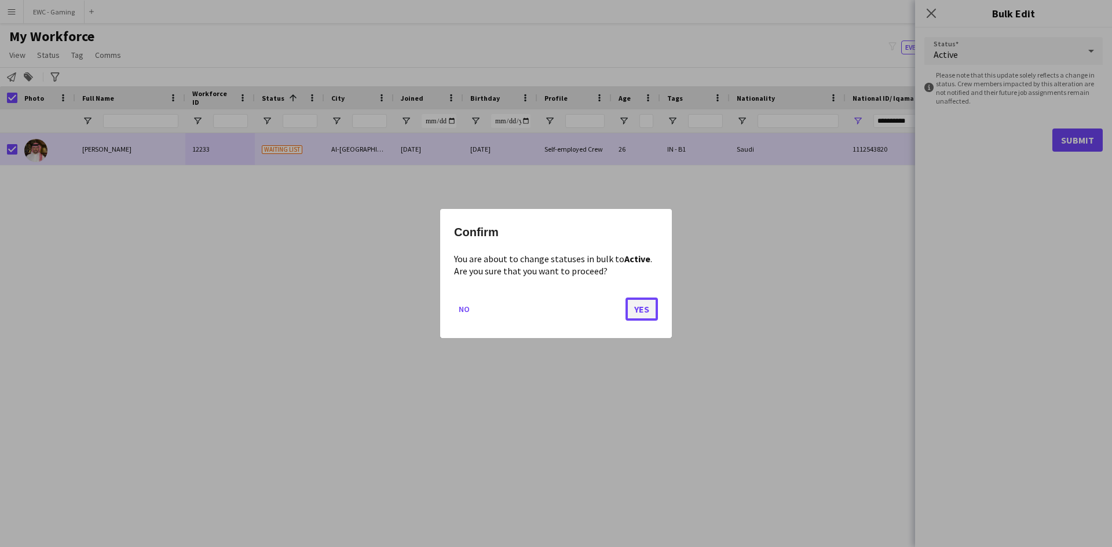
click at [645, 305] on button "Yes" at bounding box center [642, 309] width 32 height 23
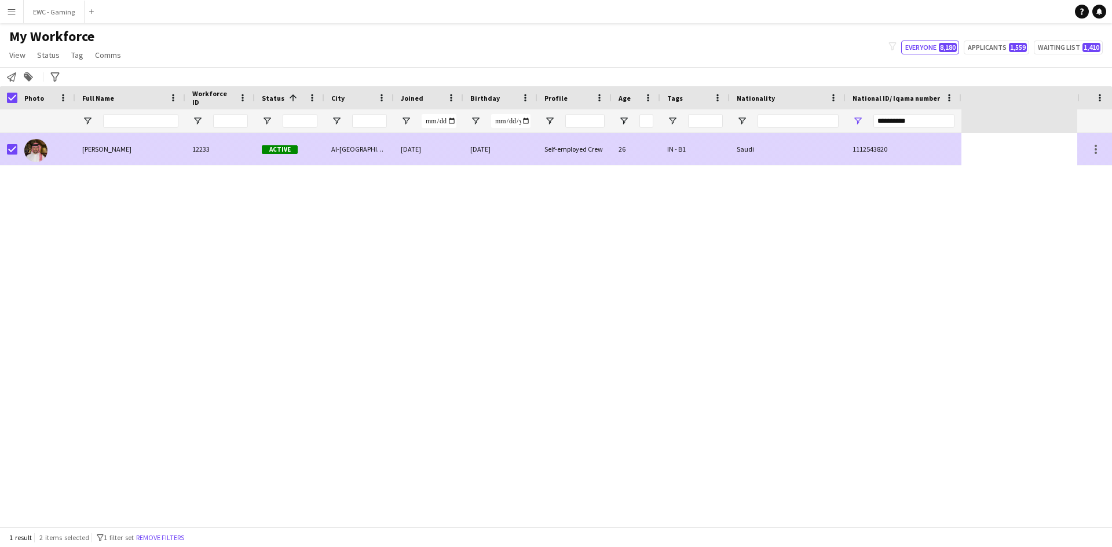
click at [143, 147] on div "[PERSON_NAME]" at bounding box center [130, 149] width 110 height 32
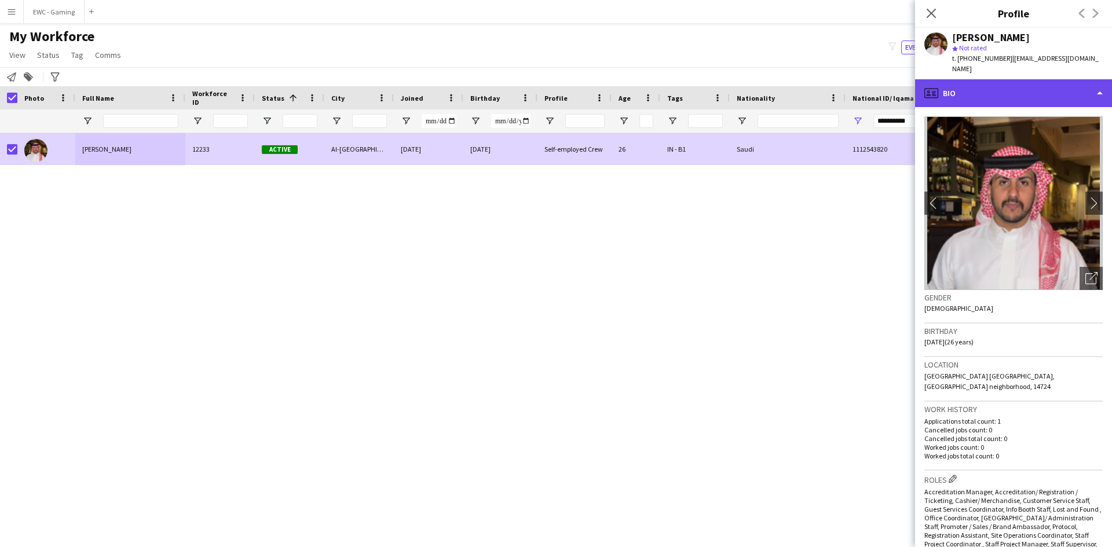
click at [964, 85] on div "profile Bio" at bounding box center [1013, 93] width 197 height 28
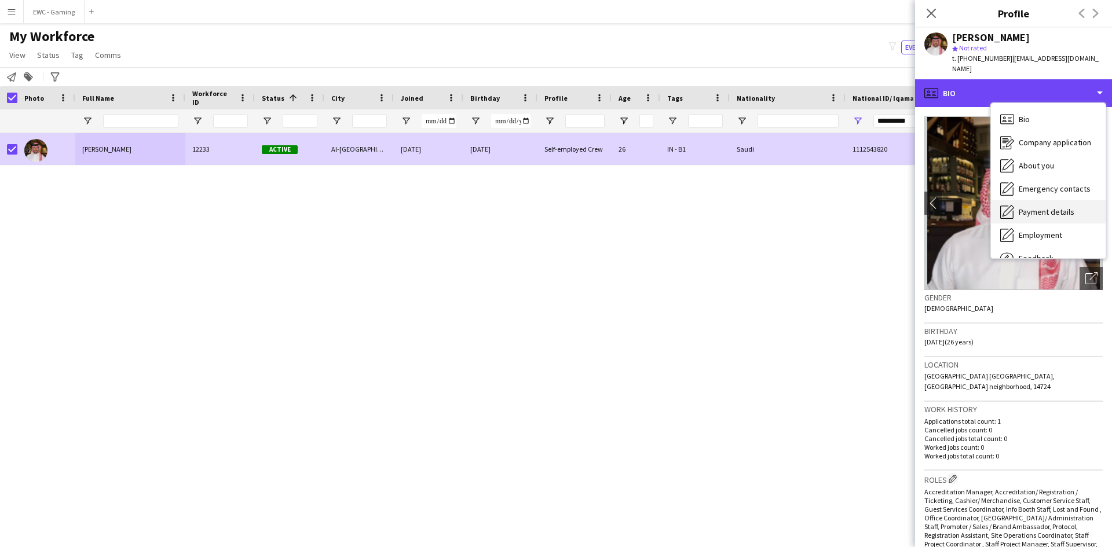
scroll to position [39, 0]
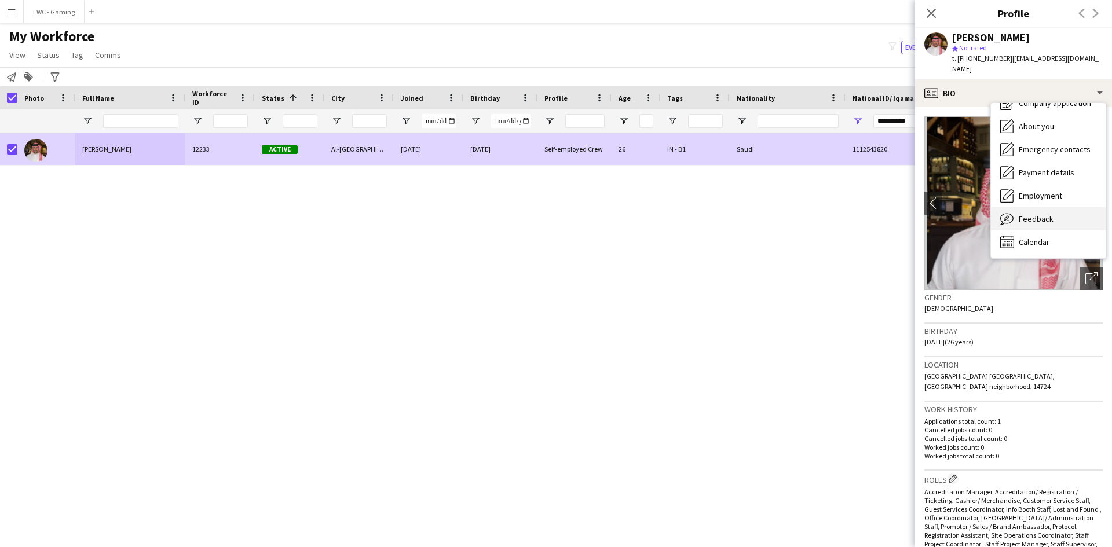
click at [1042, 214] on span "Feedback" at bounding box center [1036, 219] width 35 height 10
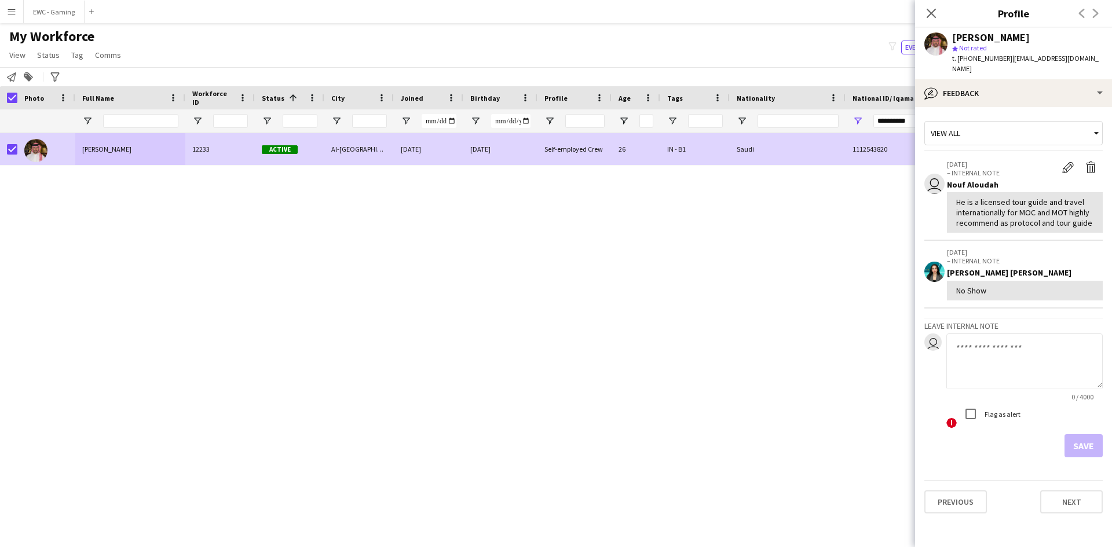
click at [986, 201] on div "He is a licensed tour guide and travel internationally for MOC and MOT highly r…" at bounding box center [1024, 213] width 137 height 32
copy div "He is a licensed tour guide and travel internationally for MOC and MOT highly r…"
click at [907, 114] on input "**********" at bounding box center [913, 121] width 81 height 14
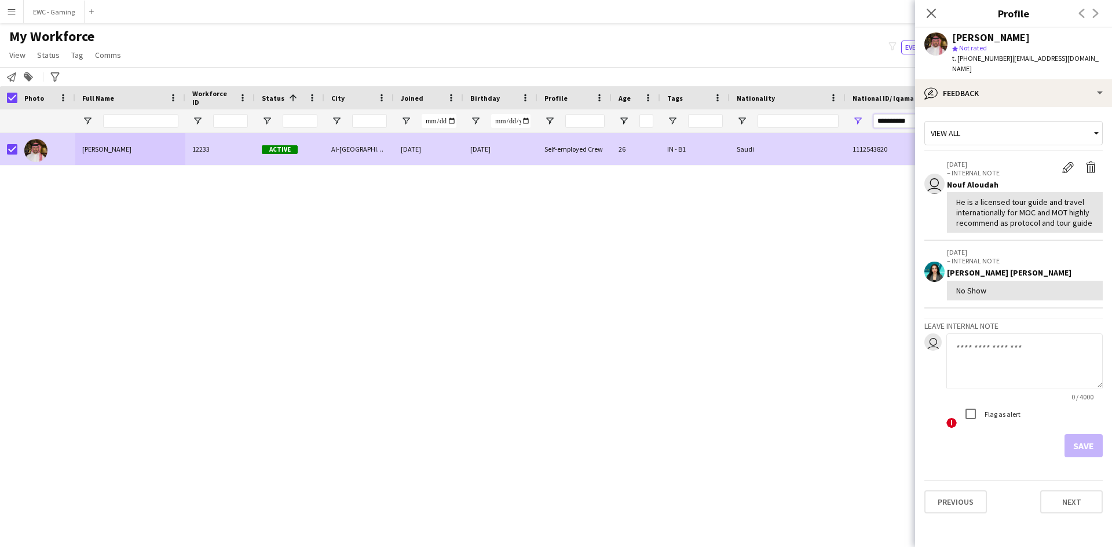
click at [907, 114] on input "**********" at bounding box center [913, 121] width 81 height 14
paste input "National ID/ Iqama number Filter Input"
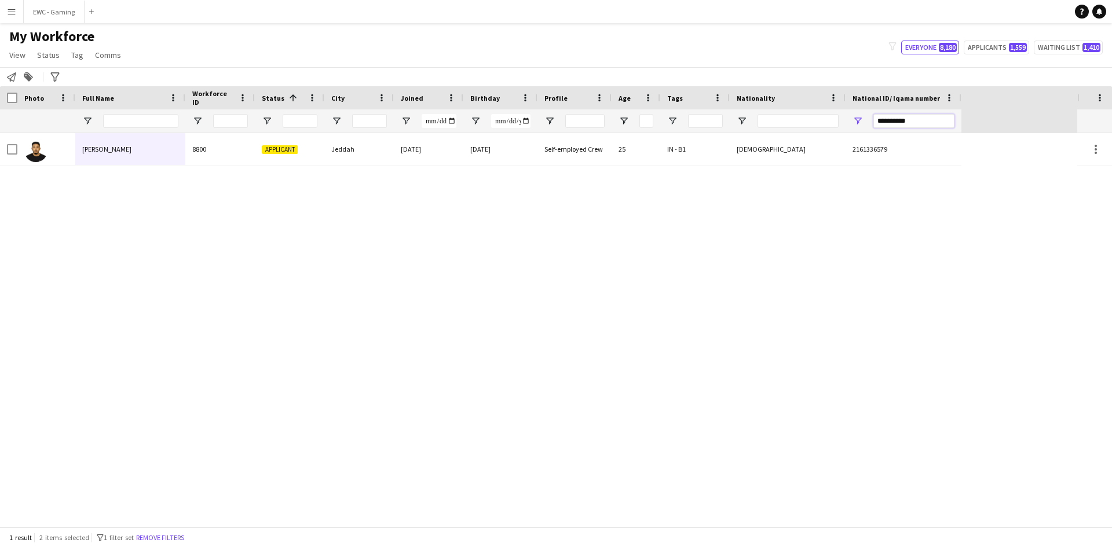
type input "**********"
drag, startPoint x: 985, startPoint y: 123, endPoint x: 554, endPoint y: 100, distance: 431.6
click at [554, 100] on div "Workforce Details Crew Attributes Profile Data Photo 1" at bounding box center [538, 109] width 1077 height 47
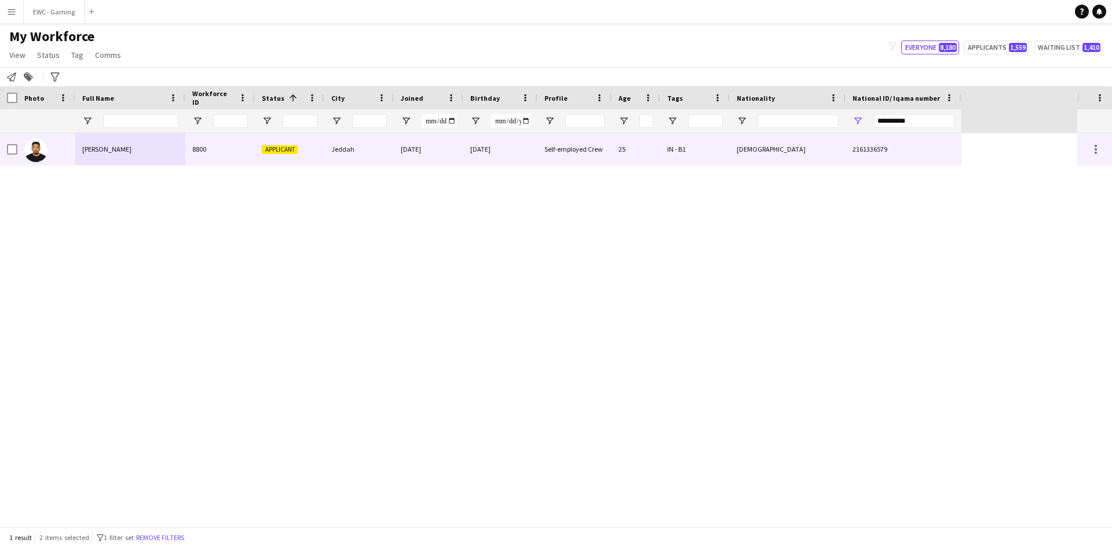
click at [115, 144] on div "[PERSON_NAME]" at bounding box center [130, 149] width 110 height 32
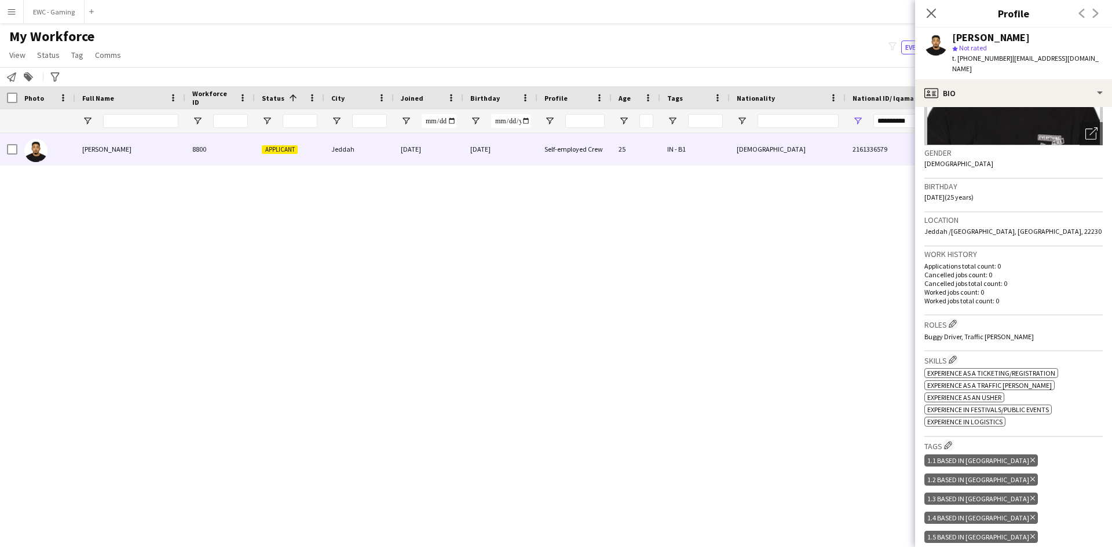
scroll to position [75, 0]
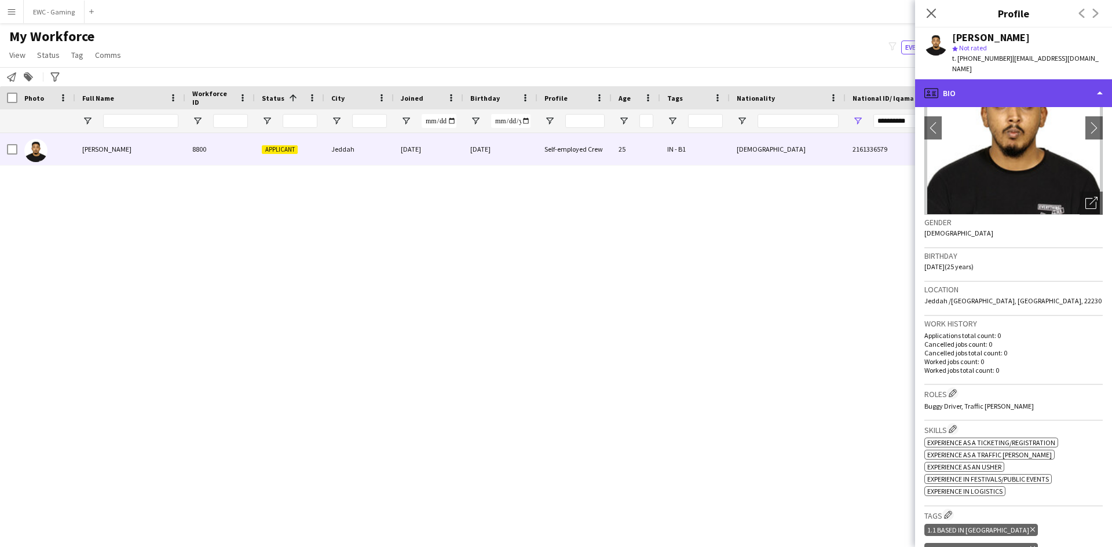
click at [1023, 89] on div "profile Bio" at bounding box center [1013, 93] width 197 height 28
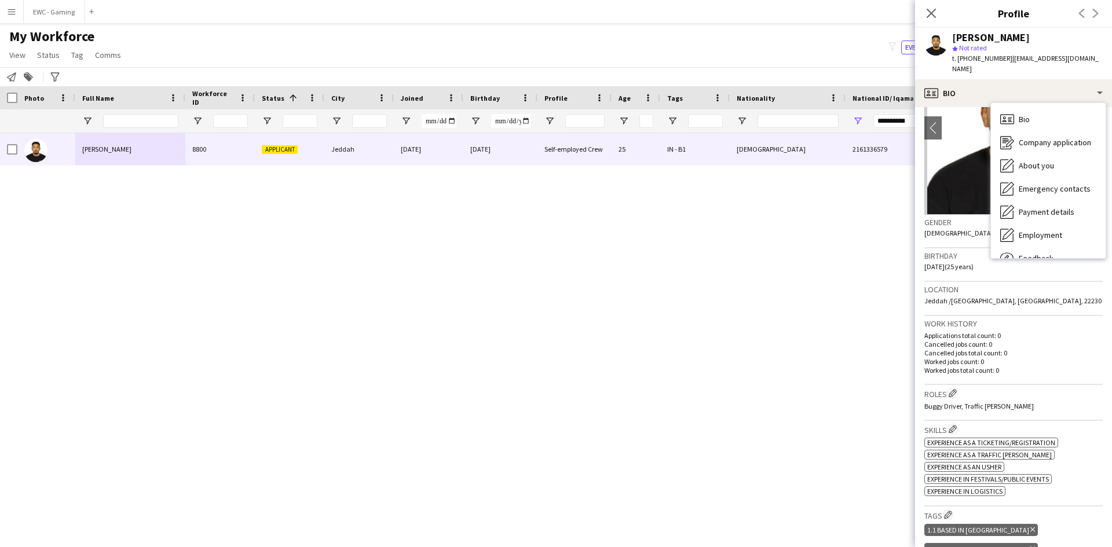
click at [1019, 330] on div "Work history Applications total count: 0 Cancelled jobs count: 0 Cancelled jobs…" at bounding box center [1013, 350] width 178 height 69
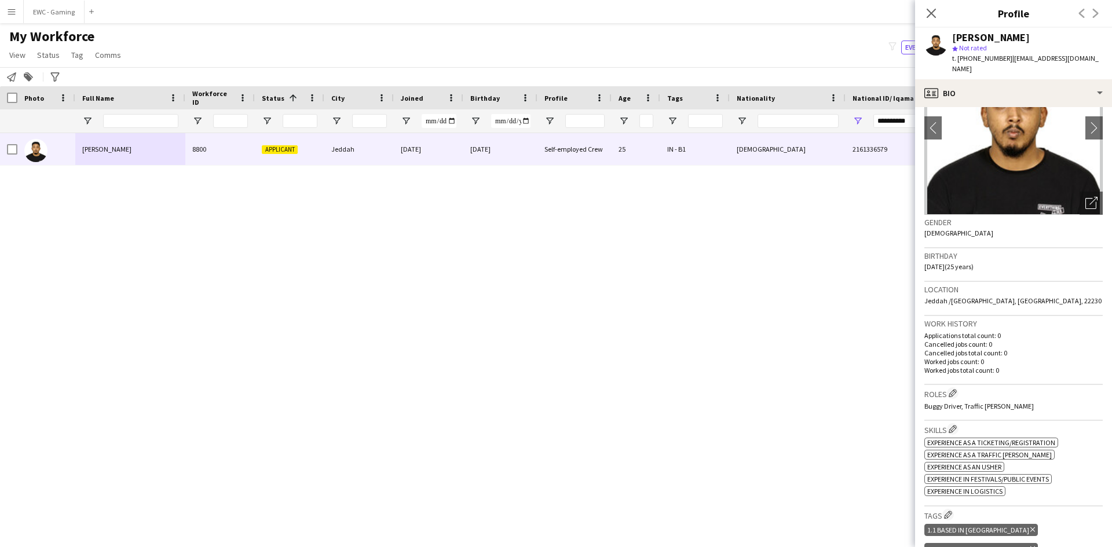
scroll to position [0, 0]
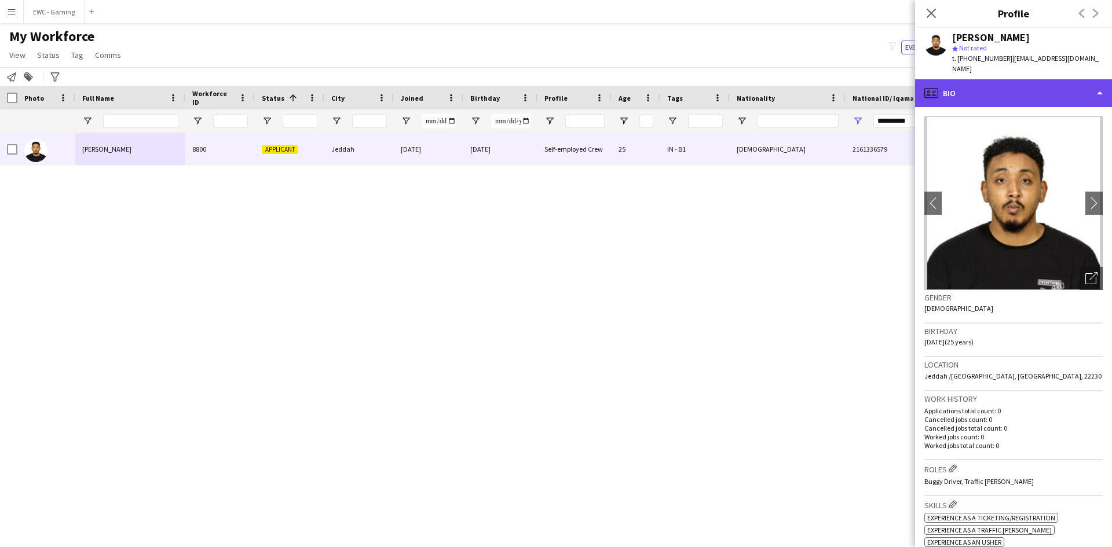
click at [997, 91] on div "profile Bio" at bounding box center [1013, 93] width 197 height 28
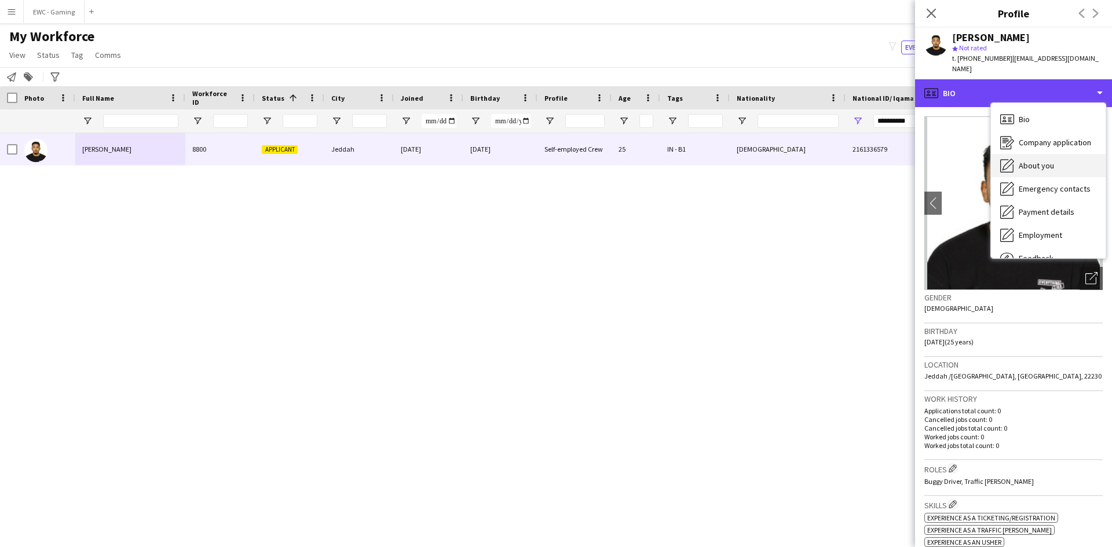
scroll to position [39, 0]
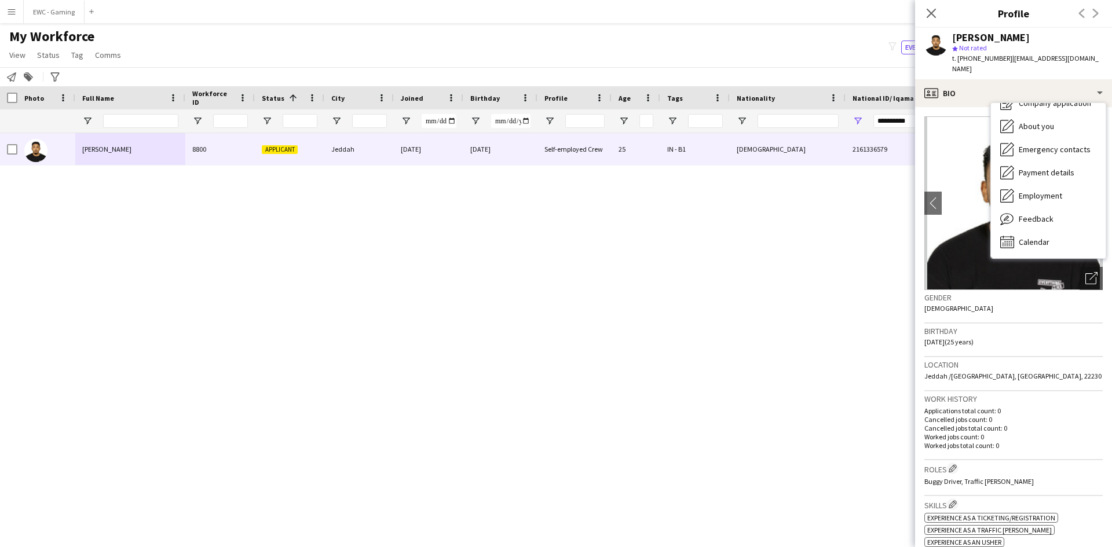
click at [1016, 341] on div "Birthday [DEMOGRAPHIC_DATA] (25 years)" at bounding box center [1013, 341] width 178 height 34
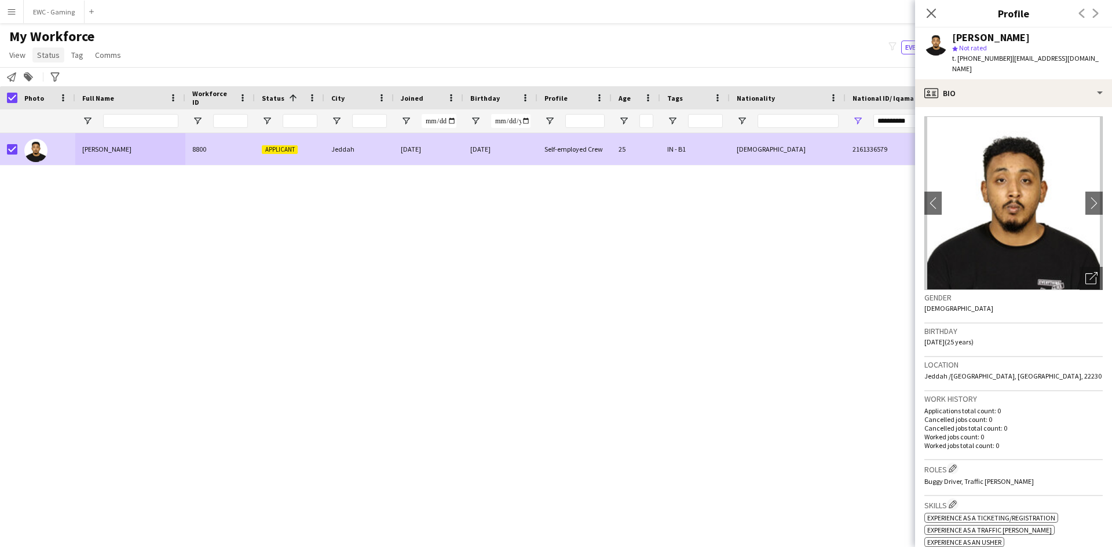
click at [47, 54] on span "Status" at bounding box center [48, 55] width 23 height 10
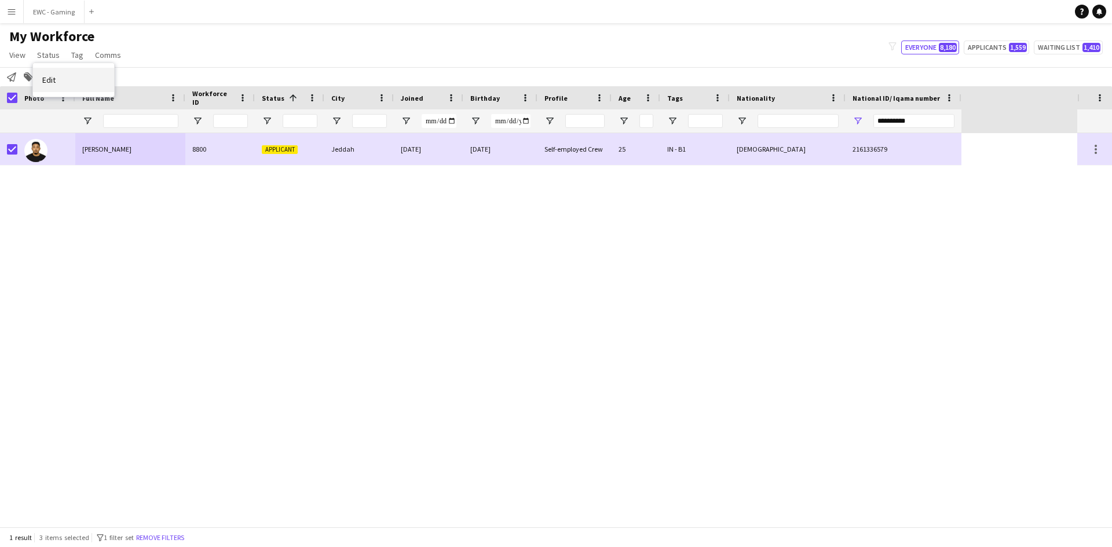
click at [68, 80] on link "Edit" at bounding box center [73, 80] width 81 height 24
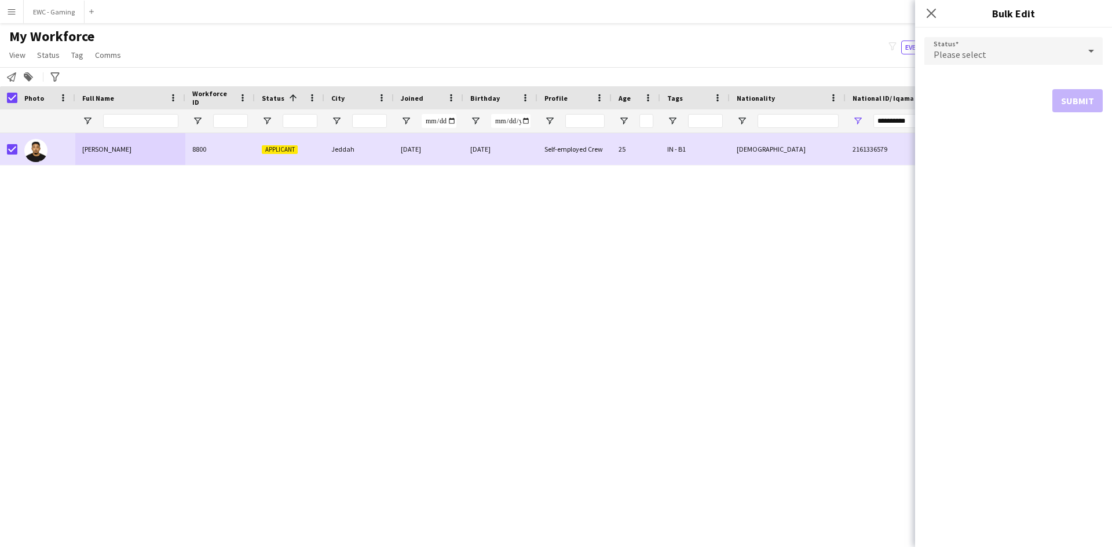
click at [985, 50] on div "Please select" at bounding box center [1001, 51] width 155 height 28
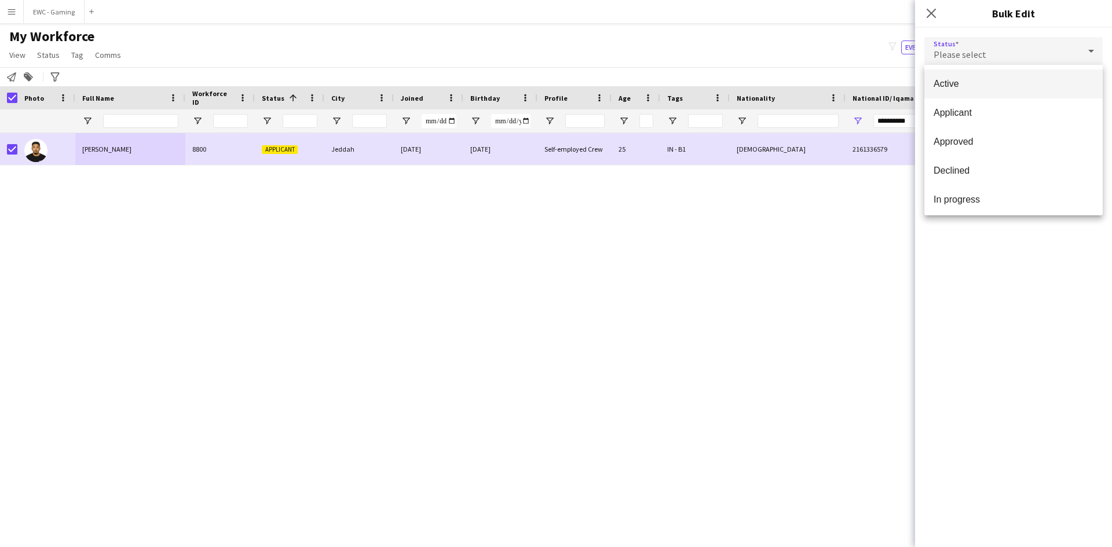
click at [988, 81] on span "Active" at bounding box center [1014, 83] width 160 height 11
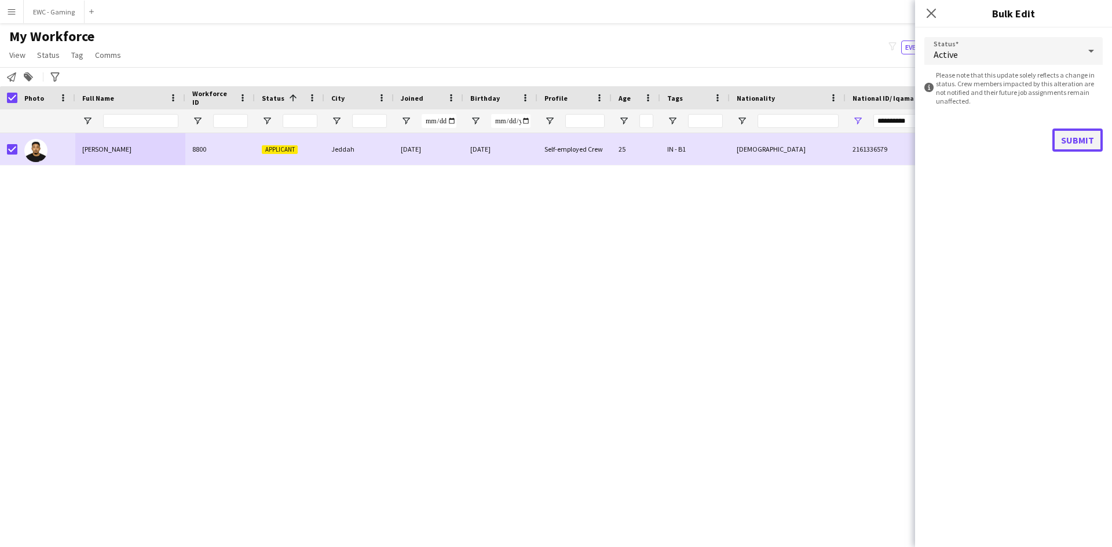
click at [1072, 146] on button "Submit" at bounding box center [1077, 140] width 50 height 23
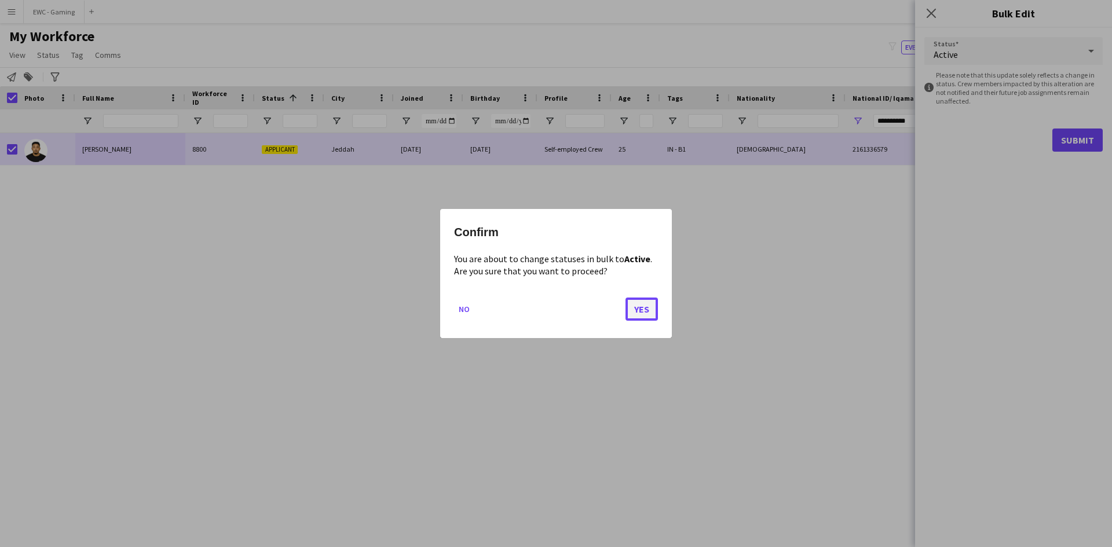
click at [635, 307] on button "Yes" at bounding box center [642, 309] width 32 height 23
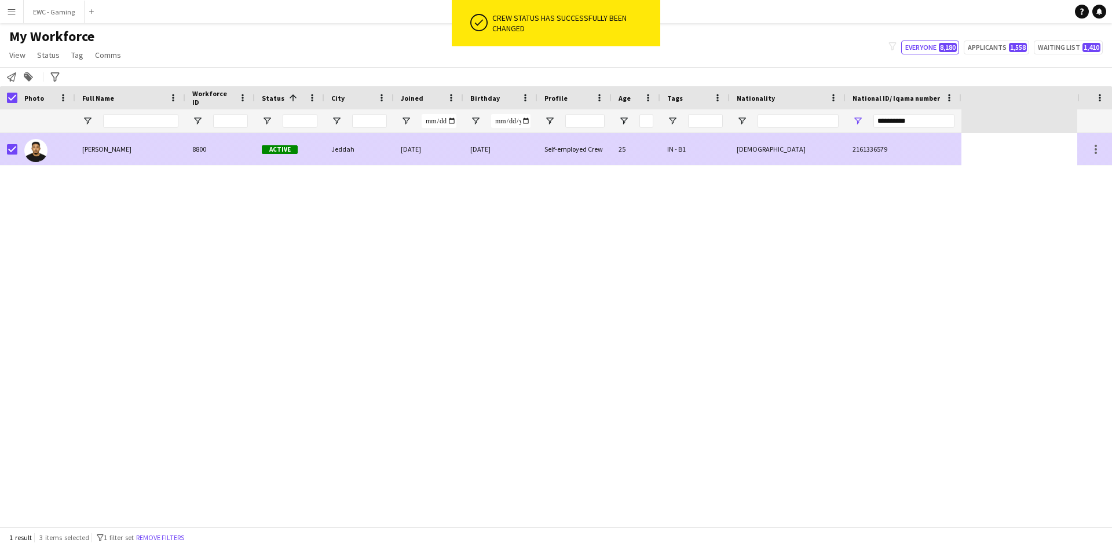
click at [63, 139] on div at bounding box center [46, 149] width 58 height 32
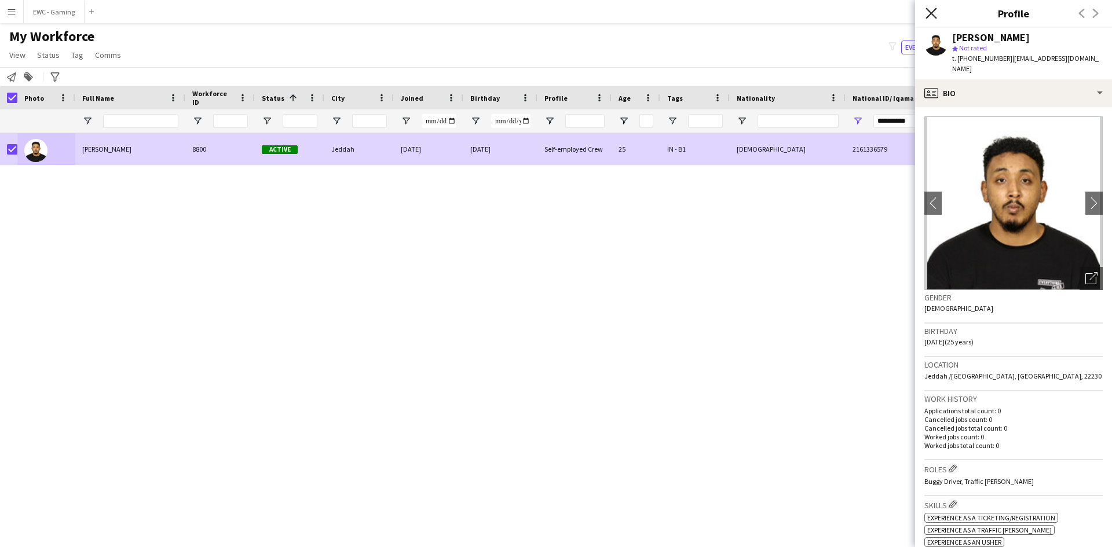
click at [933, 18] on icon "Close pop-in" at bounding box center [931, 13] width 11 height 11
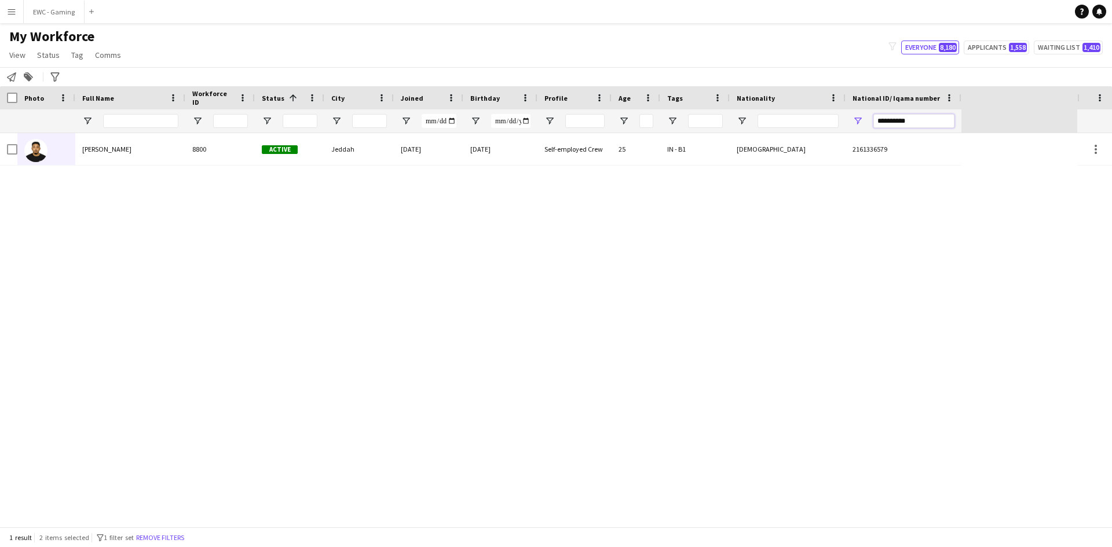
click at [915, 123] on input "**********" at bounding box center [913, 121] width 81 height 14
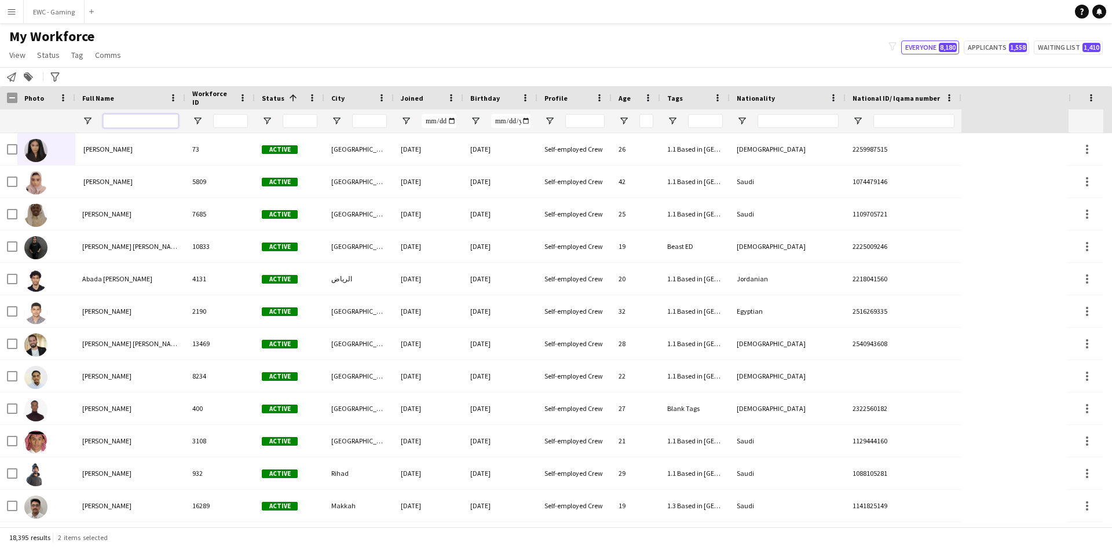
click at [134, 120] on input "Full Name Filter Input" at bounding box center [140, 121] width 75 height 14
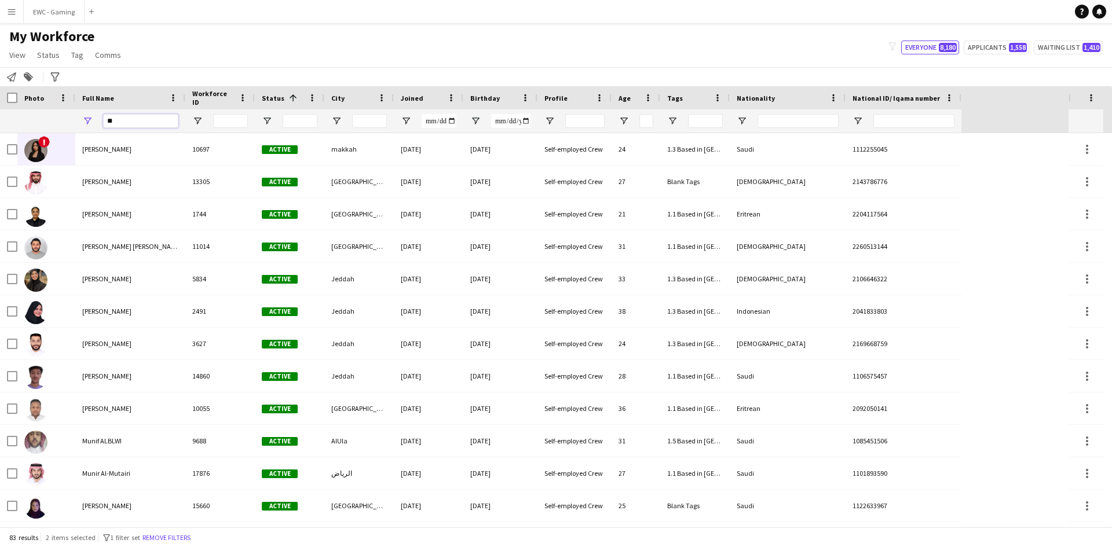
type input "*"
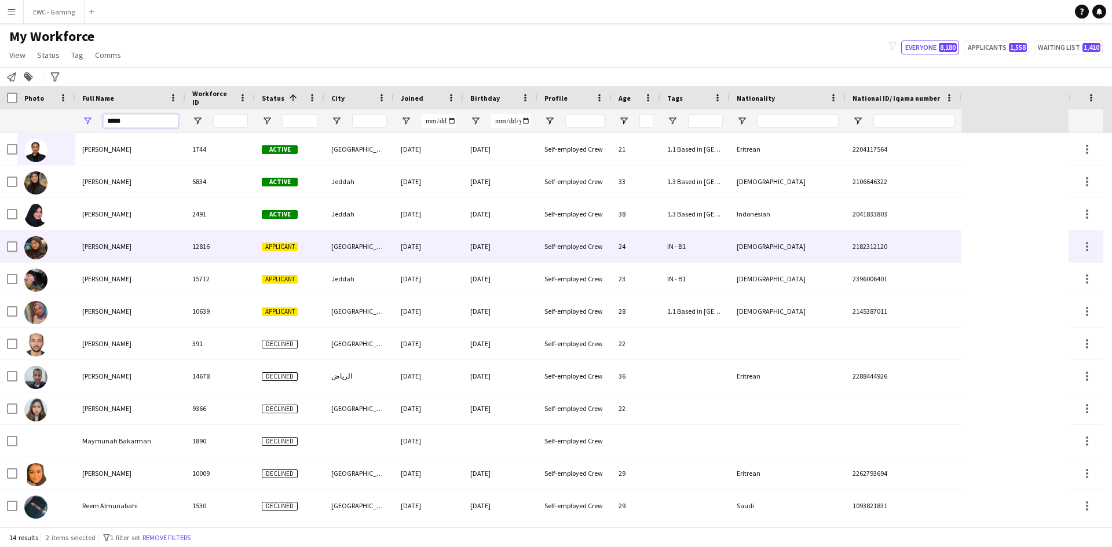
scroll to position [60, 0]
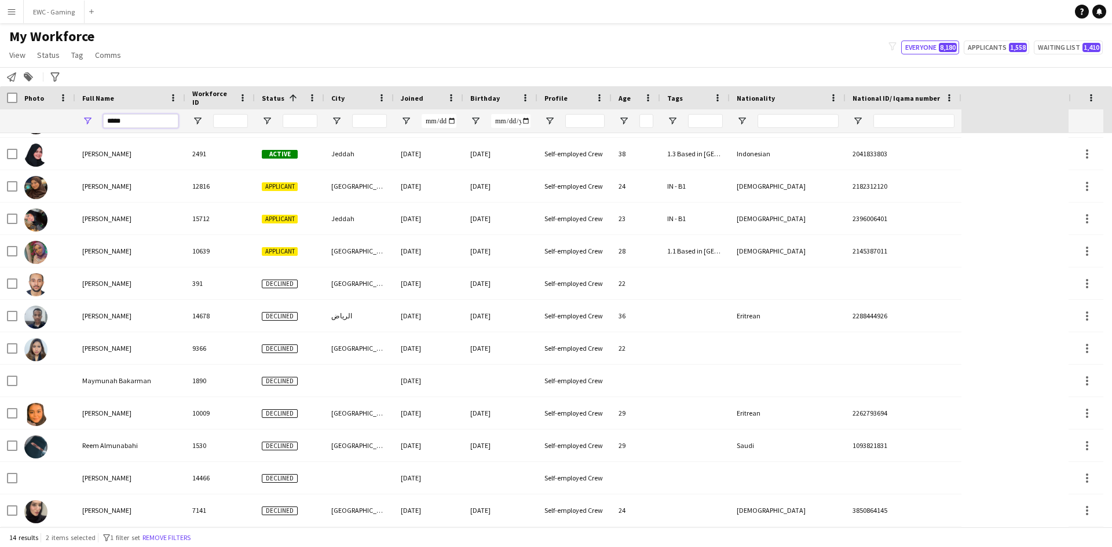
click at [156, 122] on input "****" at bounding box center [140, 121] width 75 height 14
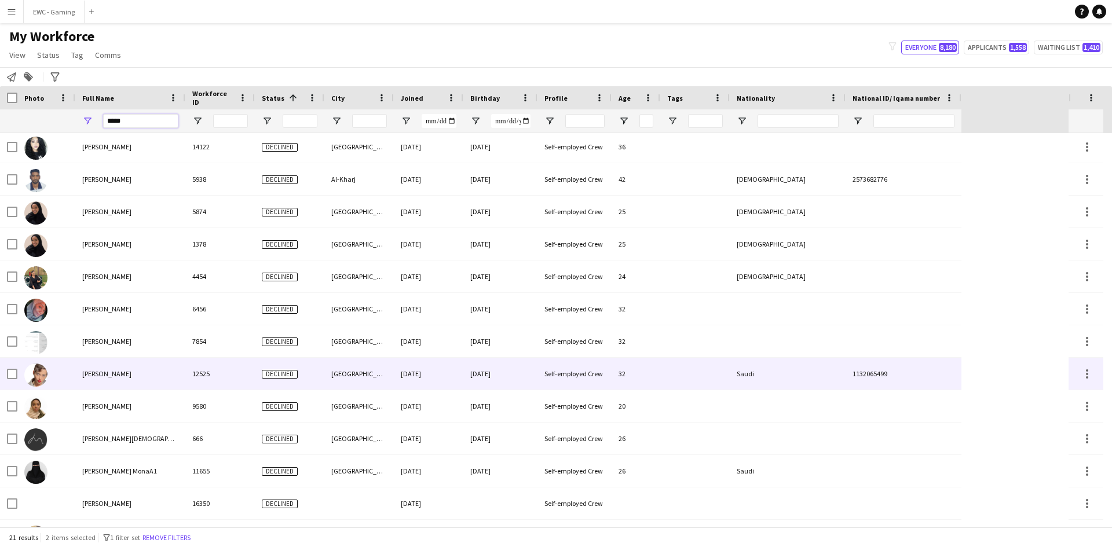
scroll to position [131, 0]
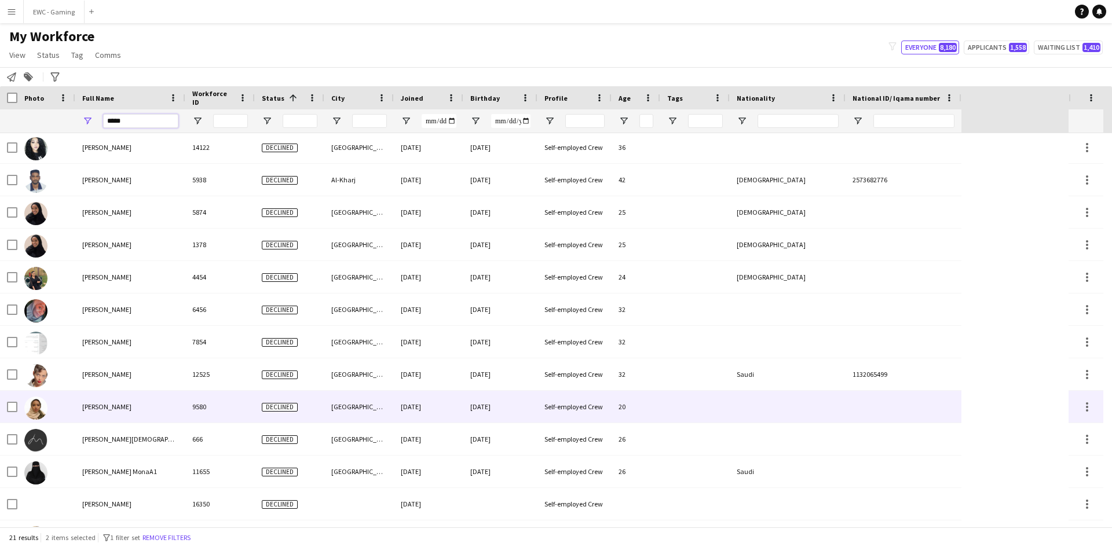
type input "****"
click at [133, 412] on div "[PERSON_NAME]" at bounding box center [130, 407] width 110 height 32
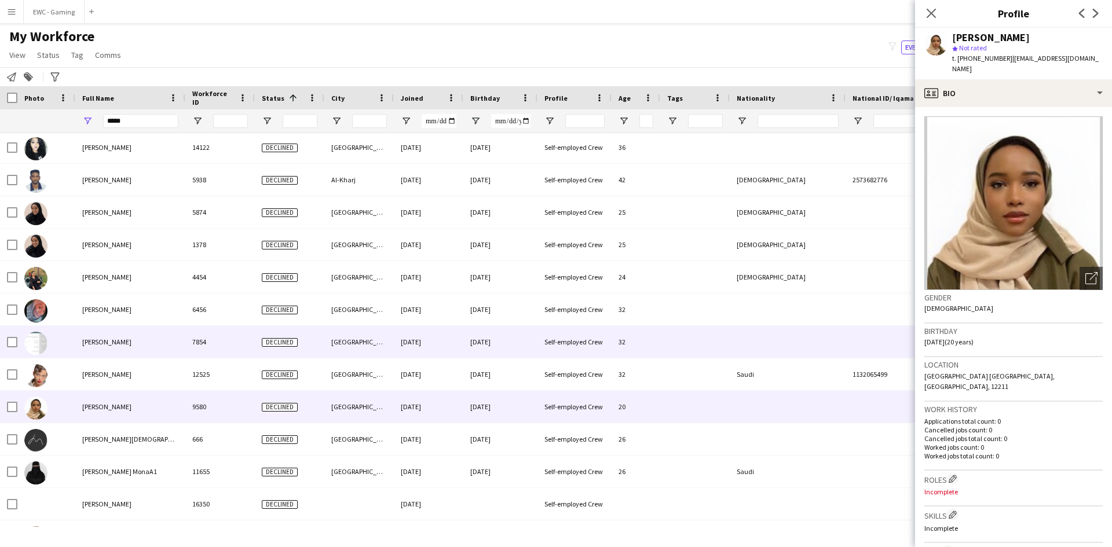
scroll to position [0, 0]
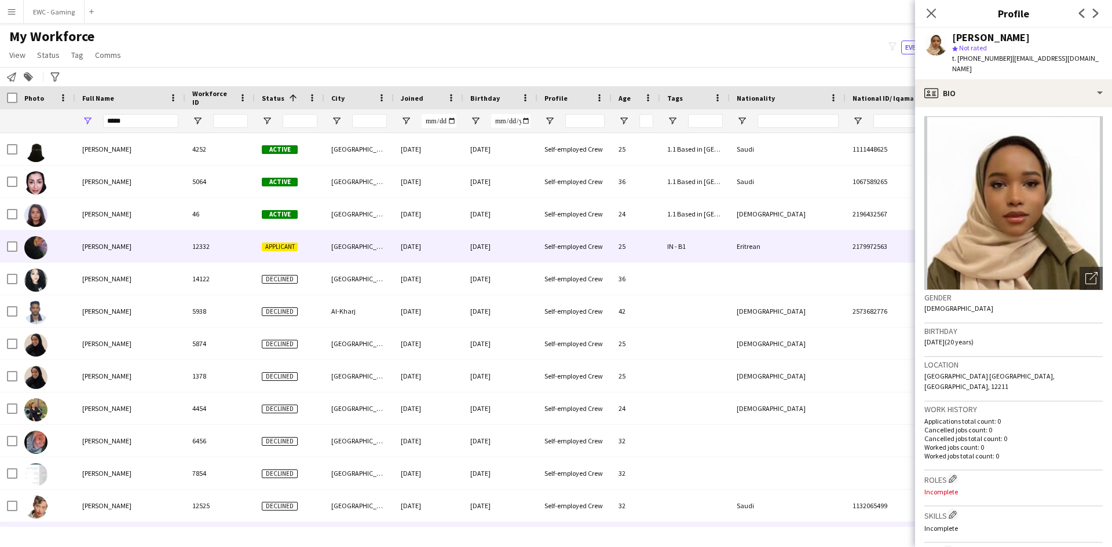
click at [146, 255] on div "[PERSON_NAME]" at bounding box center [130, 247] width 110 height 32
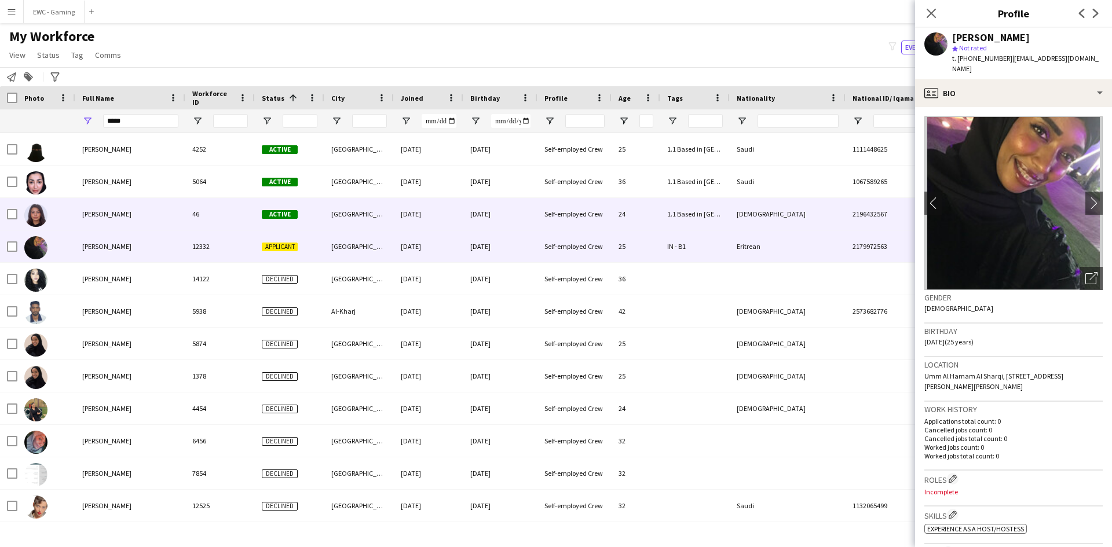
click at [137, 216] on div "[PERSON_NAME]" at bounding box center [130, 214] width 110 height 32
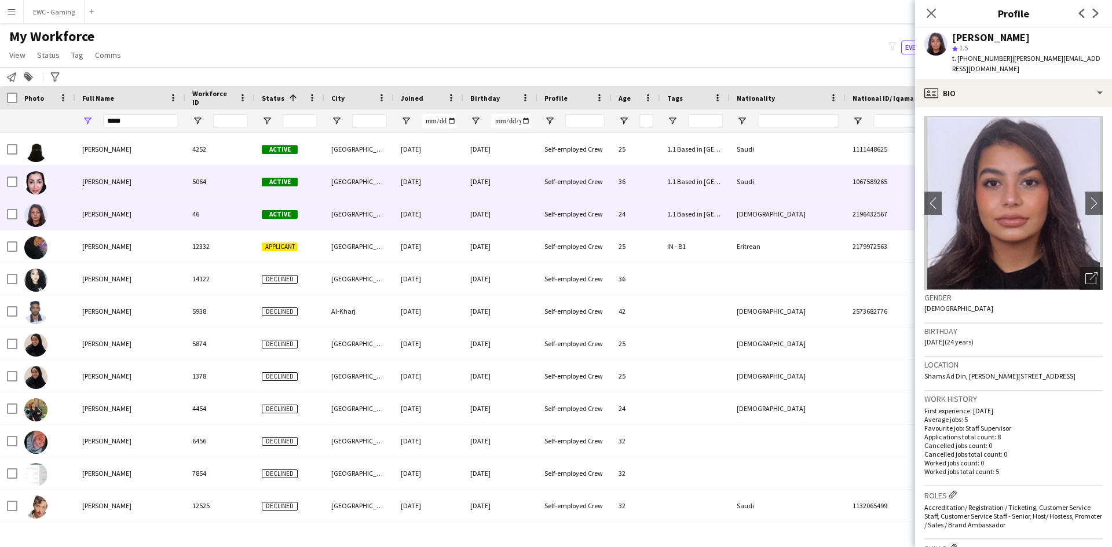
click at [138, 189] on div "[PERSON_NAME]" at bounding box center [130, 182] width 110 height 32
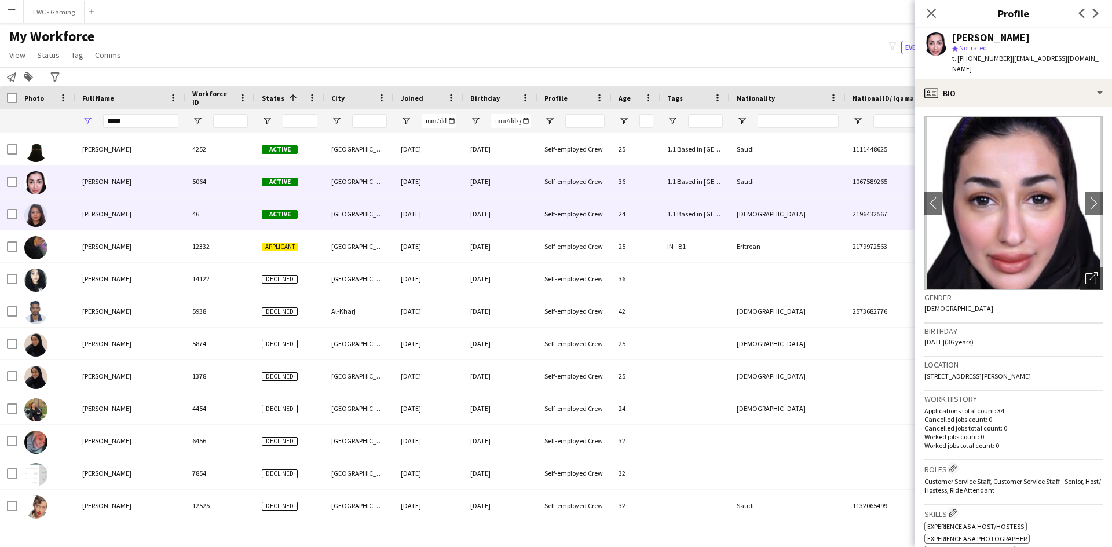
click at [152, 217] on div "[PERSON_NAME]" at bounding box center [130, 214] width 110 height 32
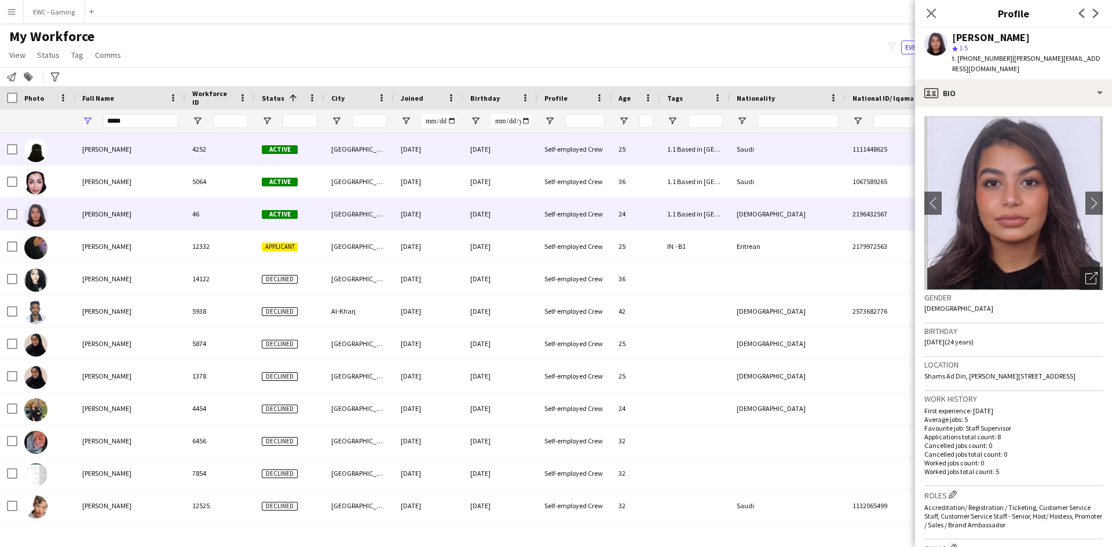
click at [149, 149] on div "[PERSON_NAME]" at bounding box center [130, 149] width 110 height 32
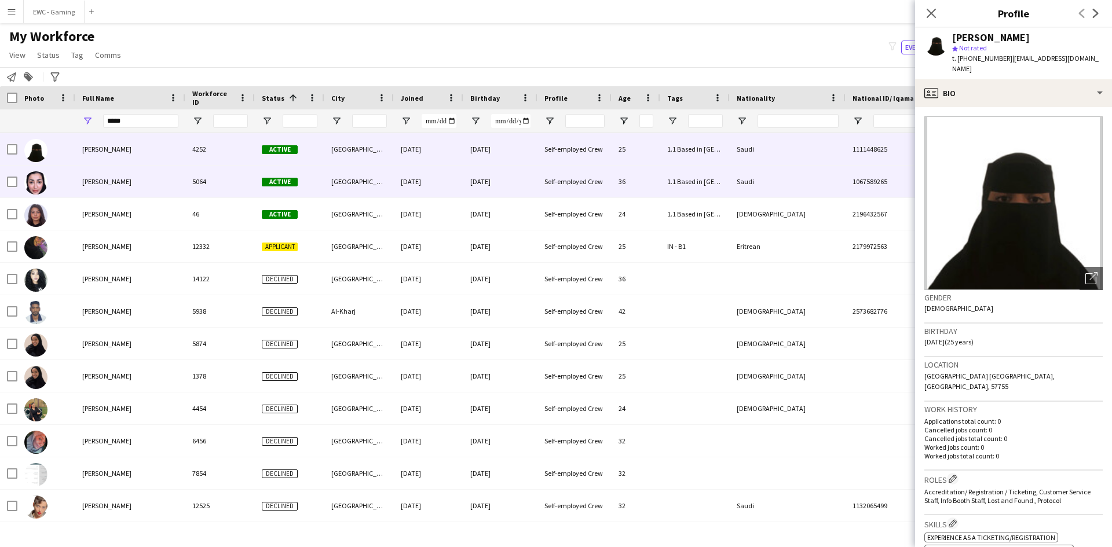
click at [147, 189] on div "[PERSON_NAME]" at bounding box center [130, 182] width 110 height 32
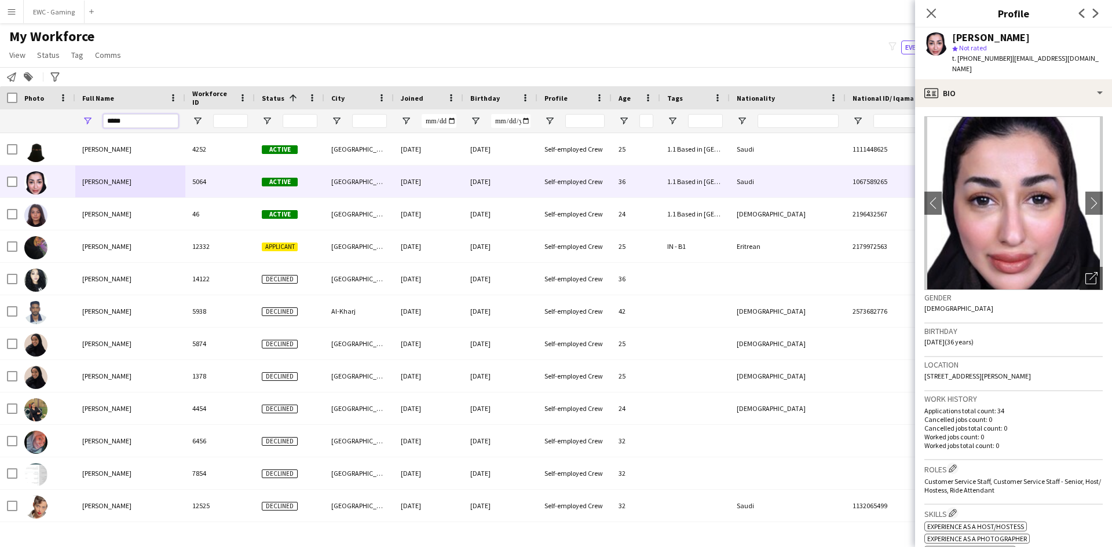
click at [134, 123] on input "****" at bounding box center [140, 121] width 75 height 14
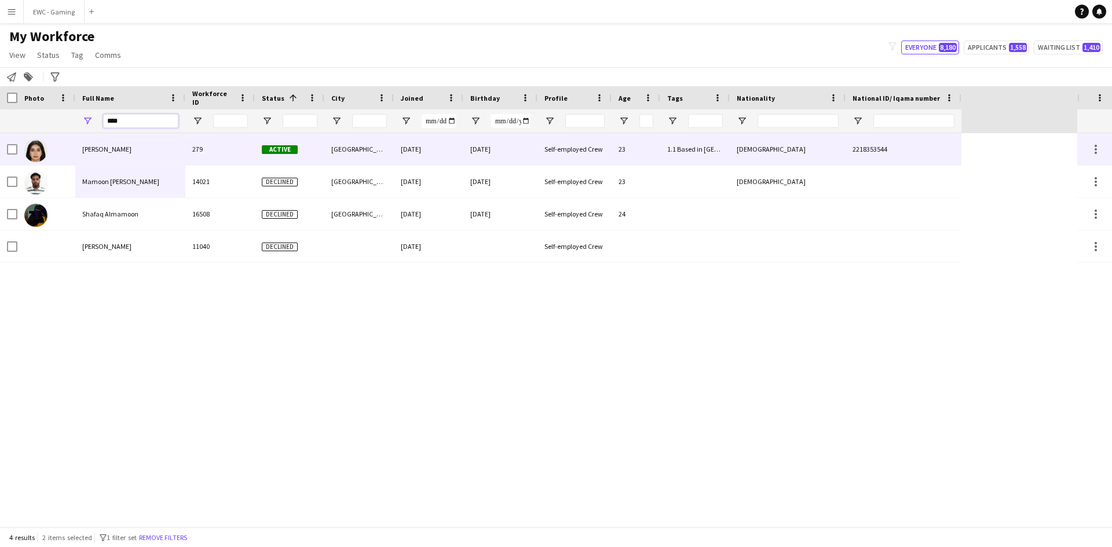
type input "****"
click at [89, 156] on div "[PERSON_NAME]" at bounding box center [130, 149] width 110 height 32
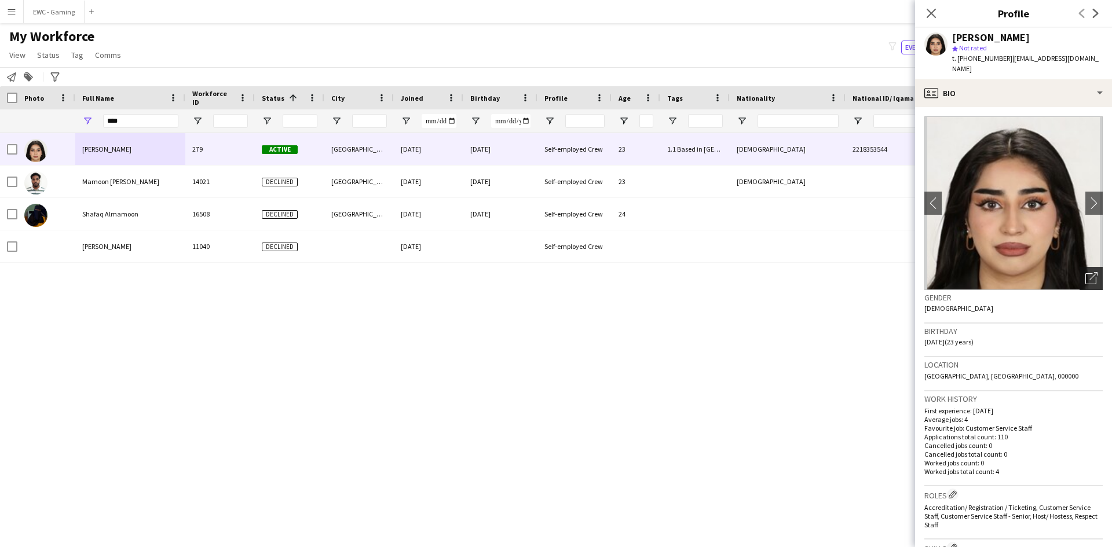
click at [1089, 272] on icon at bounding box center [1093, 276] width 8 height 8
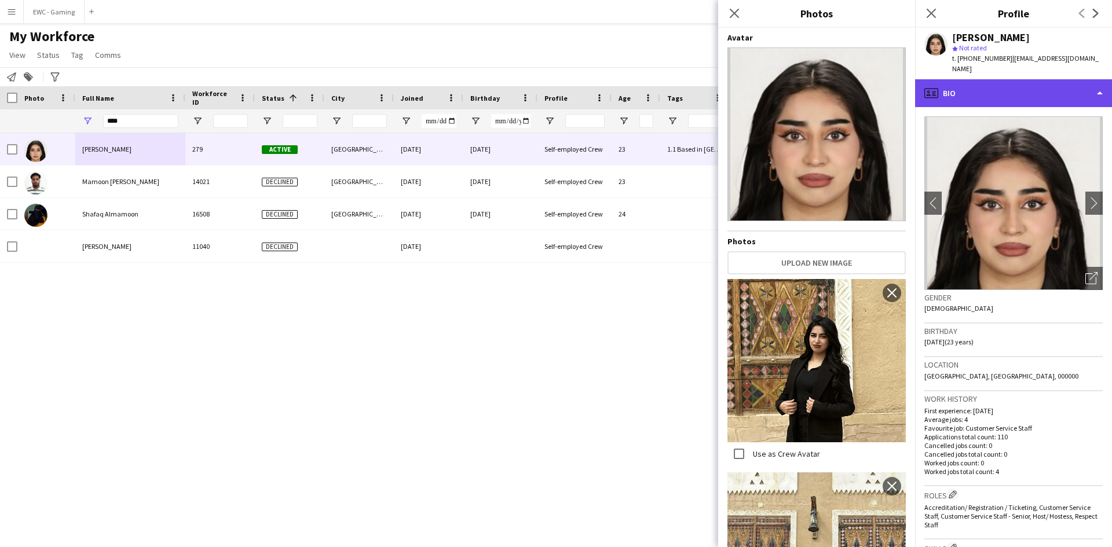
click at [983, 85] on div "profile Bio" at bounding box center [1013, 93] width 197 height 28
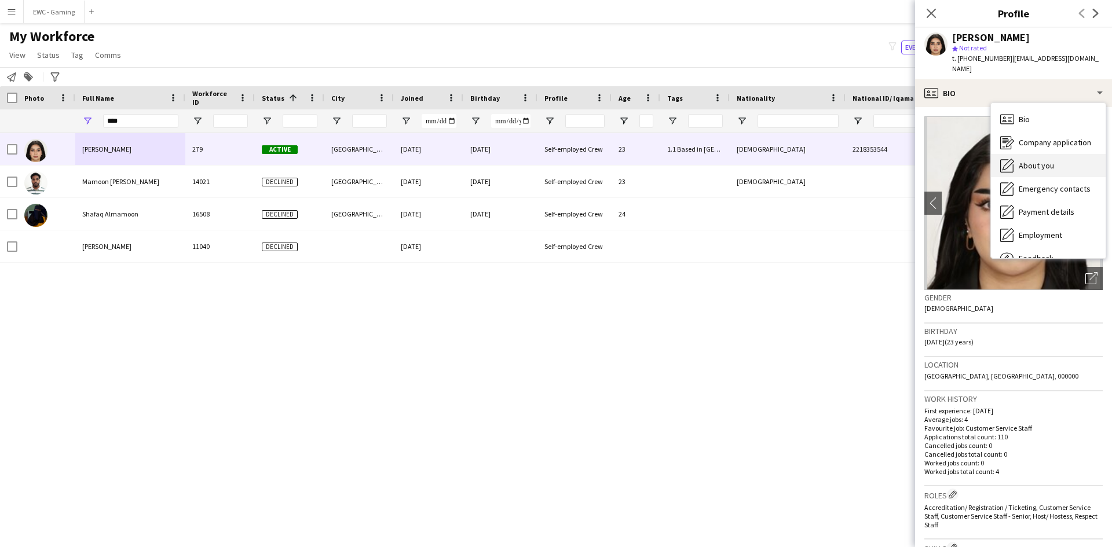
click at [1028, 160] on span "About you" at bounding box center [1036, 165] width 35 height 10
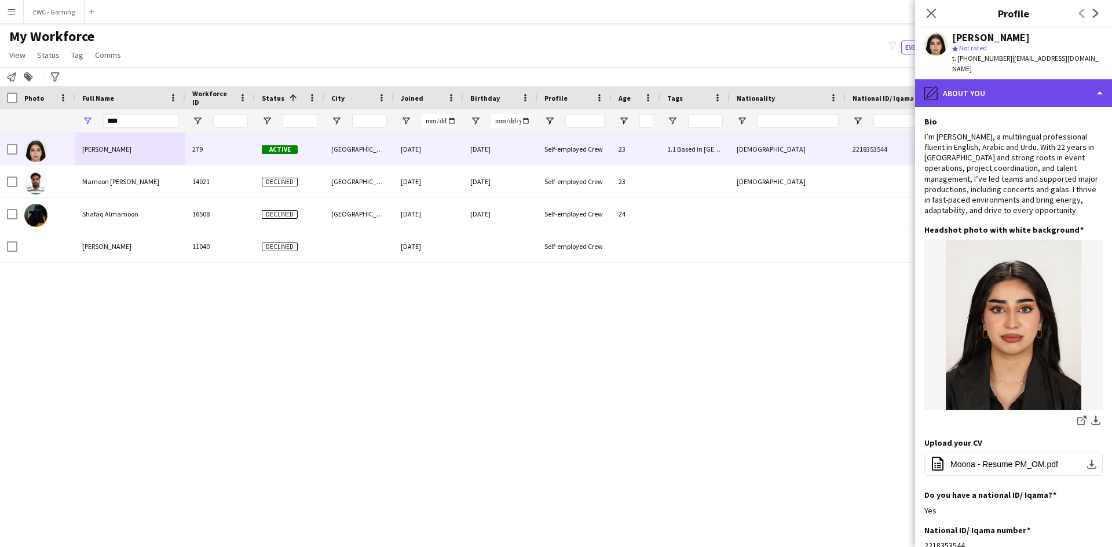
click at [960, 79] on div "pencil4 About you" at bounding box center [1013, 93] width 197 height 28
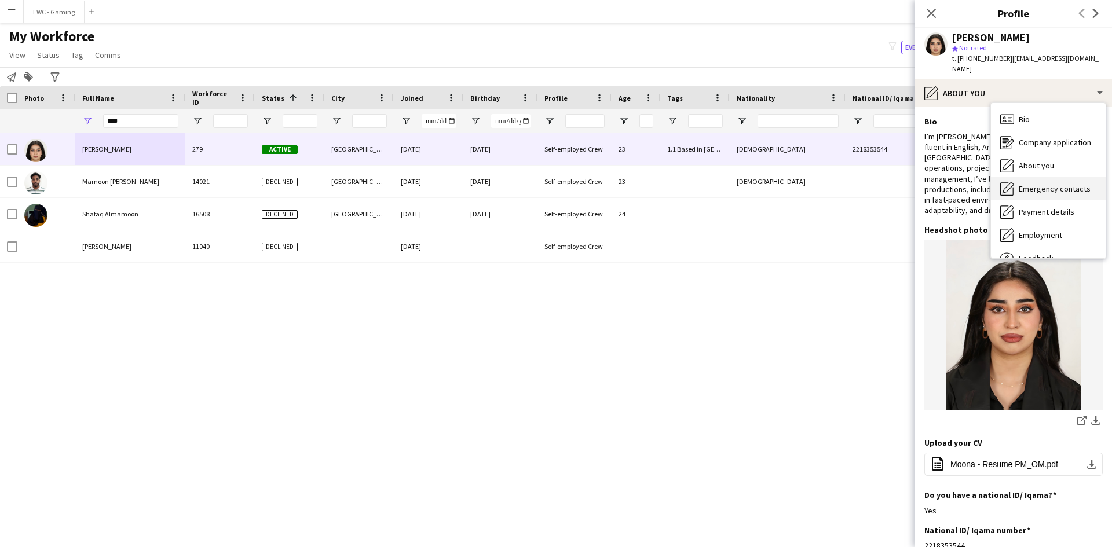
click at [1015, 185] on div "Emergency contacts Emergency contacts" at bounding box center [1048, 188] width 115 height 23
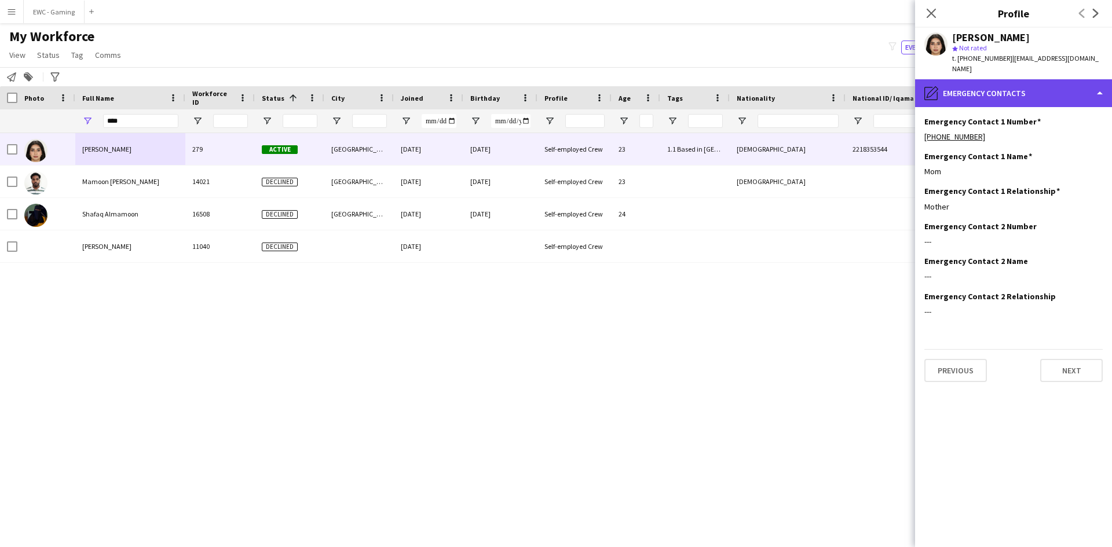
click at [1010, 90] on div "pencil4 Emergency contacts" at bounding box center [1013, 93] width 197 height 28
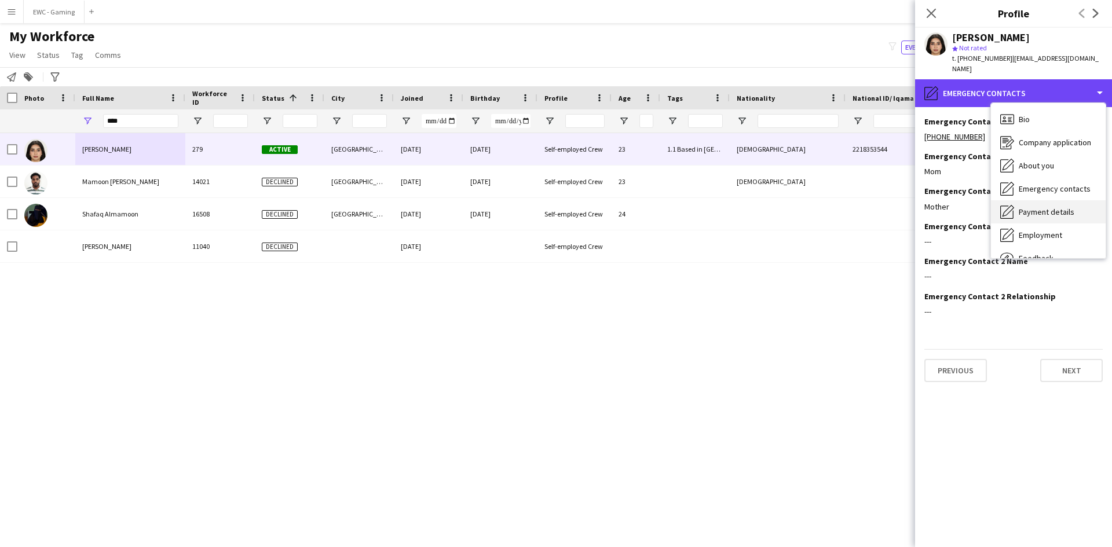
scroll to position [39, 0]
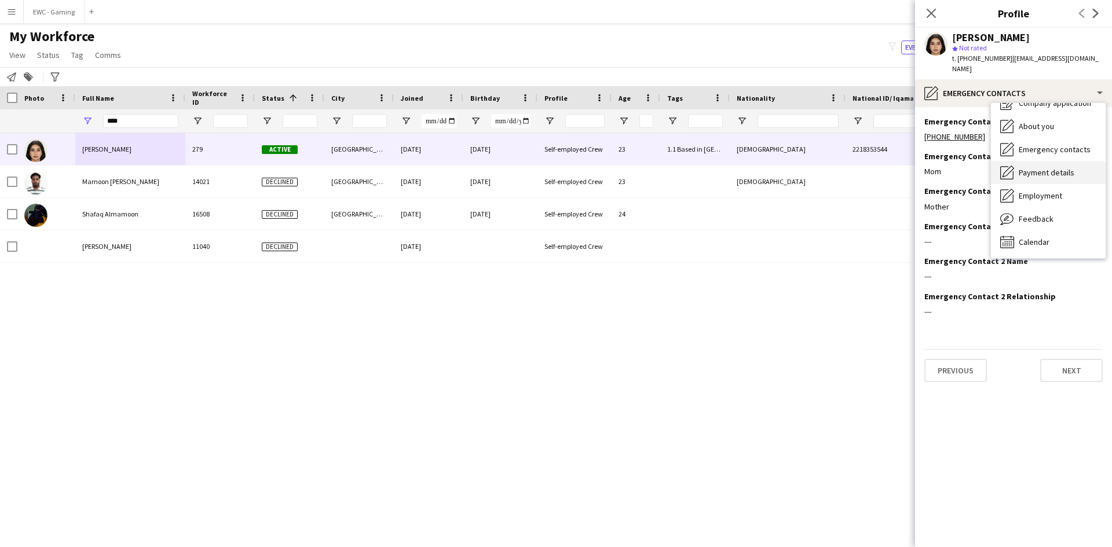
click at [1039, 214] on span "Feedback" at bounding box center [1036, 219] width 35 height 10
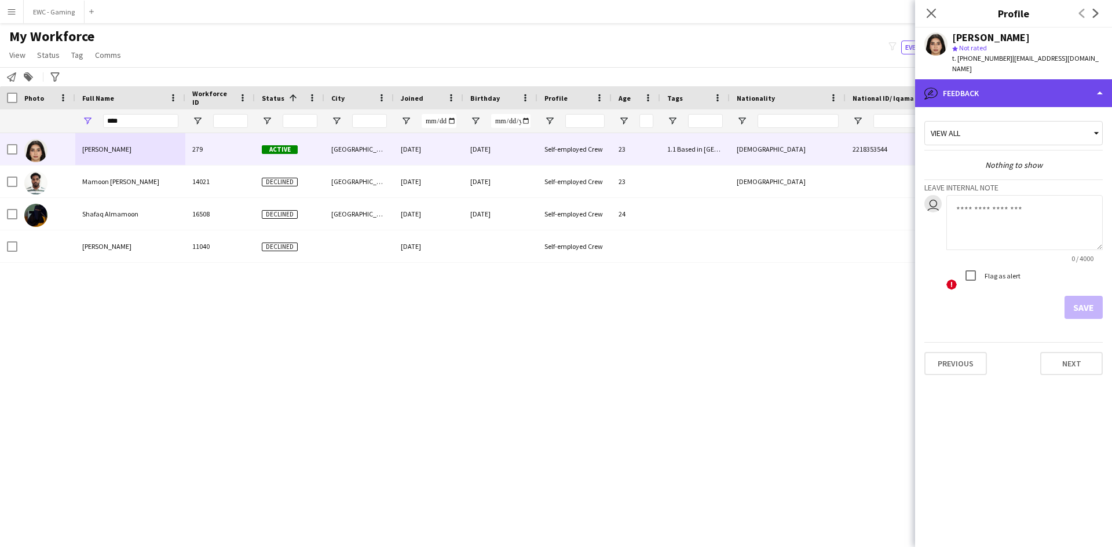
click at [1003, 79] on div "bubble-pencil Feedback" at bounding box center [1013, 93] width 197 height 28
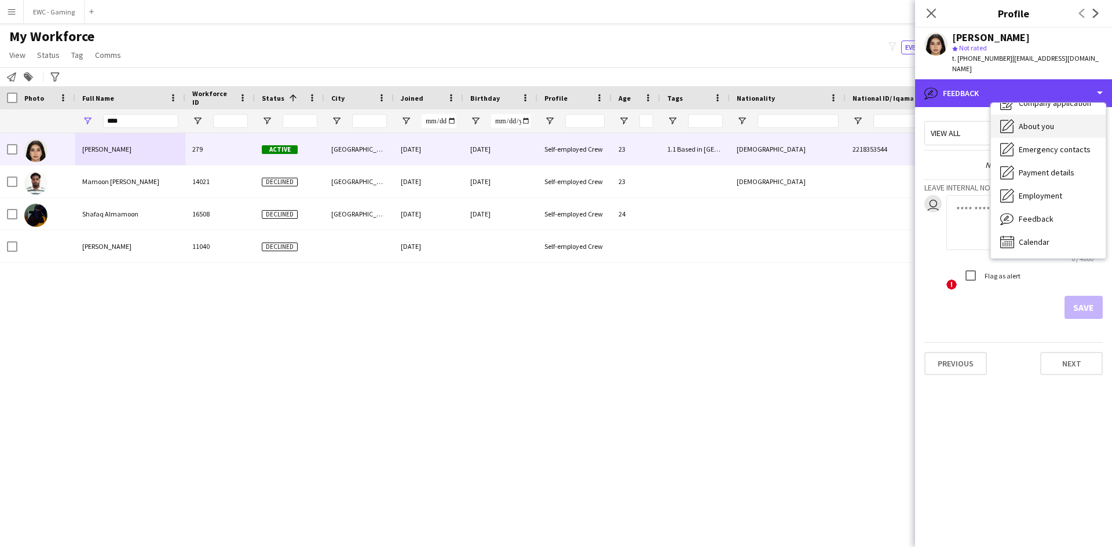
scroll to position [0, 0]
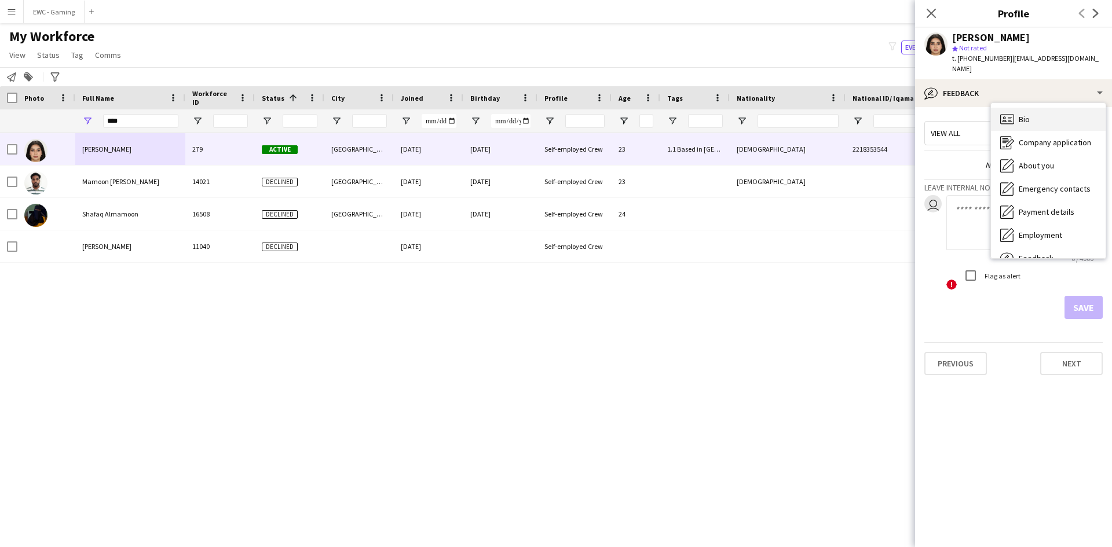
click at [1011, 117] on icon at bounding box center [1010, 117] width 4 height 1
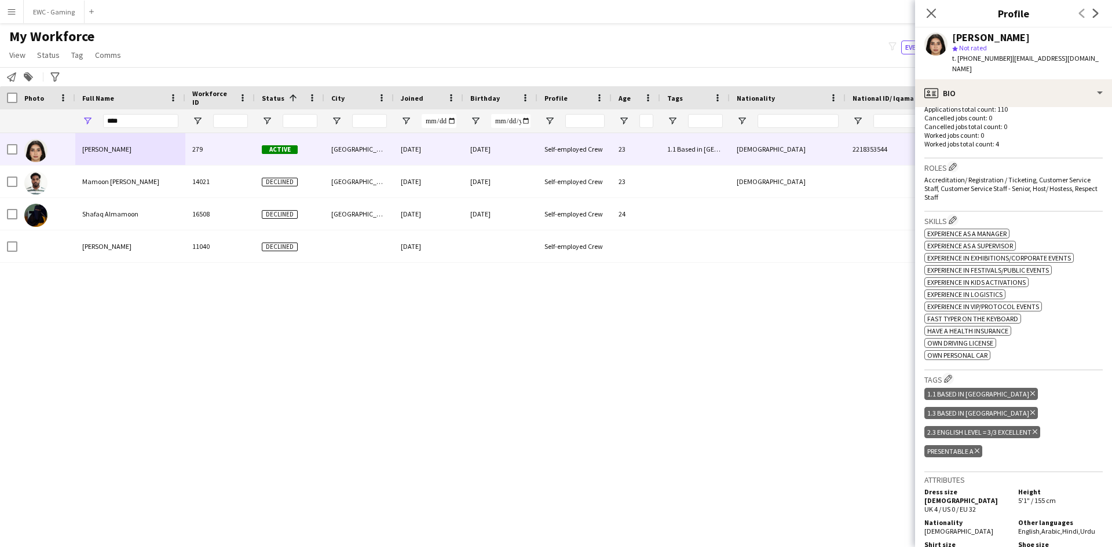
scroll to position [328, 0]
drag, startPoint x: 946, startPoint y: 170, endPoint x: 1072, endPoint y: 177, distance: 125.9
click at [1072, 177] on span "Accreditation/ Registration / Ticketing, Customer Service Staff, Customer Servi…" at bounding box center [1010, 188] width 173 height 26
click at [1056, 193] on div "Roles Edit crew company roles Accreditation/ Registration / Ticketing, Customer…" at bounding box center [1013, 184] width 178 height 53
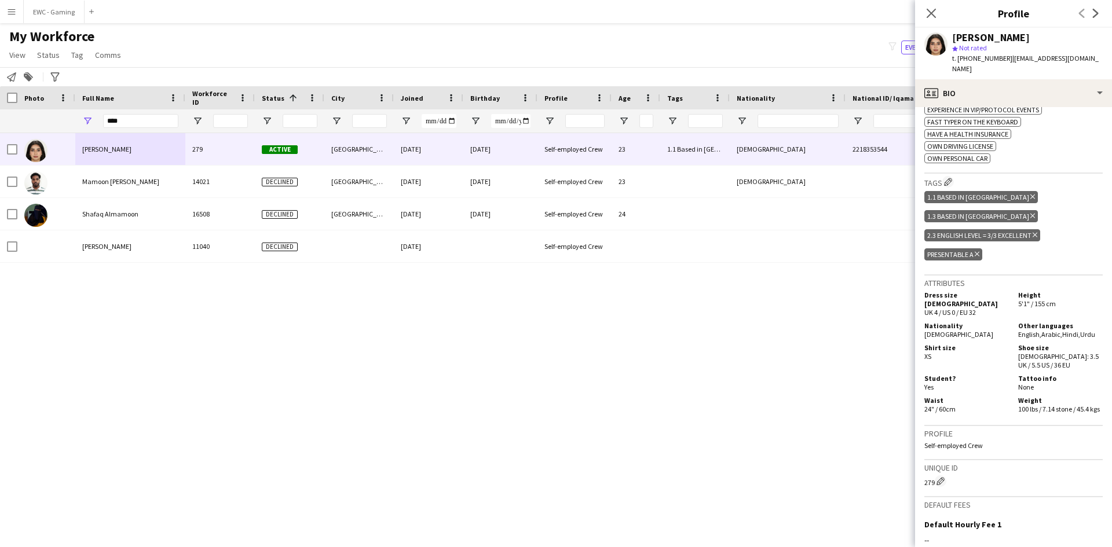
scroll to position [649, 0]
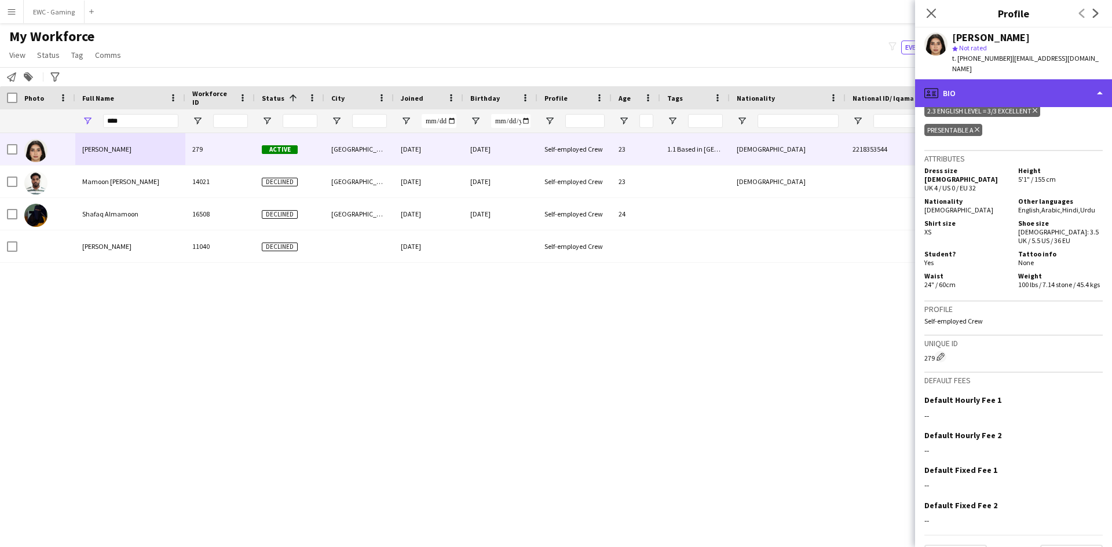
click at [1060, 90] on div "profile Bio" at bounding box center [1013, 93] width 197 height 28
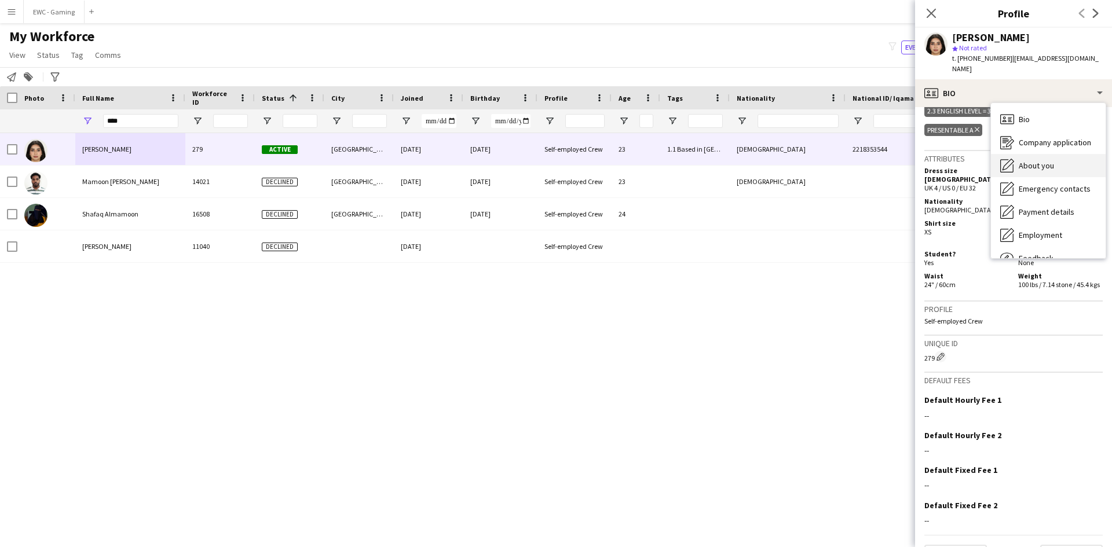
click at [1053, 160] on span "About you" at bounding box center [1036, 165] width 35 height 10
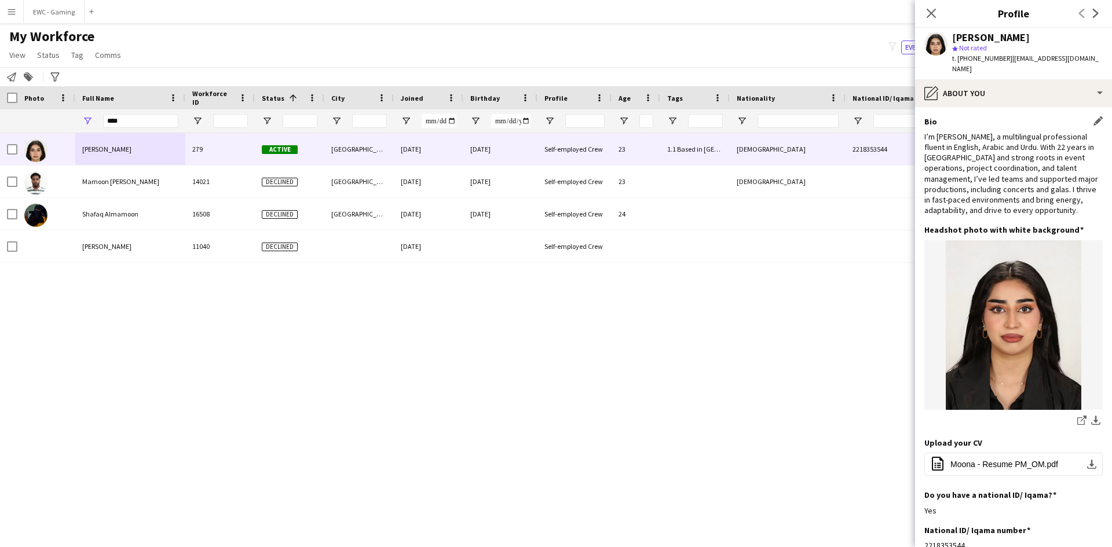
scroll to position [114, 0]
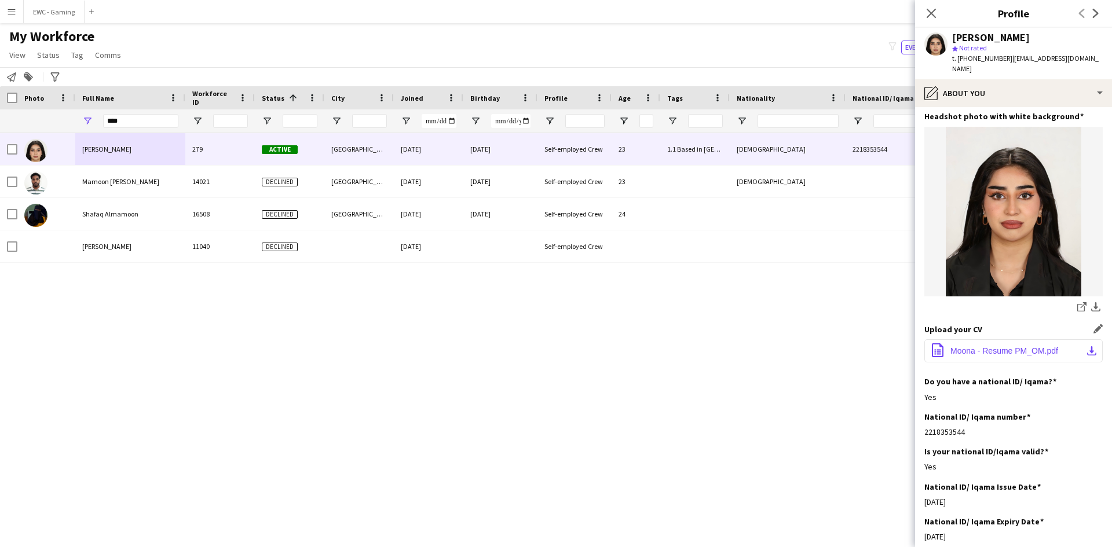
click at [982, 346] on span "Moona - Resume PM_OM.pdf" at bounding box center [1004, 350] width 108 height 9
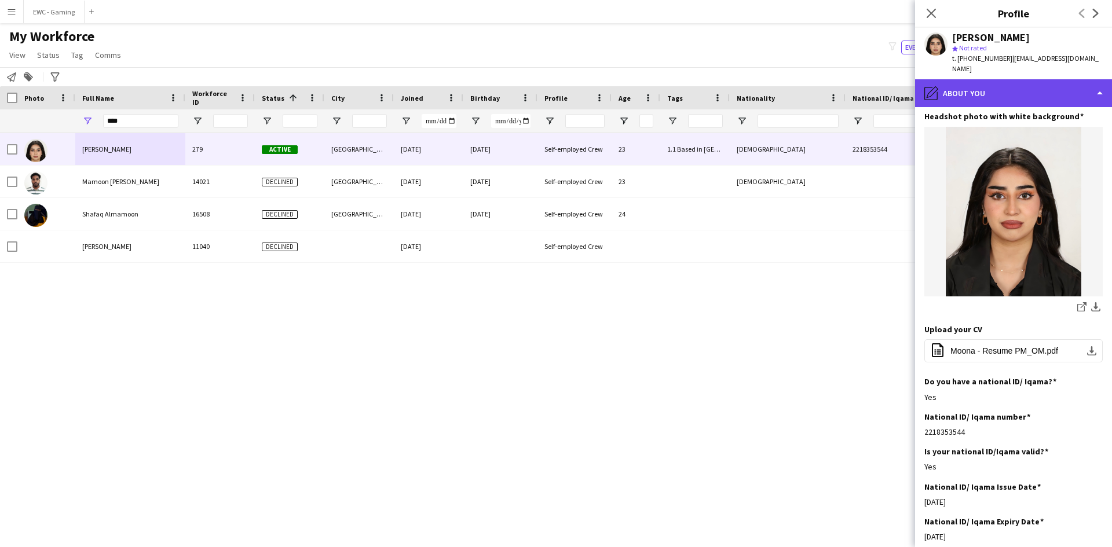
click at [1027, 85] on div "pencil4 About you" at bounding box center [1013, 93] width 197 height 28
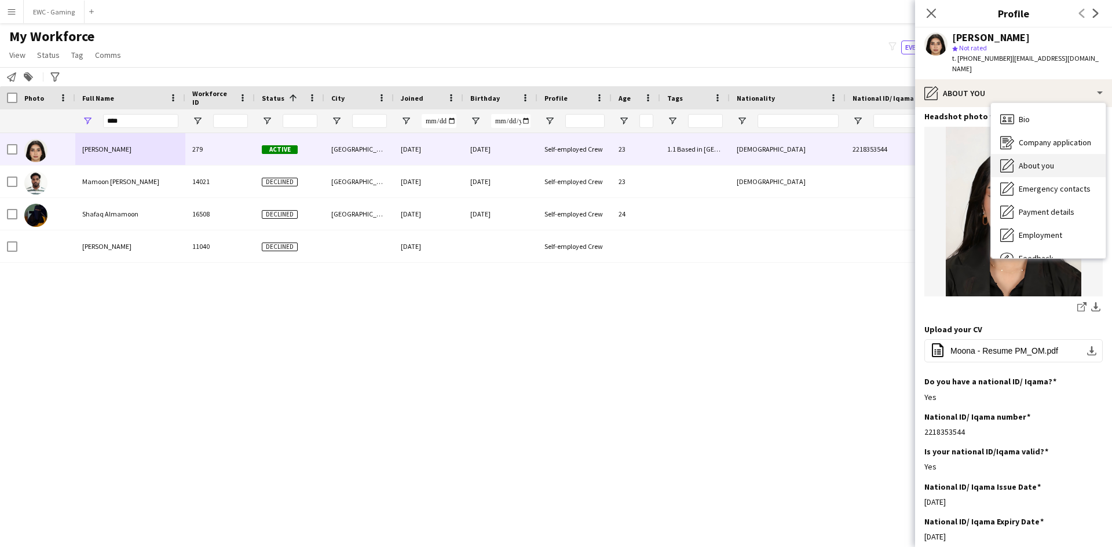
click at [1030, 160] on span "About you" at bounding box center [1036, 165] width 35 height 10
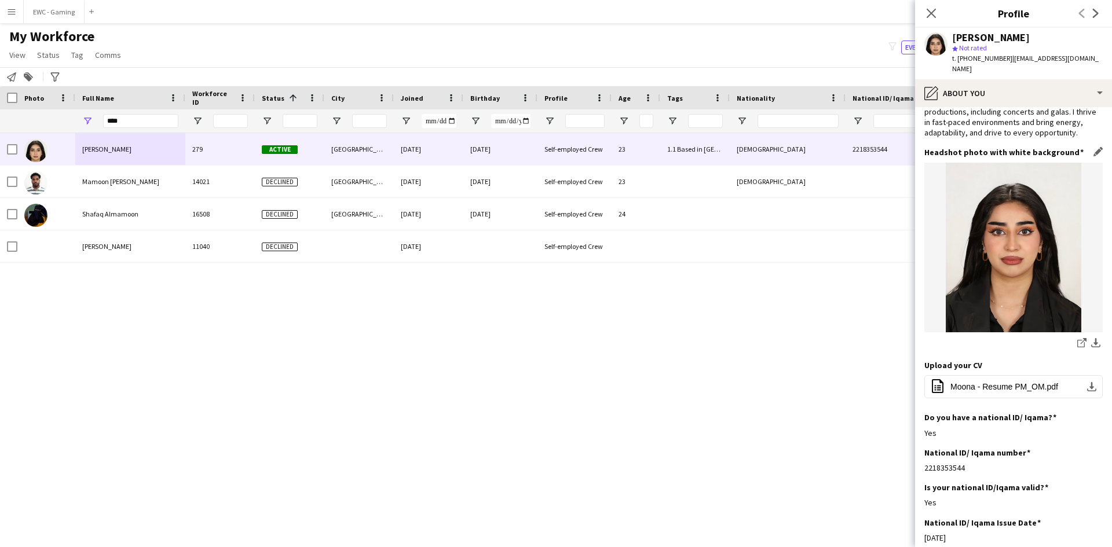
scroll to position [0, 0]
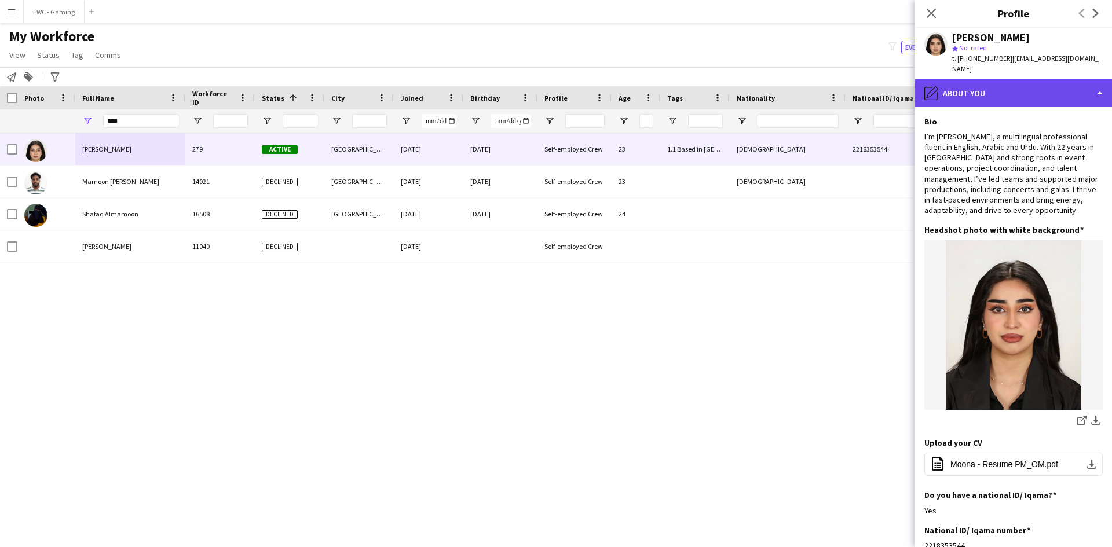
click at [992, 79] on div "pencil4 About you" at bounding box center [1013, 93] width 197 height 28
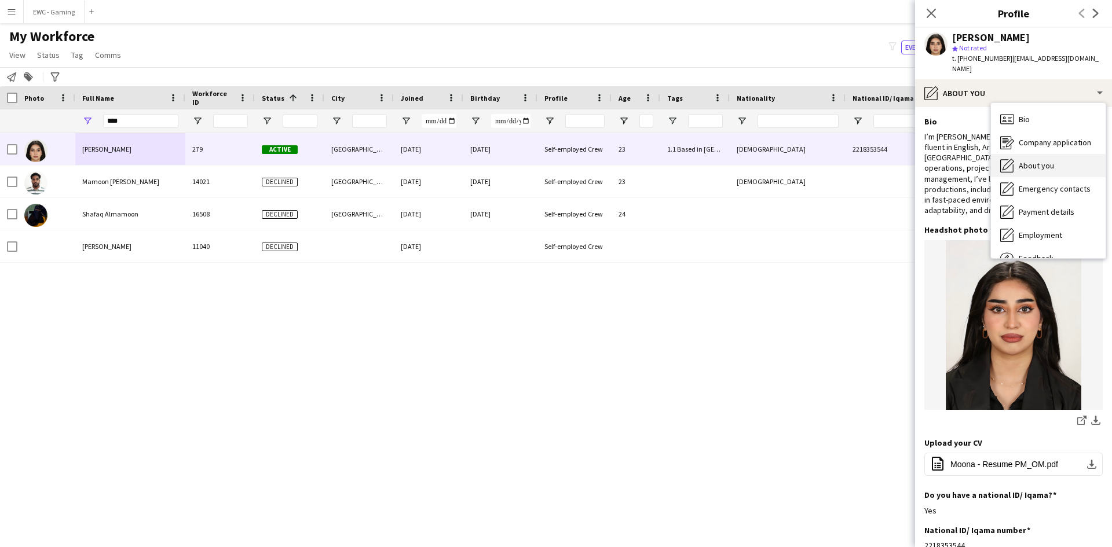
click at [1037, 160] on span "About you" at bounding box center [1036, 165] width 35 height 10
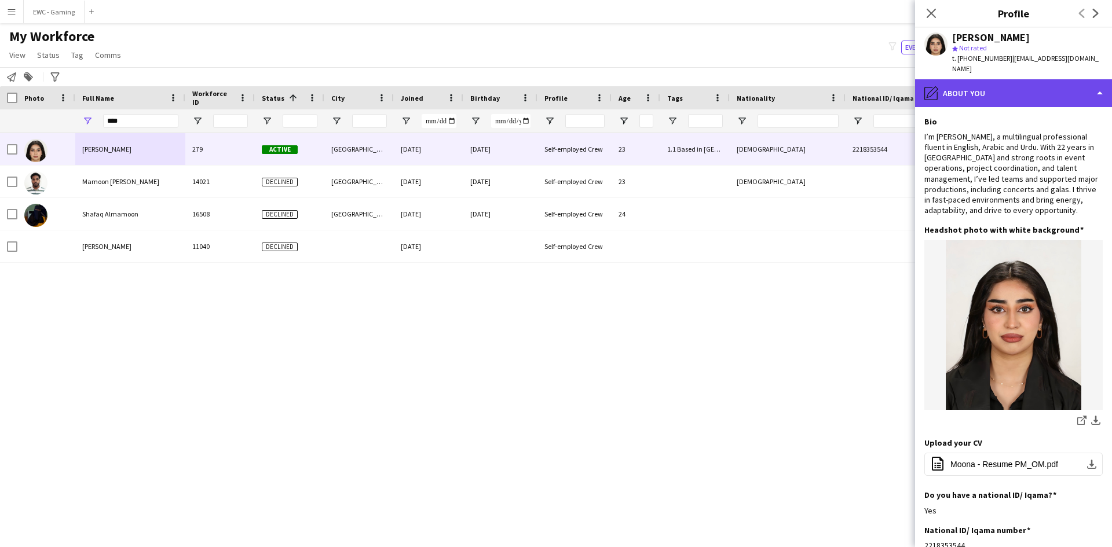
click at [1035, 87] on div "pencil4 About you" at bounding box center [1013, 93] width 197 height 28
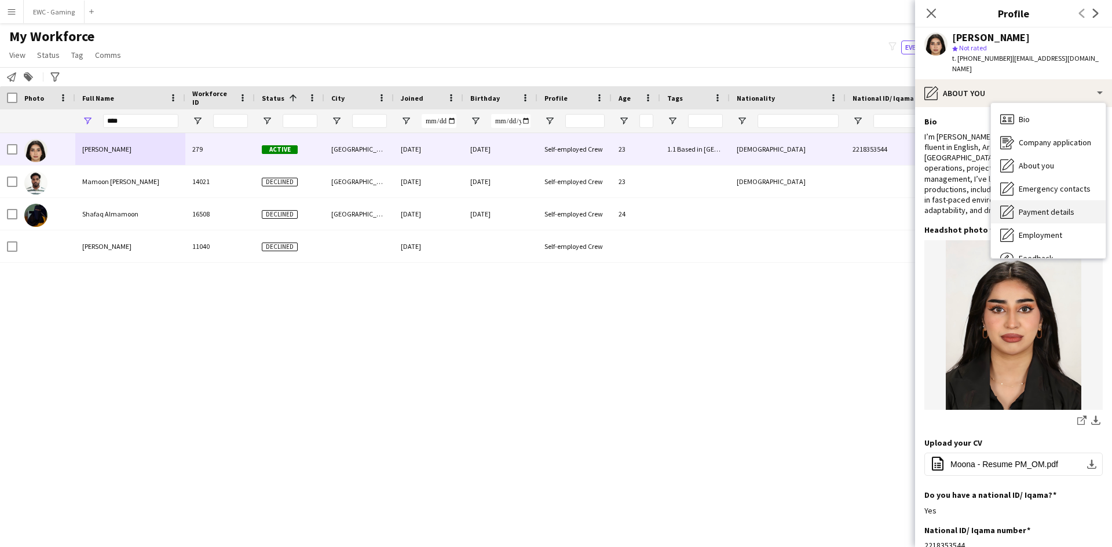
click at [1032, 207] on span "Payment details" at bounding box center [1047, 212] width 56 height 10
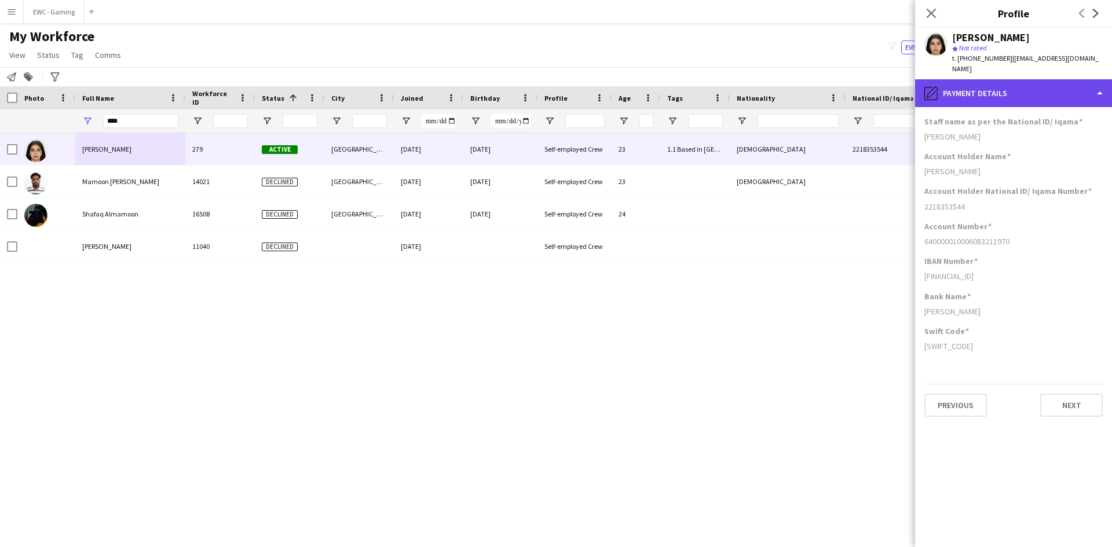
click at [953, 85] on div "pencil4 Payment details" at bounding box center [1013, 93] width 197 height 28
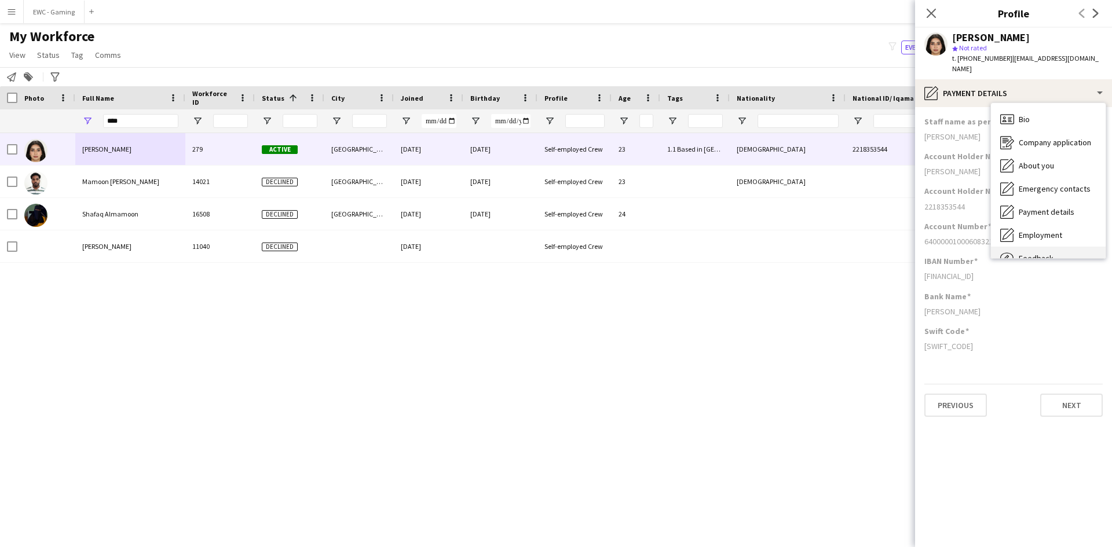
click at [1062, 247] on div "Feedback Feedback" at bounding box center [1048, 258] width 115 height 23
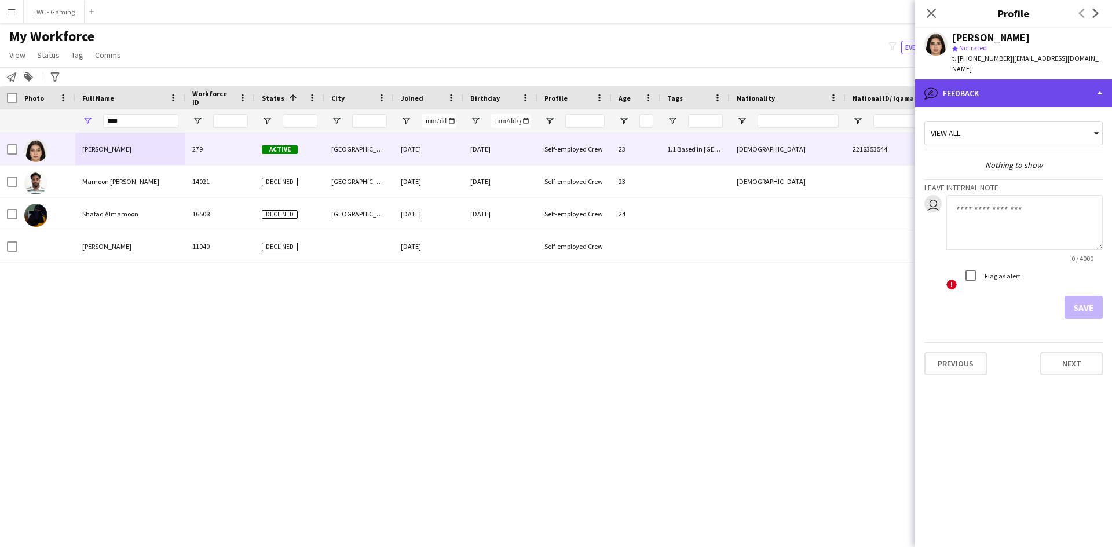
click at [1027, 87] on div "bubble-pencil Feedback" at bounding box center [1013, 93] width 197 height 28
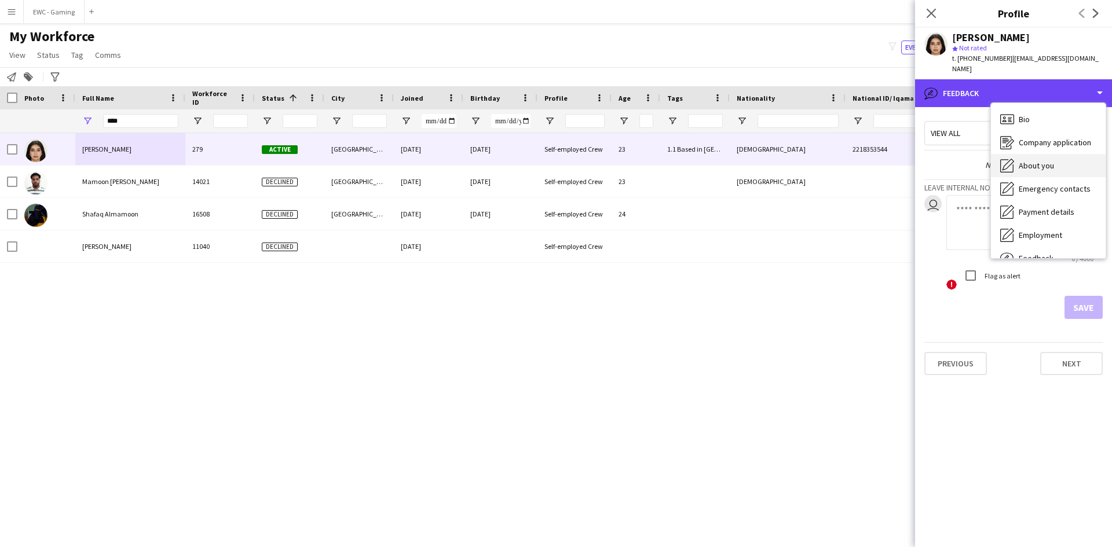
scroll to position [39, 0]
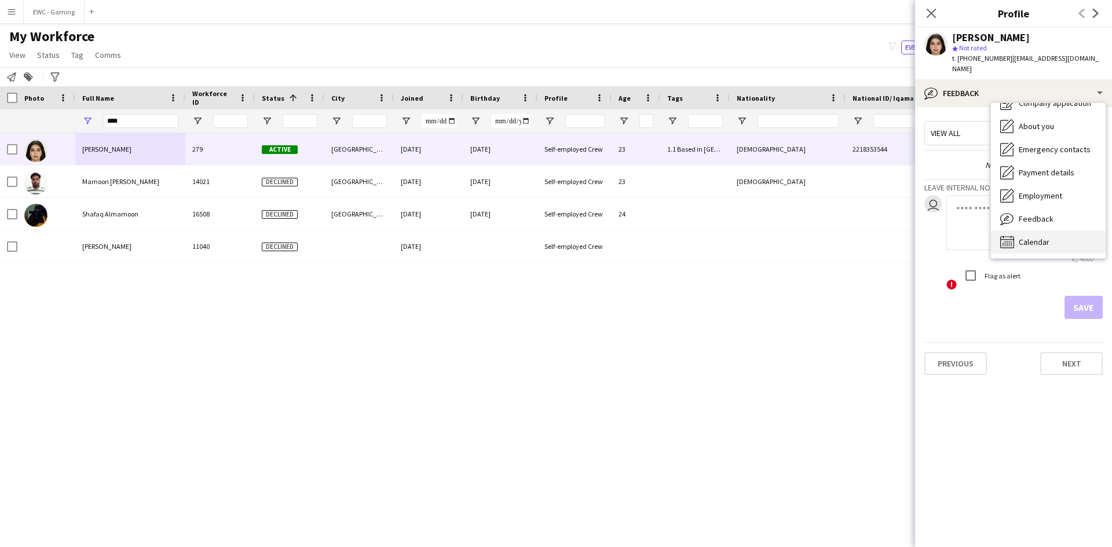
click at [1051, 234] on div "Calendar Calendar" at bounding box center [1048, 242] width 115 height 23
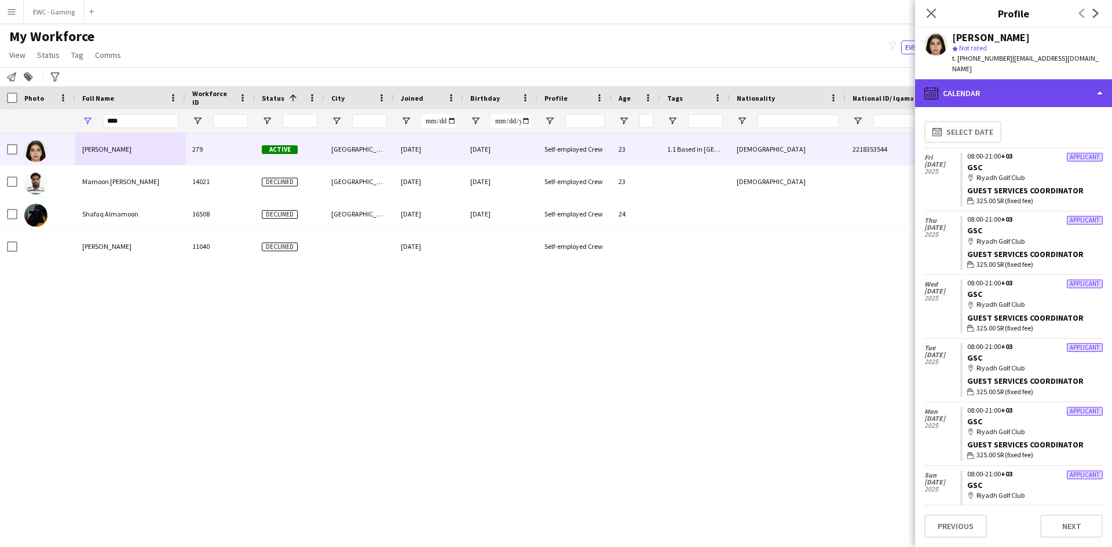
click at [1006, 88] on div "calendar-full Calendar" at bounding box center [1013, 93] width 197 height 28
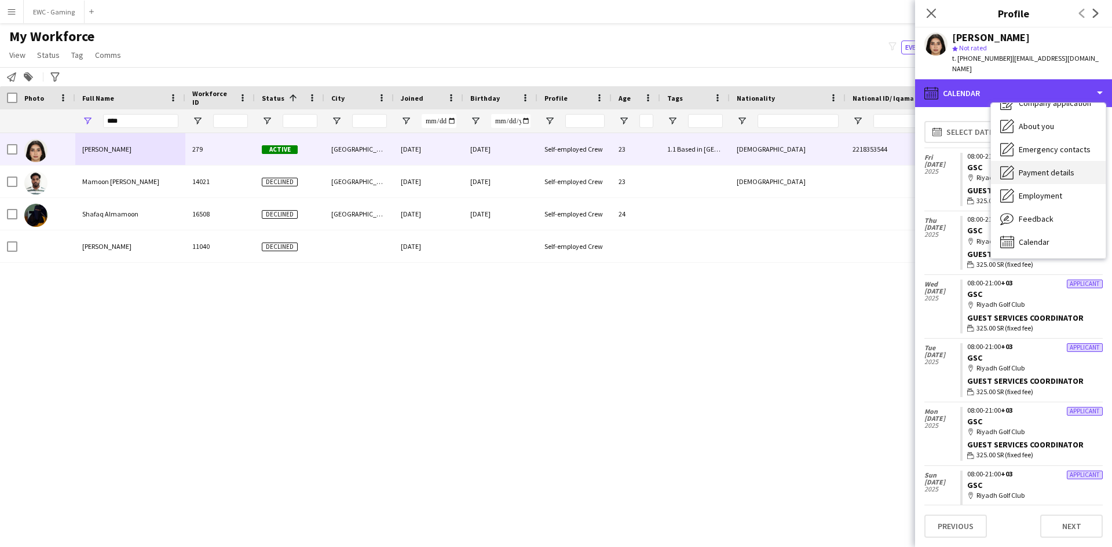
scroll to position [0, 0]
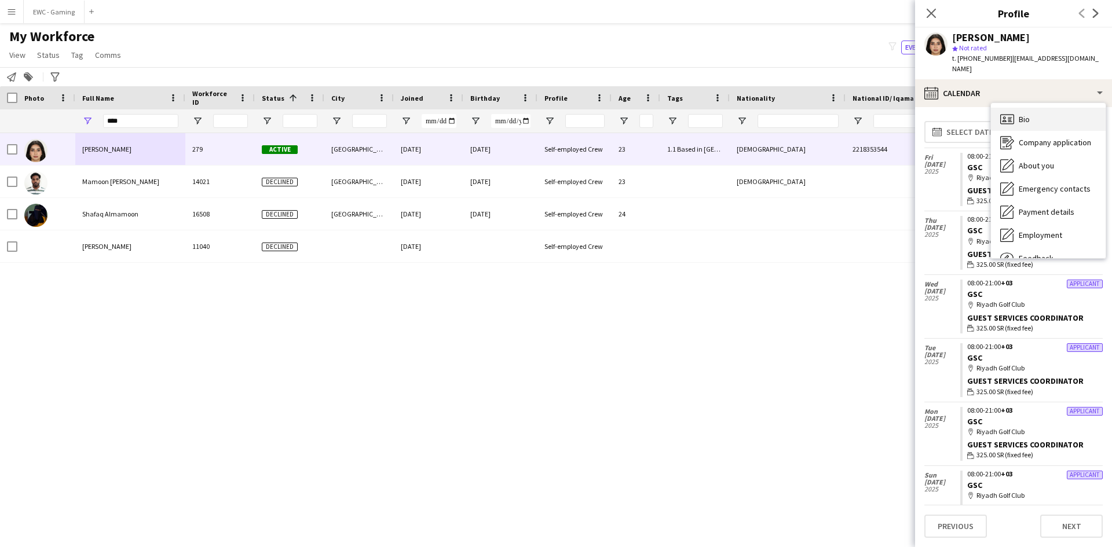
click at [1034, 111] on div "Bio Bio" at bounding box center [1048, 119] width 115 height 23
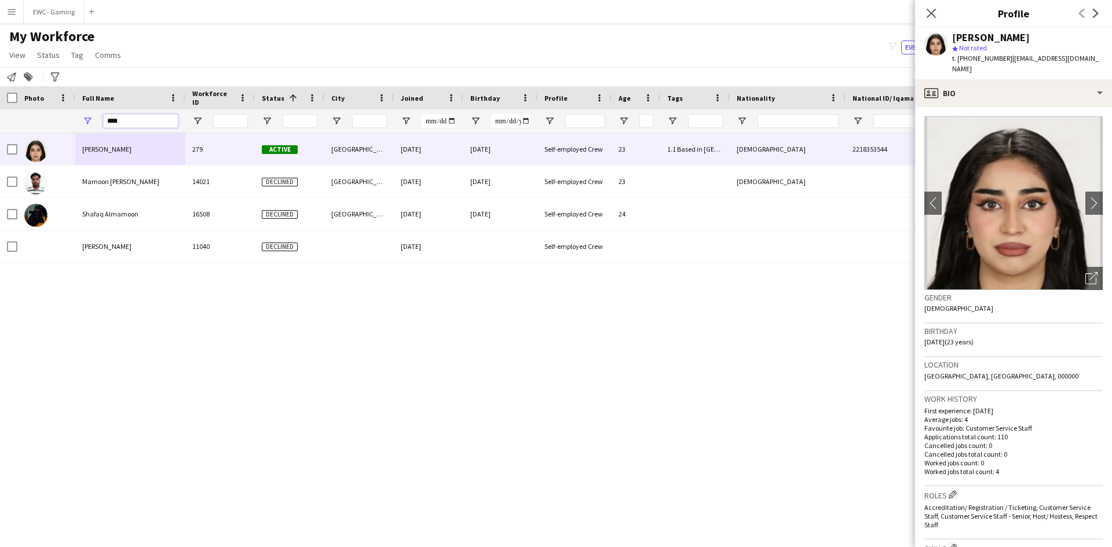
click at [150, 122] on input "****" at bounding box center [140, 121] width 75 height 14
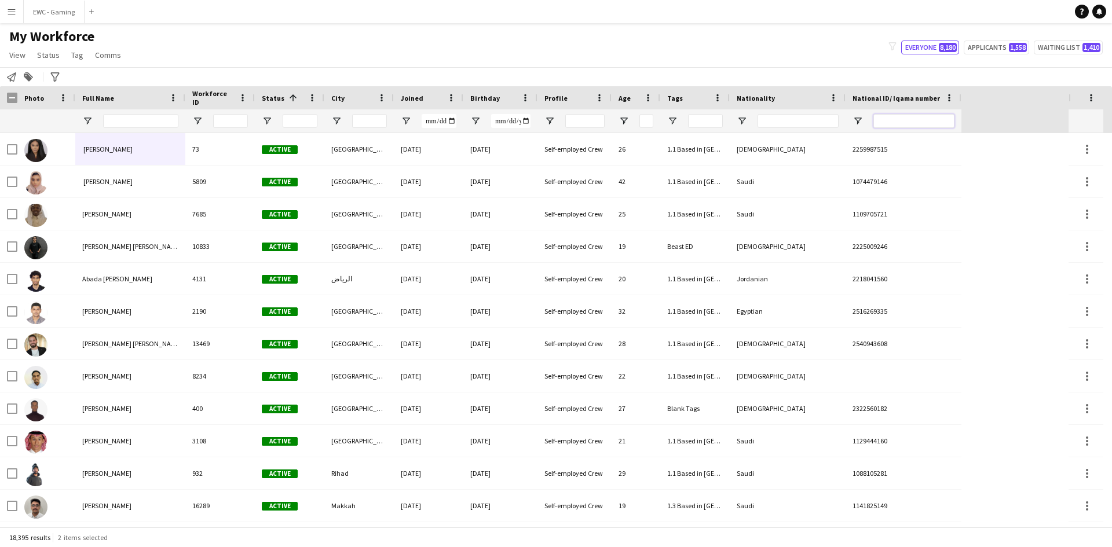
click at [922, 126] on input "National ID/ Iqama number Filter Input" at bounding box center [913, 121] width 81 height 14
paste input "**********"
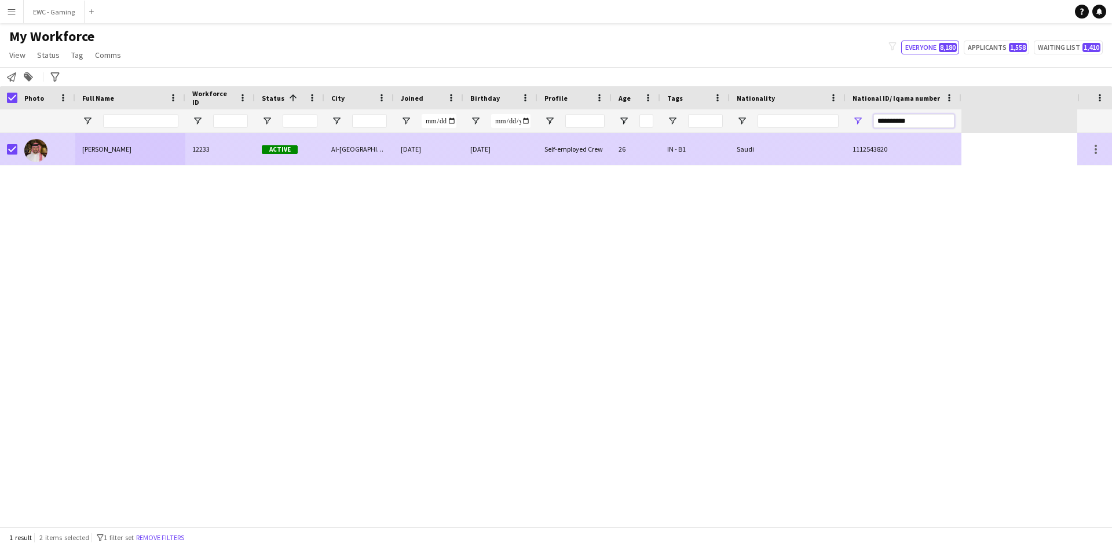
type input "**********"
click at [323, 138] on div "Active" at bounding box center [290, 149] width 70 height 32
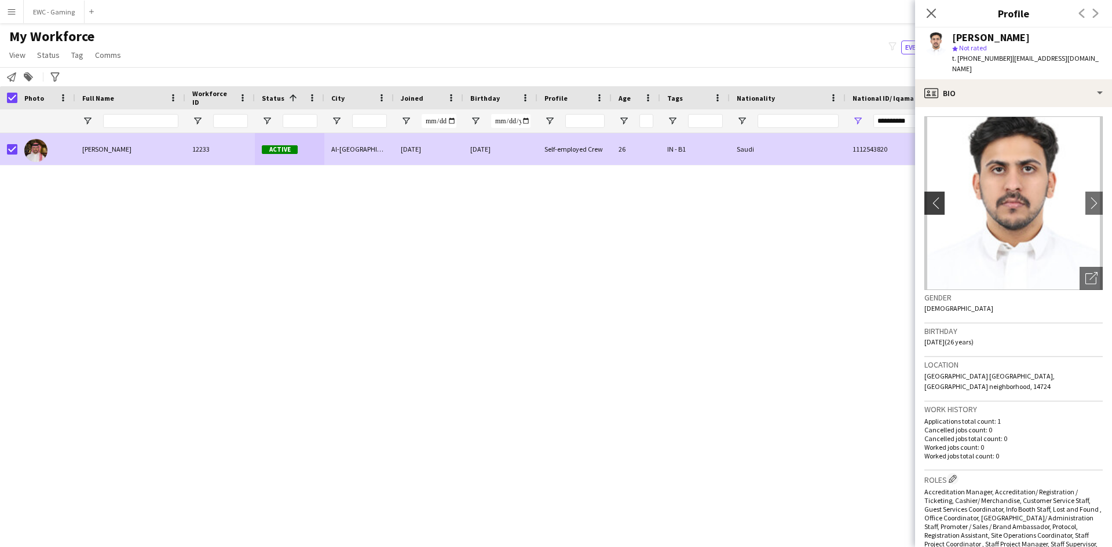
click at [930, 197] on app-icon "chevron-left" at bounding box center [933, 203] width 18 height 12
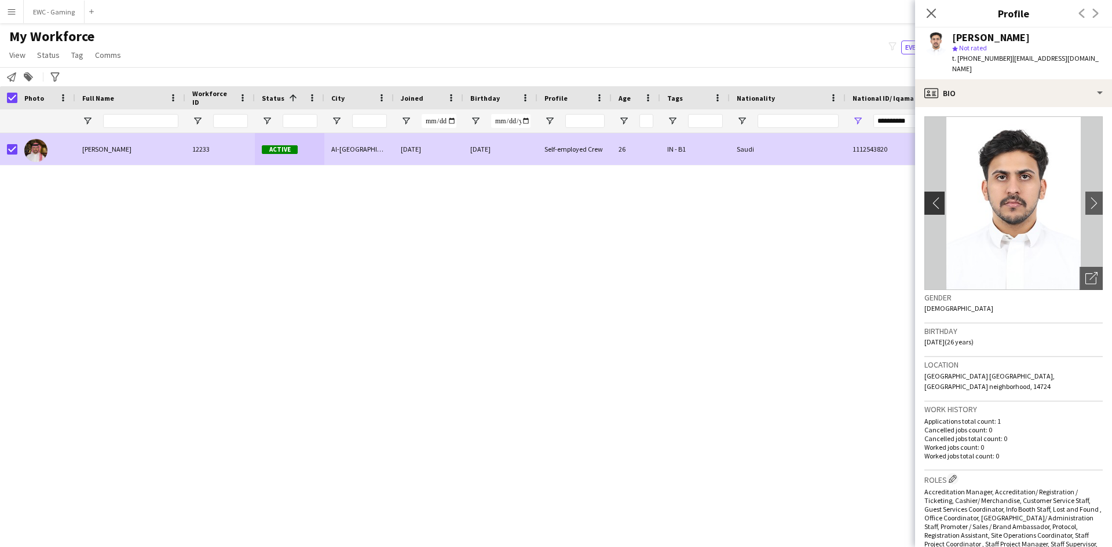
click at [940, 192] on button "chevron-left" at bounding box center [932, 203] width 23 height 23
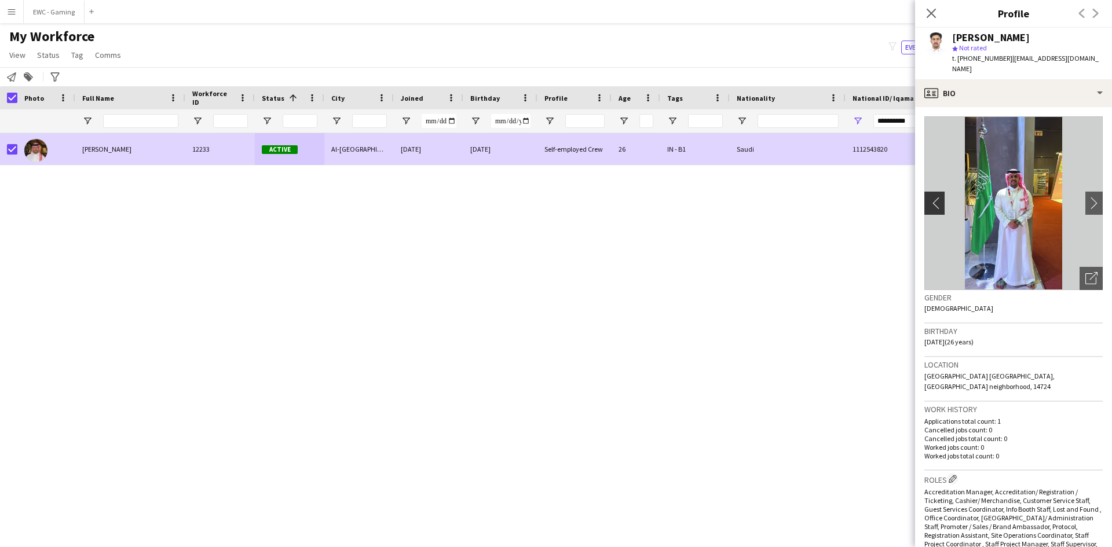
click at [934, 197] on app-icon "chevron-left" at bounding box center [933, 203] width 18 height 12
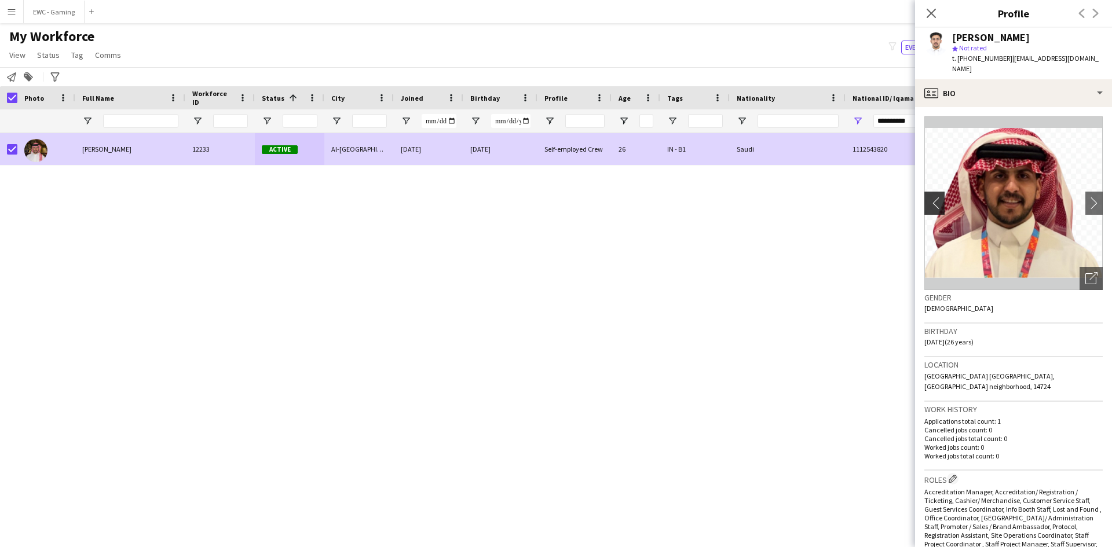
click at [934, 197] on app-icon "chevron-left" at bounding box center [933, 203] width 18 height 12
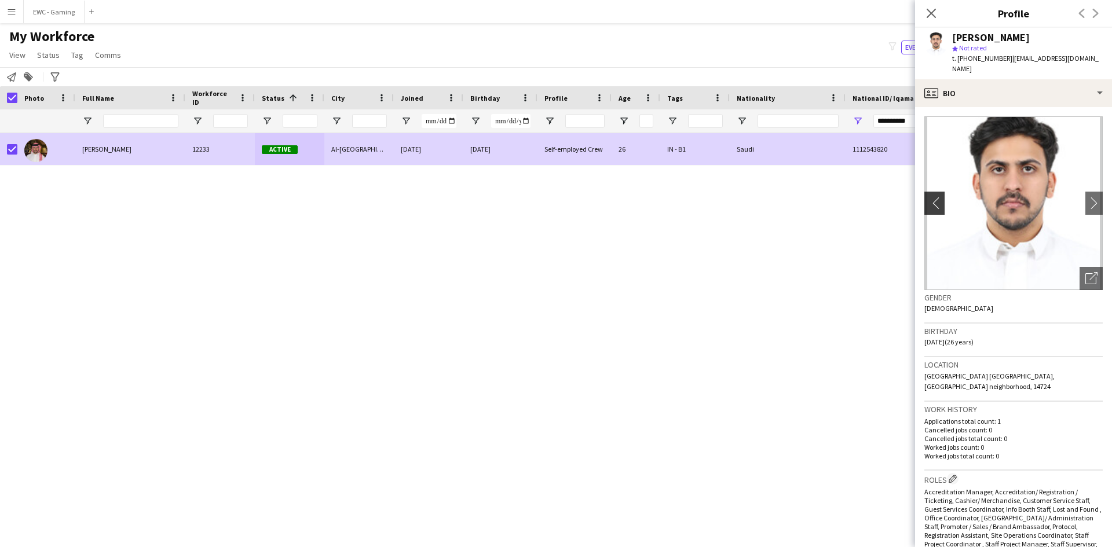
click at [939, 197] on app-icon "chevron-left" at bounding box center [933, 203] width 18 height 12
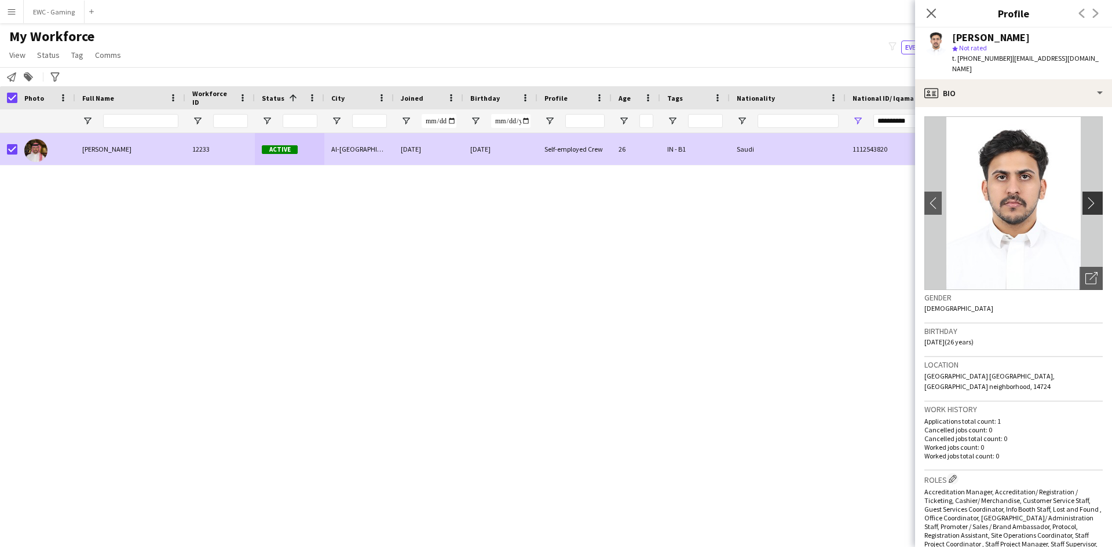
click at [1089, 192] on button "chevron-right" at bounding box center [1094, 203] width 23 height 23
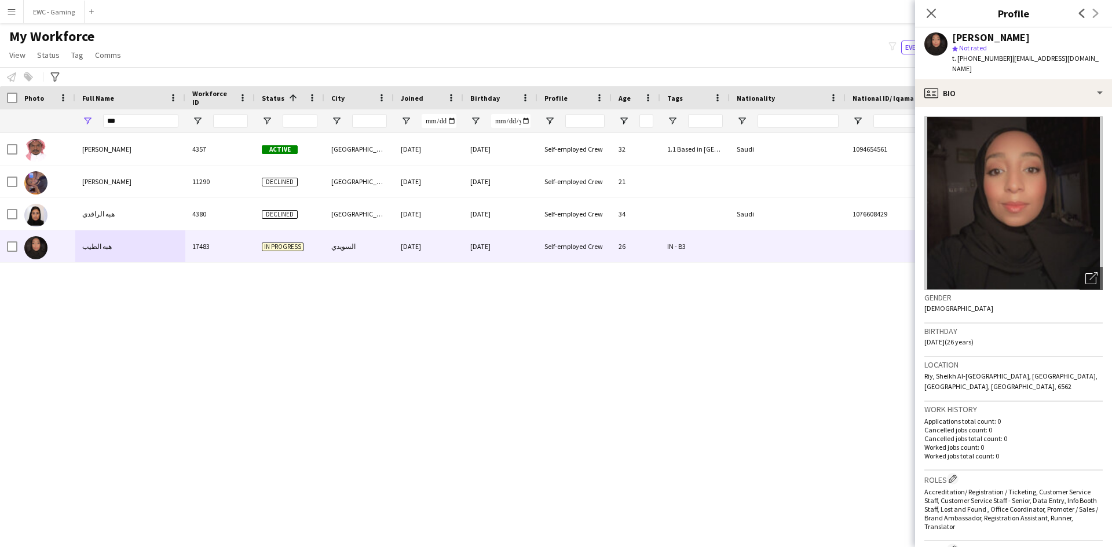
scroll to position [216, 0]
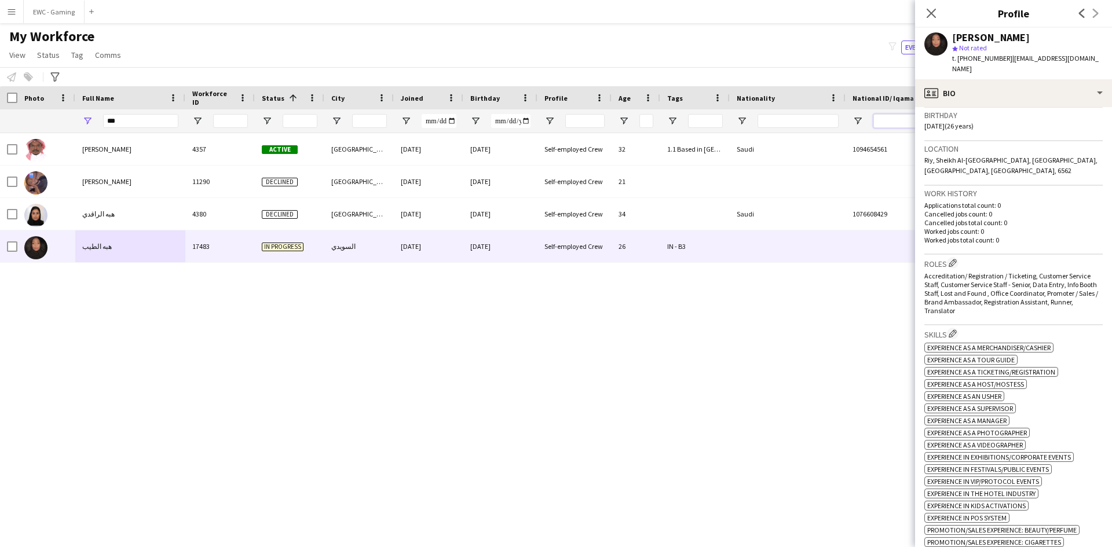
click at [900, 120] on input "National ID/ Iqama number Filter Input" at bounding box center [913, 121] width 81 height 14
paste input "**********"
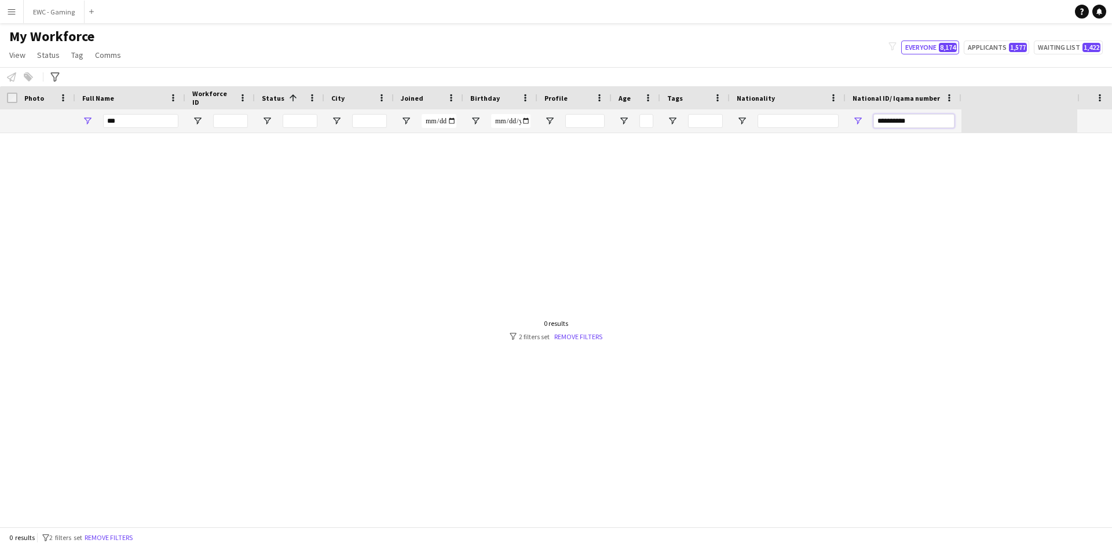
type input "**********"
